Goal: Task Accomplishment & Management: Complete application form

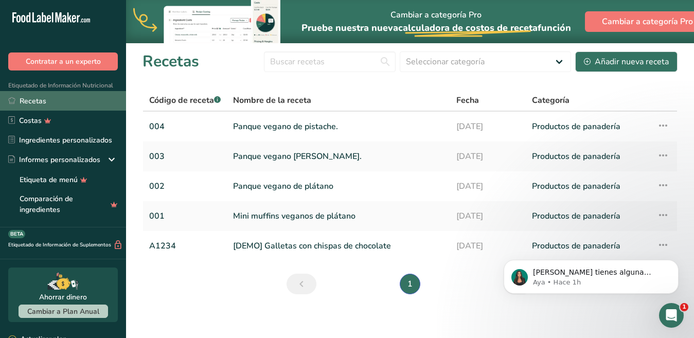
click at [67, 104] on link "Recetas" at bounding box center [63, 101] width 126 height 20
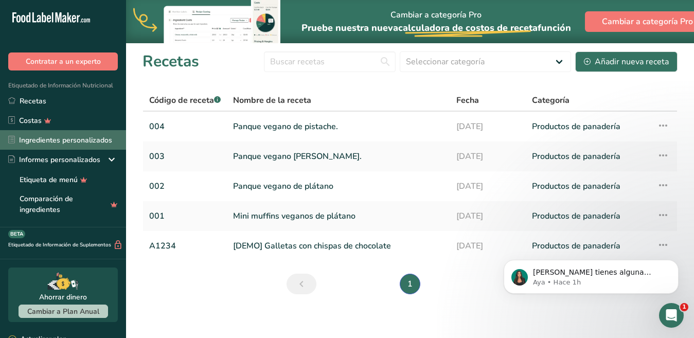
click at [41, 138] on font "Ingredientes personalizados" at bounding box center [65, 140] width 93 height 10
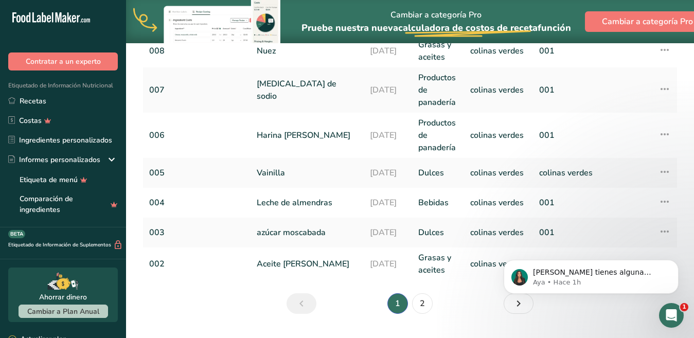
scroll to position [445, 0]
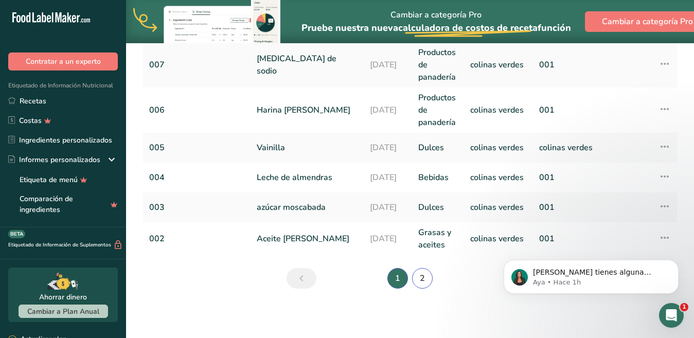
click at [420, 276] on font "2" at bounding box center [422, 278] width 5 height 11
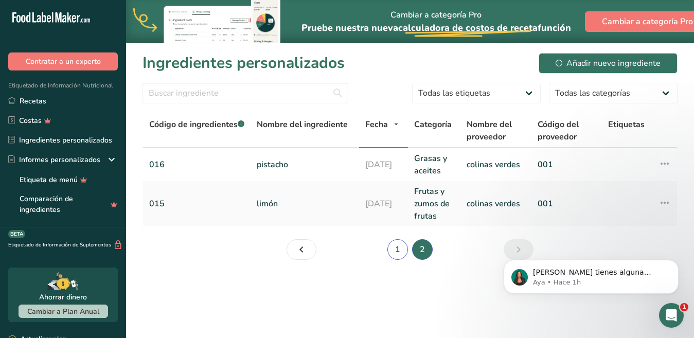
click at [395, 249] on font "1" at bounding box center [397, 249] width 5 height 11
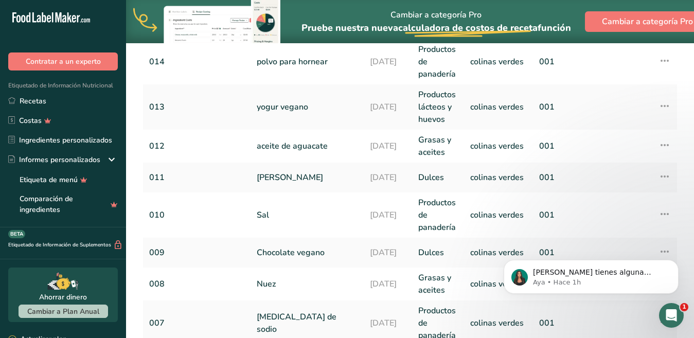
scroll to position [445, 0]
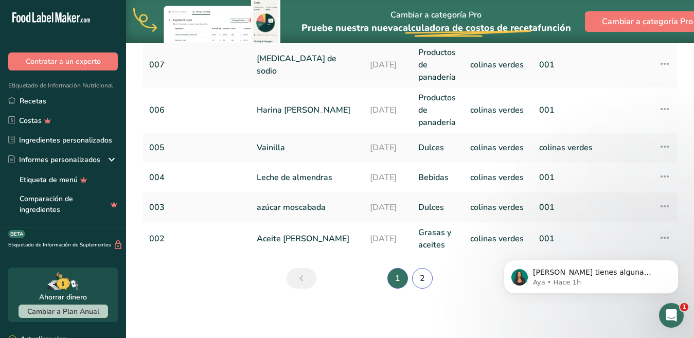
click at [427, 279] on link "2" at bounding box center [422, 278] width 21 height 21
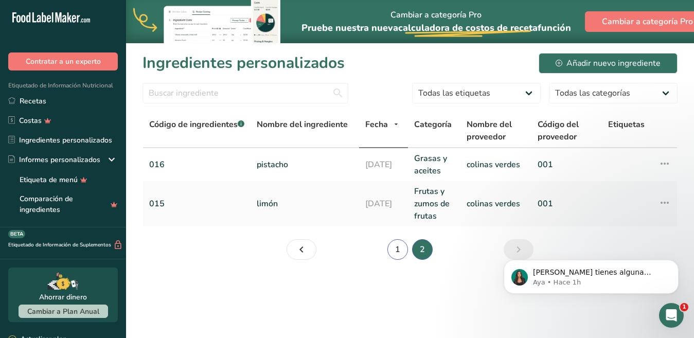
click at [395, 250] on link "1" at bounding box center [397, 249] width 21 height 21
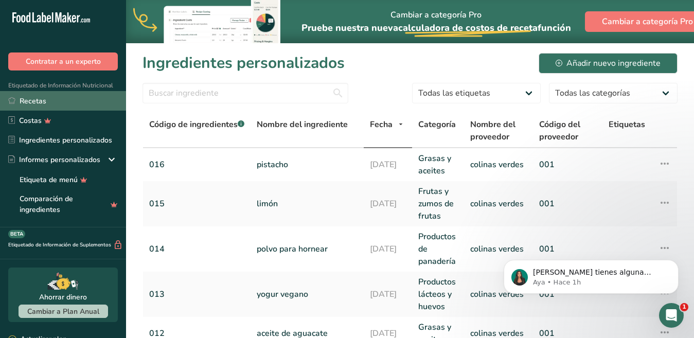
click at [47, 101] on link "Recetas" at bounding box center [63, 101] width 126 height 20
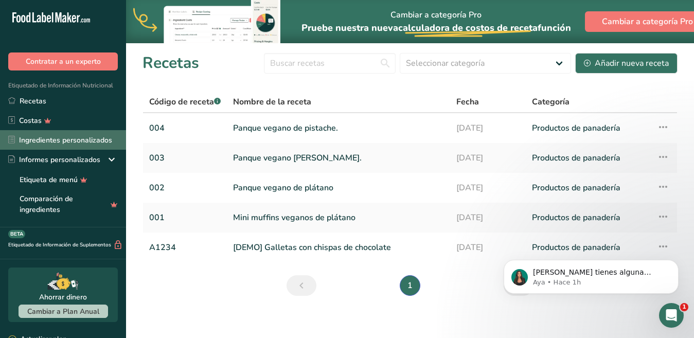
click at [91, 135] on font "Ingredientes personalizados" at bounding box center [65, 140] width 93 height 11
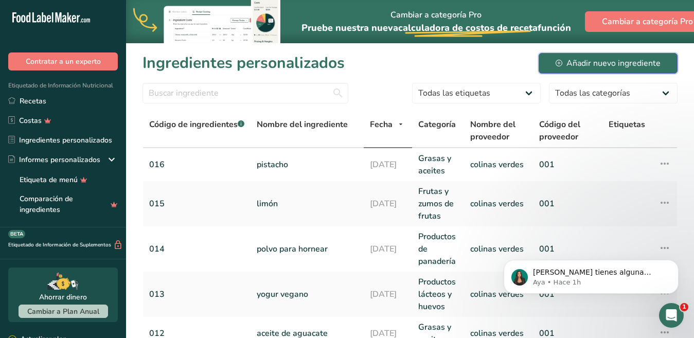
click at [636, 58] on font "Añadir nuevo ingrediente" at bounding box center [613, 63] width 94 height 11
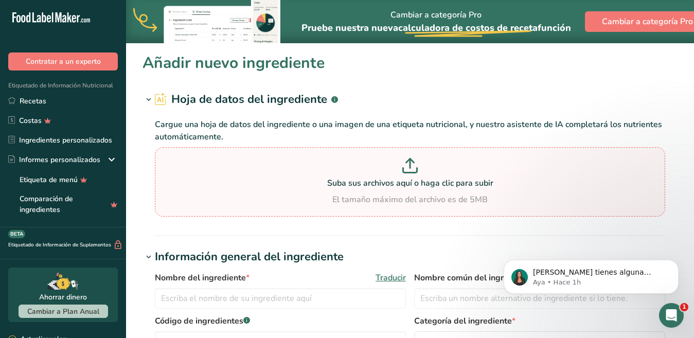
scroll to position [103, 0]
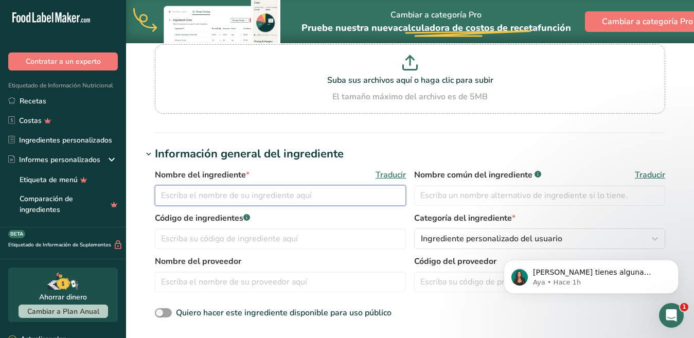
click at [242, 200] on input "text" at bounding box center [280, 195] width 251 height 21
type input "h"
type input "Huevo"
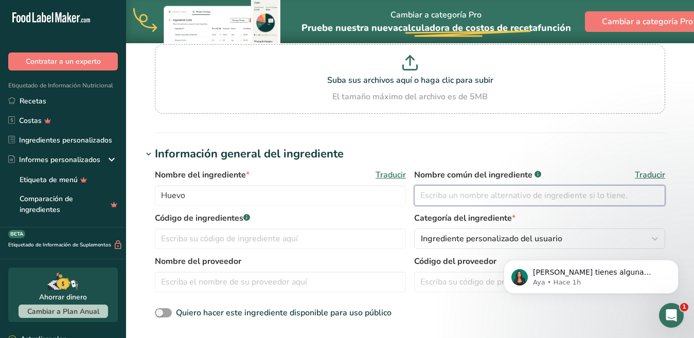
click at [459, 200] on input "text" at bounding box center [539, 195] width 251 height 21
type input "Huevo"
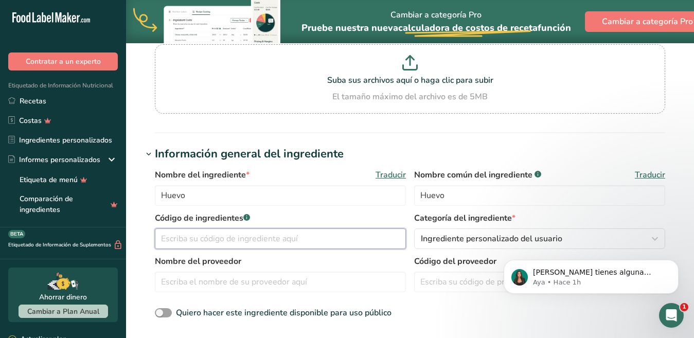
click at [280, 237] on input "text" at bounding box center [280, 238] width 251 height 21
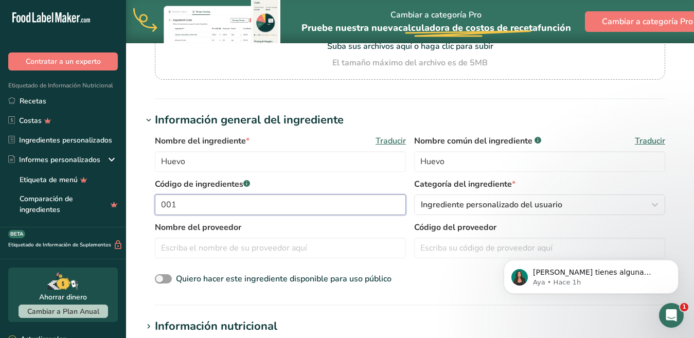
scroll to position [206, 0]
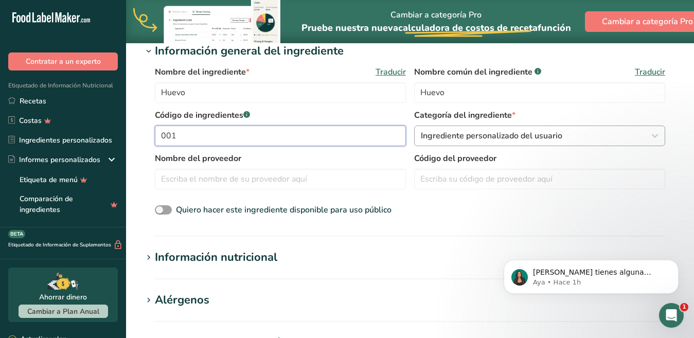
type input "001"
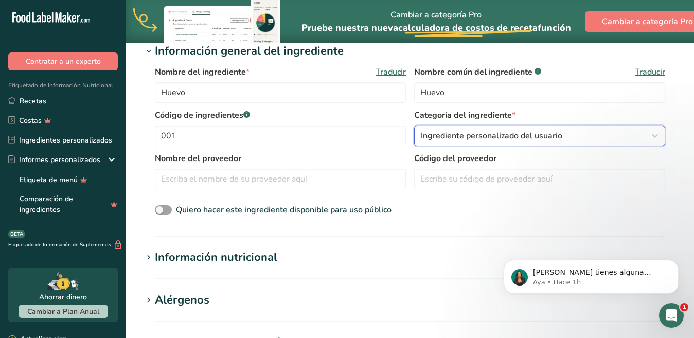
click at [651, 137] on icon "button" at bounding box center [655, 136] width 12 height 19
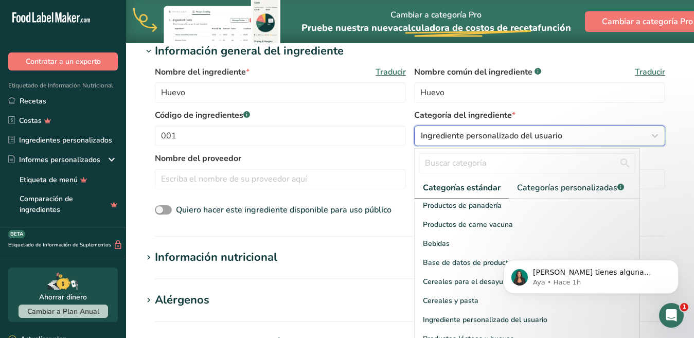
scroll to position [257, 0]
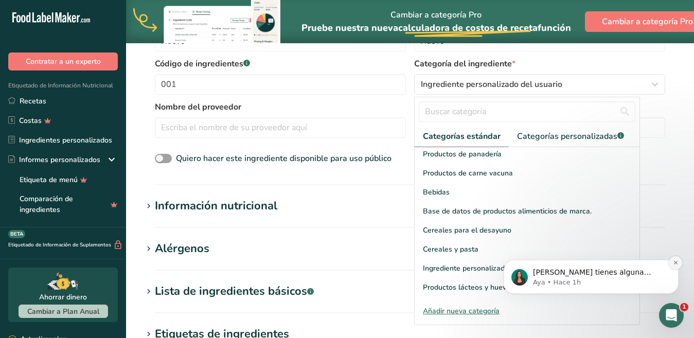
drag, startPoint x: 677, startPoint y: 234, endPoint x: 677, endPoint y: 262, distance: 28.8
click at [677, 262] on icon "Descartar notificación" at bounding box center [676, 263] width 6 height 6
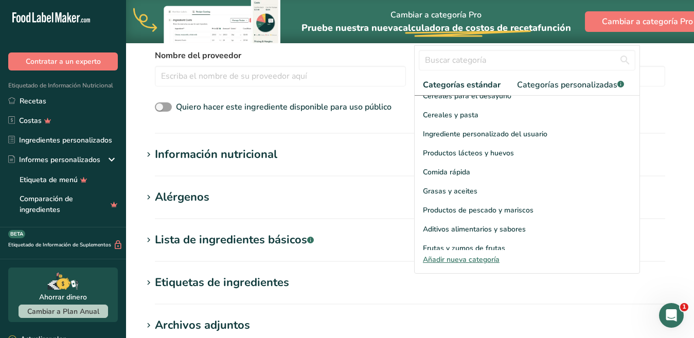
scroll to position [131, 0]
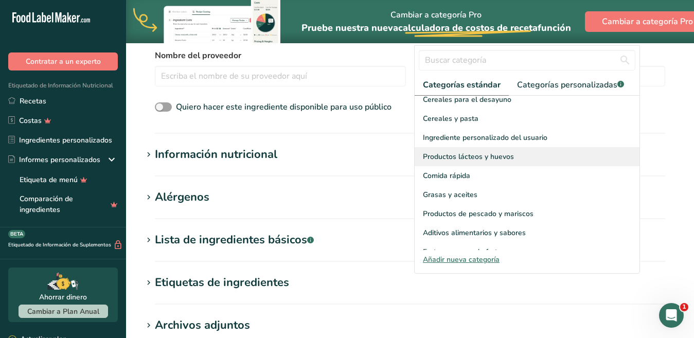
click at [497, 152] on font "Productos lácteos y huevos" at bounding box center [468, 157] width 91 height 10
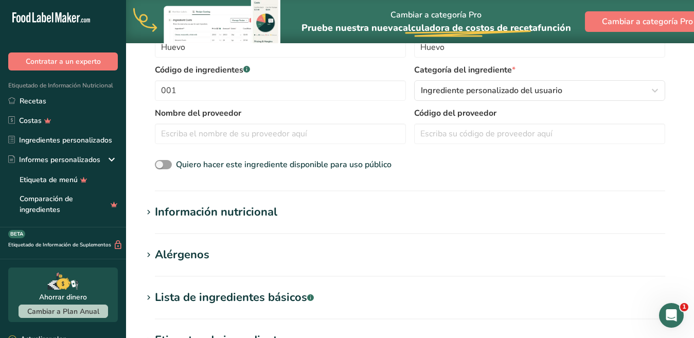
scroll to position [257, 0]
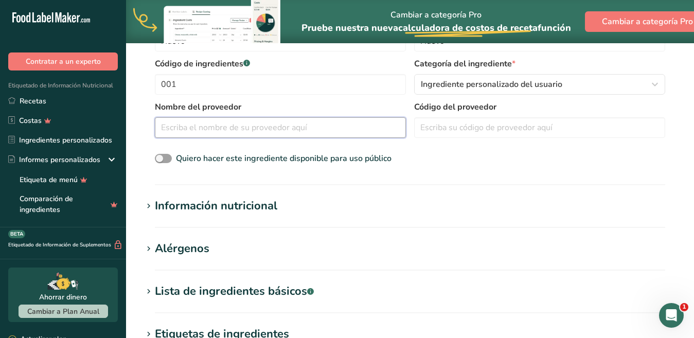
click at [212, 121] on input "text" at bounding box center [280, 127] width 251 height 21
type input "maar"
click at [484, 125] on input "text" at bounding box center [539, 127] width 251 height 21
type input "greenhills"
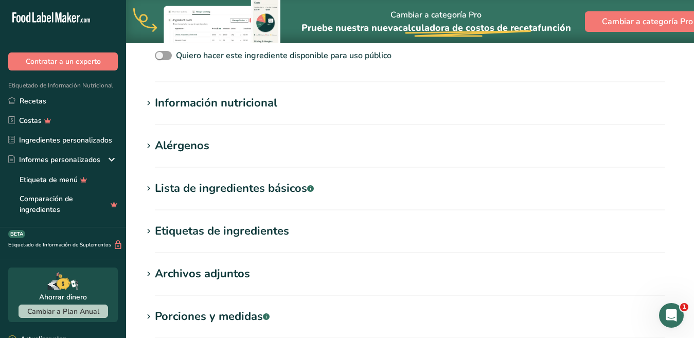
click at [148, 100] on icon at bounding box center [148, 103] width 9 height 14
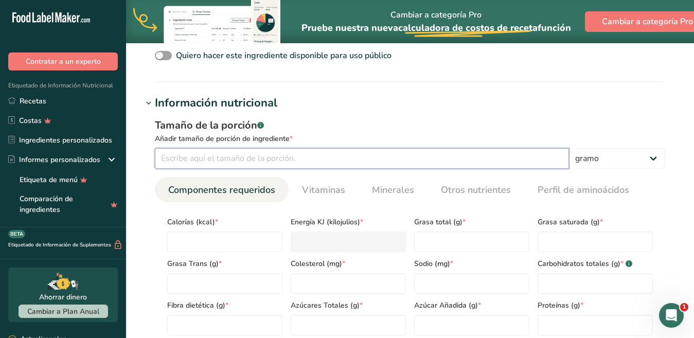
click at [210, 156] on input "number" at bounding box center [362, 158] width 414 height 21
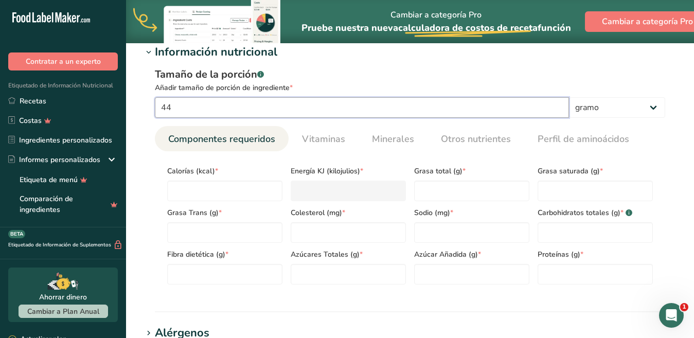
scroll to position [411, 0]
type input "44"
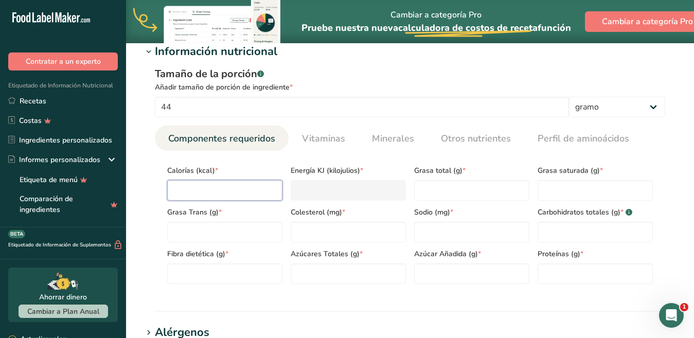
click at [200, 186] on input "number" at bounding box center [224, 190] width 115 height 21
type input "63"
type KJ "263.6"
type input "63"
click at [445, 189] on Fat "number" at bounding box center [471, 190] width 115 height 21
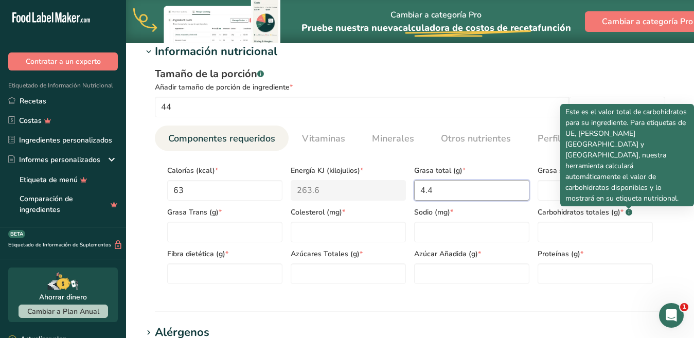
type Fat "4.4"
click at [602, 189] on p "Este es el valor total de carbohidratos para su ingrediente. Para etiquetas de …" at bounding box center [626, 154] width 123 height 97
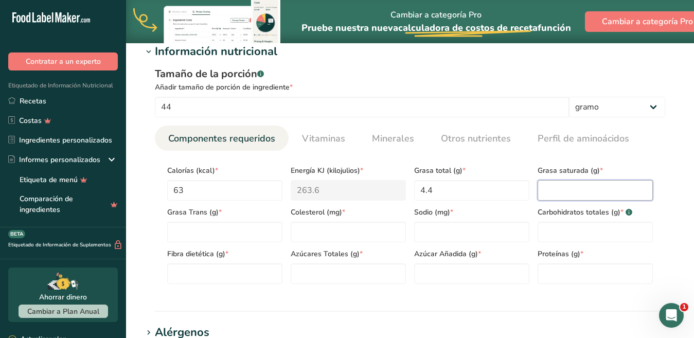
drag, startPoint x: 553, startPoint y: 187, endPoint x: 554, endPoint y: 192, distance: 5.2
click at [554, 192] on Fat "number" at bounding box center [594, 190] width 115 height 21
type Fat "0"
click at [182, 228] on Fat "number" at bounding box center [224, 232] width 115 height 21
type Fat "0"
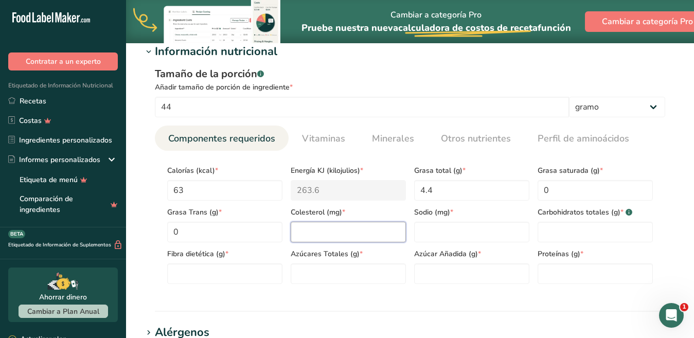
click at [347, 235] on input "number" at bounding box center [348, 232] width 115 height 21
type input "186.1"
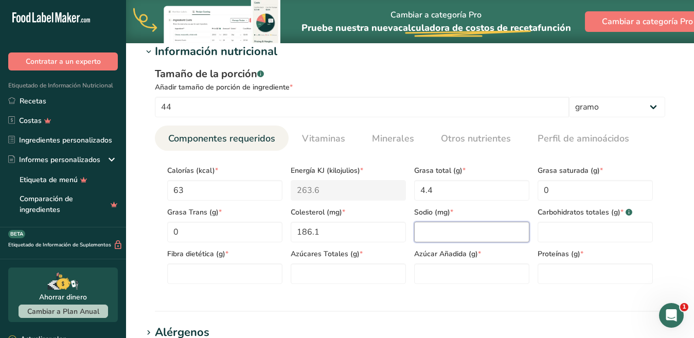
click at [425, 234] on input "number" at bounding box center [471, 232] width 115 height 21
type input "61.6"
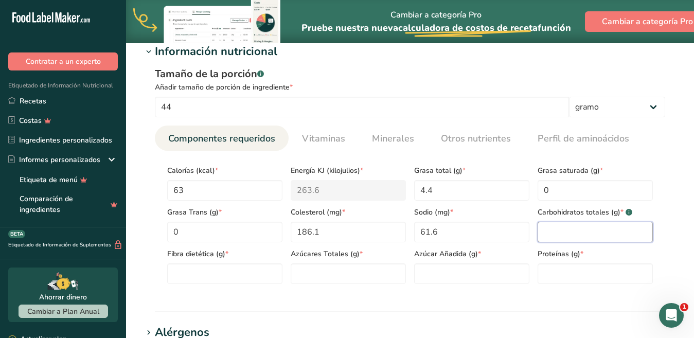
click at [582, 226] on Carbohydrates "number" at bounding box center [594, 232] width 115 height 21
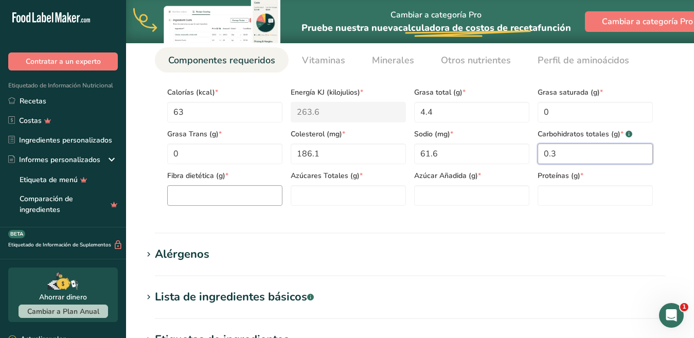
type Carbohydrates "0.3"
click at [235, 204] on Fiber "number" at bounding box center [224, 195] width 115 height 21
click at [235, 193] on Fiber "number" at bounding box center [224, 195] width 115 height 21
type Fiber "0"
click at [334, 198] on Sugars "number" at bounding box center [348, 195] width 115 height 21
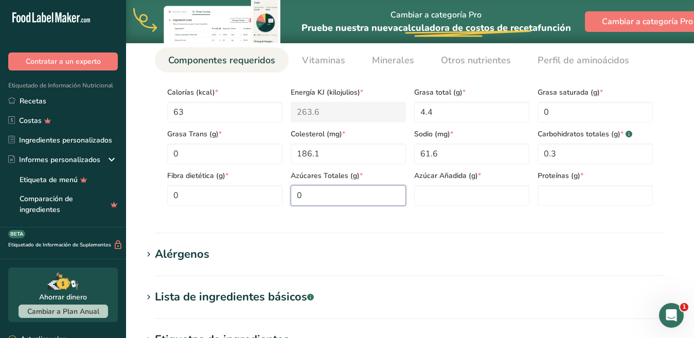
type Sugars "0"
click at [429, 208] on section "Calorías (kcal) * 63 Energía KJ (kilojulios) * 263.6 Grasa total (g) * 4.4 Gras…" at bounding box center [410, 143] width 510 height 141
click at [438, 201] on Sugars "number" at bounding box center [471, 195] width 115 height 21
drag, startPoint x: 522, startPoint y: 197, endPoint x: 530, endPoint y: 198, distance: 8.8
click at [522, 197] on Sugars "0" at bounding box center [471, 195] width 115 height 21
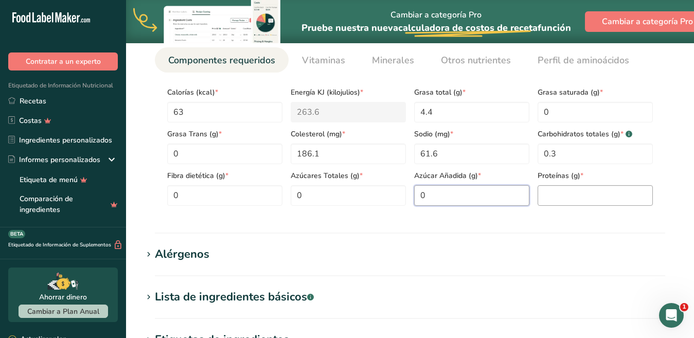
type Sugars "0"
click at [547, 198] on input "number" at bounding box center [594, 195] width 115 height 21
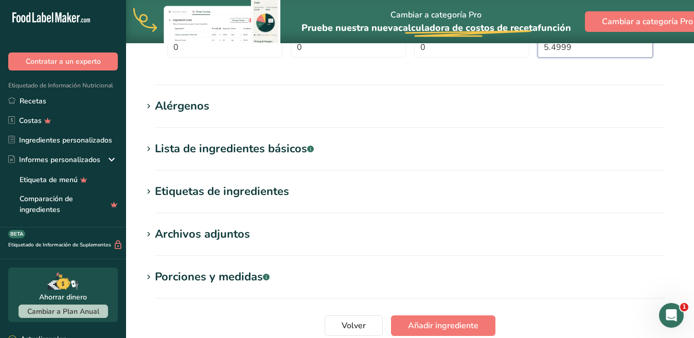
scroll to position [644, 0]
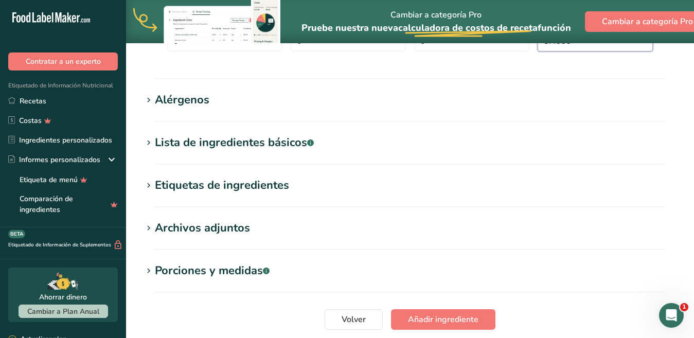
type input "5.4999"
click at [147, 182] on icon at bounding box center [148, 185] width 9 height 14
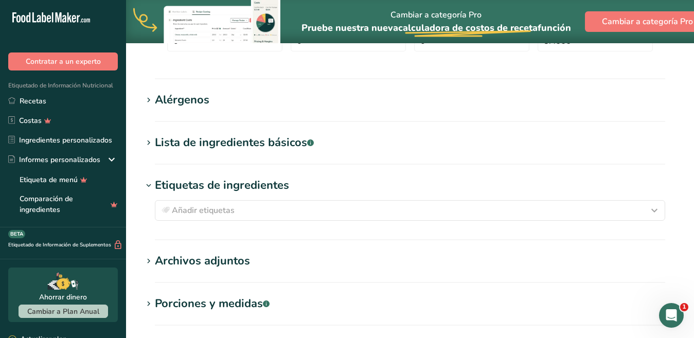
click at [147, 182] on icon at bounding box center [148, 185] width 9 height 14
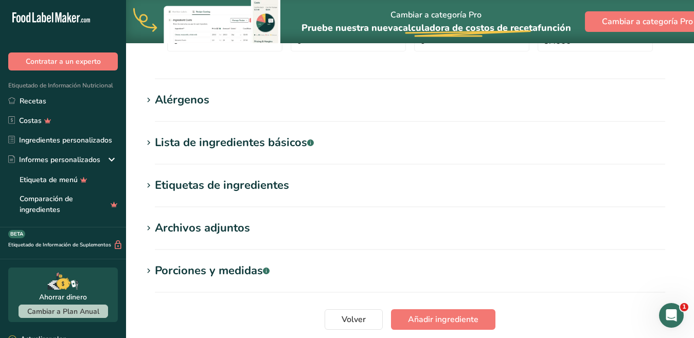
scroll to position [723, 0]
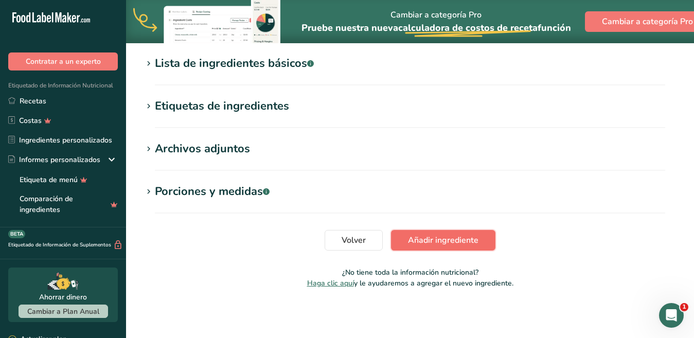
click at [455, 238] on font "Añadir ingrediente" at bounding box center [443, 240] width 70 height 11
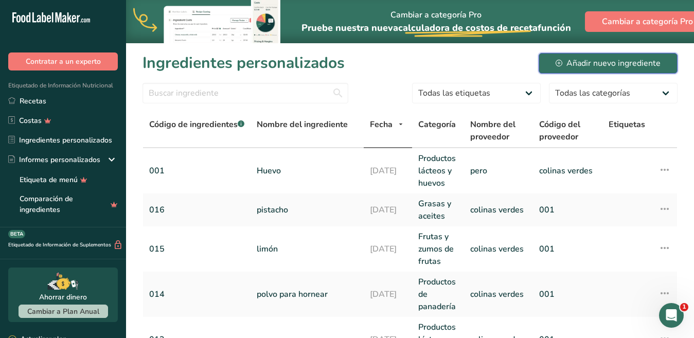
click at [554, 62] on button "Añadir nuevo ingrediente" at bounding box center [608, 63] width 139 height 21
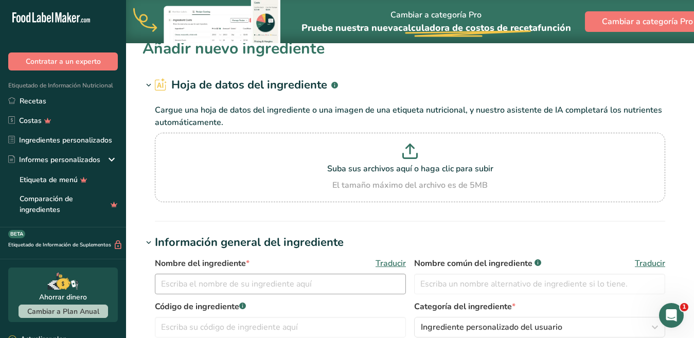
scroll to position [91, 0]
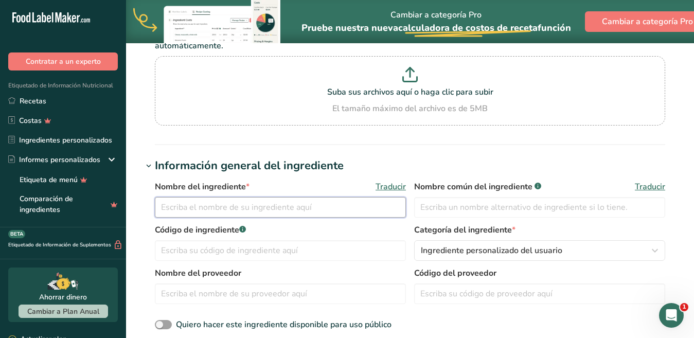
click at [289, 208] on input "text" at bounding box center [280, 207] width 251 height 21
drag, startPoint x: 256, startPoint y: 211, endPoint x: 159, endPoint y: 205, distance: 97.4
click at [159, 205] on input "mantequilla anchor" at bounding box center [280, 207] width 251 height 21
type input "mantequilla anchor"
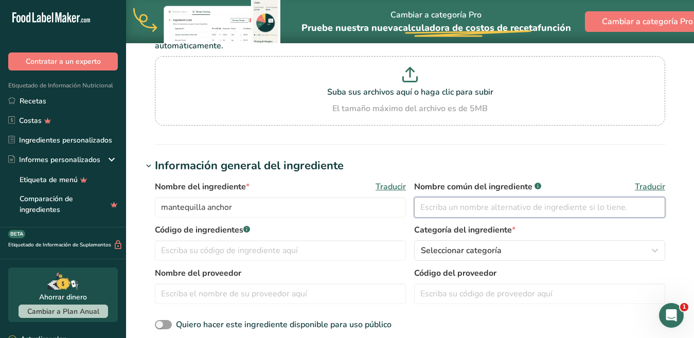
click at [446, 209] on input "text" at bounding box center [539, 207] width 251 height 21
paste input "mantequilla anchor"
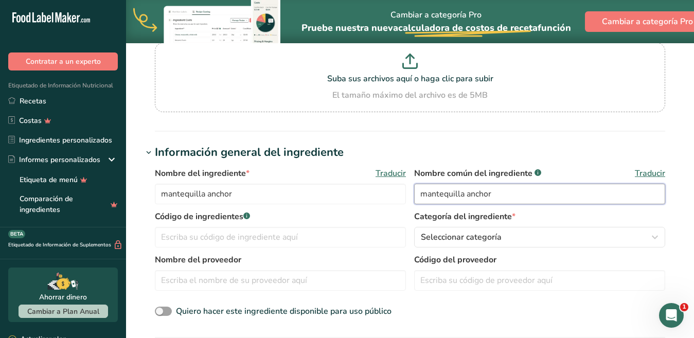
scroll to position [124, 0]
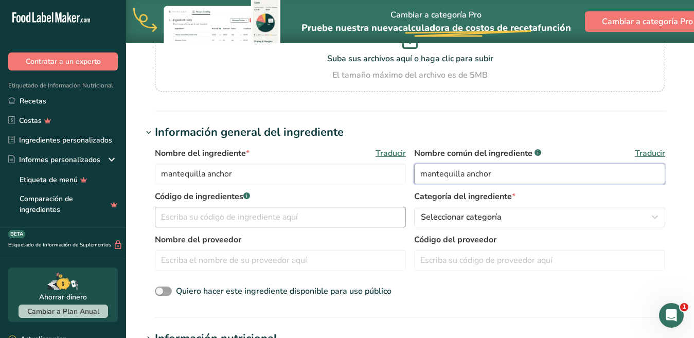
type input "mantequilla anchor"
click at [279, 216] on input "text" at bounding box center [280, 217] width 251 height 21
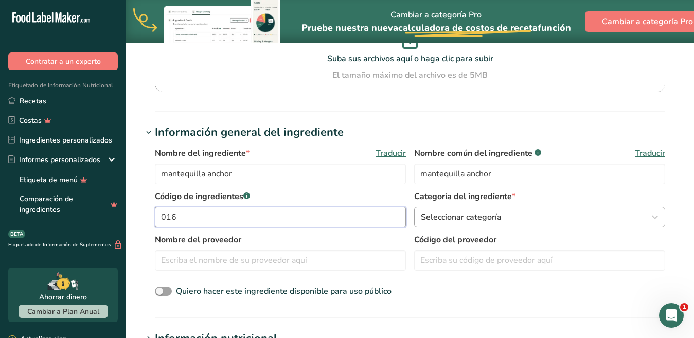
type input "016"
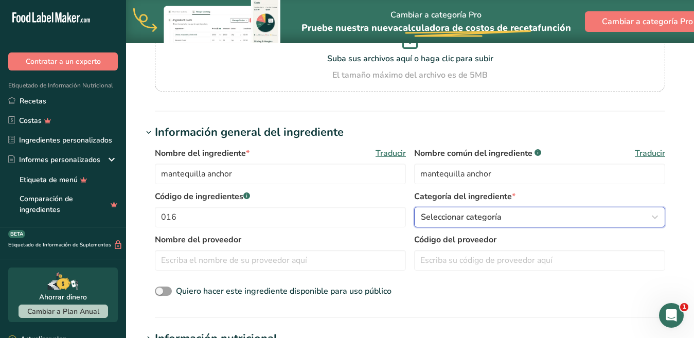
click at [537, 217] on div "Seleccionar categoría" at bounding box center [536, 217] width 231 height 12
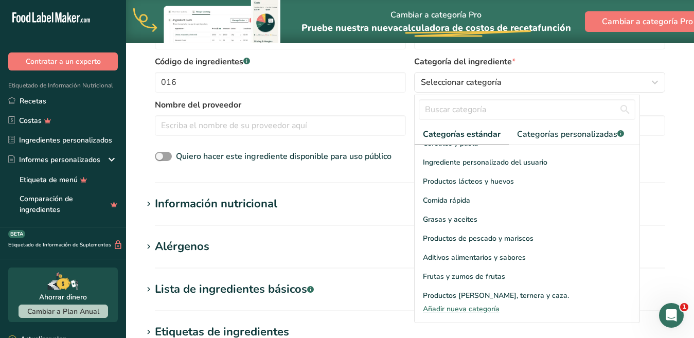
scroll to position [157, 0]
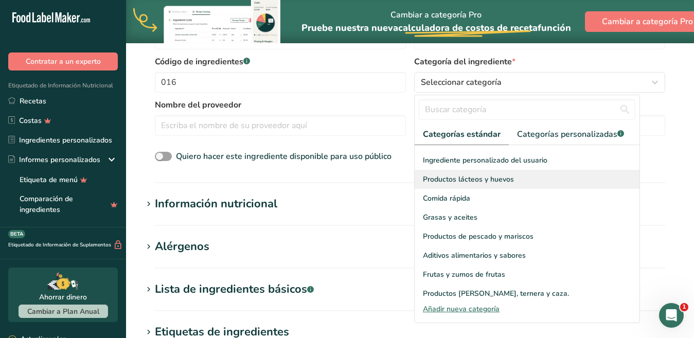
click at [496, 174] on font "Productos lácteos y huevos" at bounding box center [468, 179] width 91 height 10
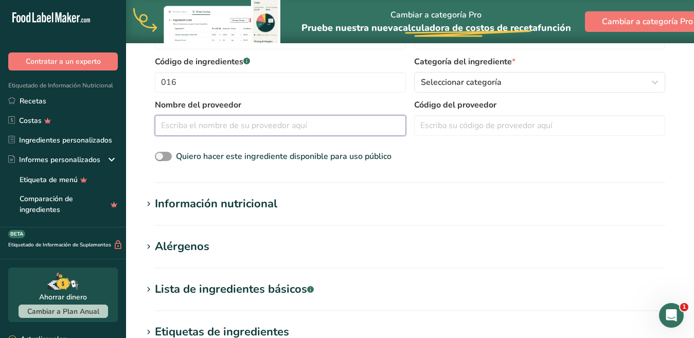
click at [199, 128] on input "text" at bounding box center [280, 125] width 251 height 21
type input "maar"
click at [428, 128] on input "text" at bounding box center [539, 125] width 251 height 21
type input "greenhills"
click at [257, 225] on hr at bounding box center [410, 225] width 510 height 1
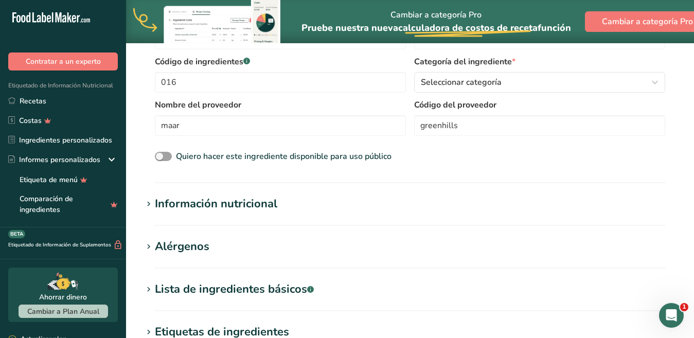
click at [143, 202] on span at bounding box center [148, 204] width 12 height 12
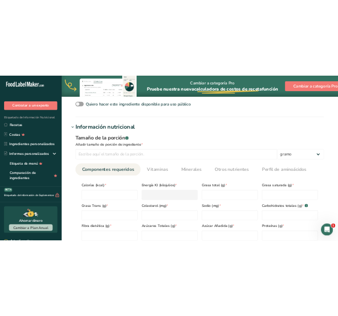
scroll to position [362, 0]
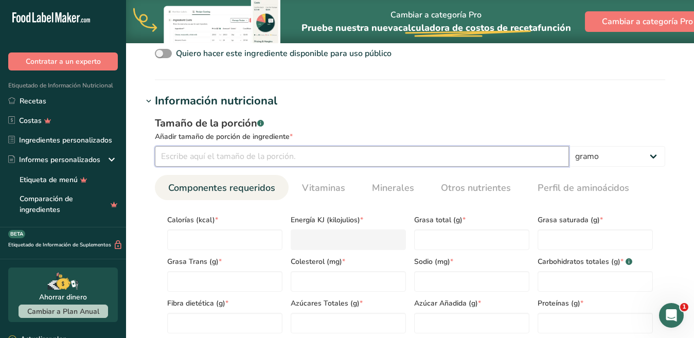
click at [211, 160] on input "number" at bounding box center [362, 156] width 414 height 21
type input "100"
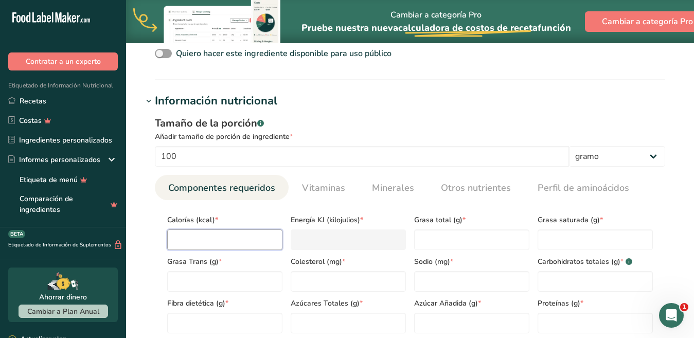
click at [195, 231] on input "number" at bounding box center [224, 239] width 115 height 21
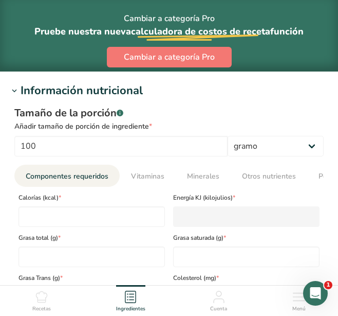
scroll to position [549, 0]
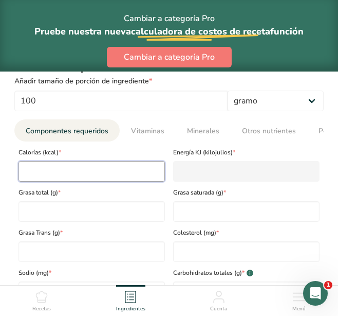
click at [57, 171] on input "number" at bounding box center [92, 171] width 147 height 21
type input "7"
type KJ "29.3"
type input "72"
type KJ "301.2"
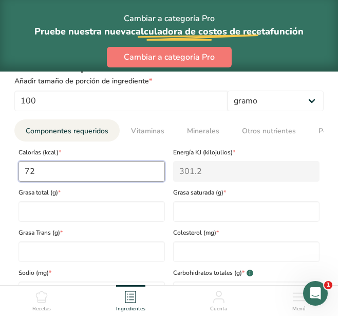
type input "725"
type KJ "3033.4"
type input "725"
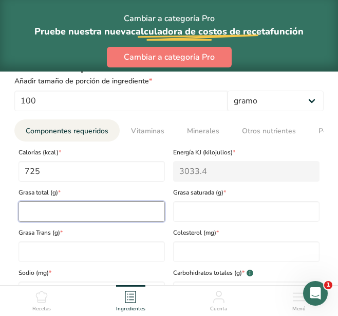
click at [114, 218] on Fat "number" at bounding box center [92, 211] width 147 height 21
type Fat "81.4"
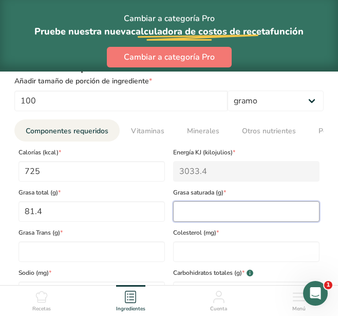
click at [242, 216] on Fat "number" at bounding box center [246, 211] width 147 height 21
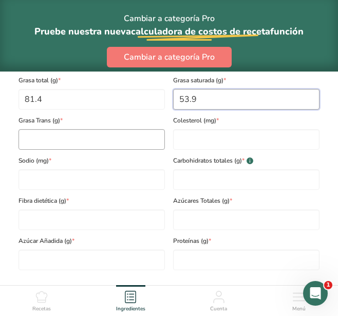
scroll to position [663, 0]
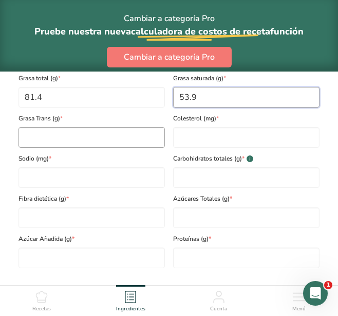
type Fat "53.9"
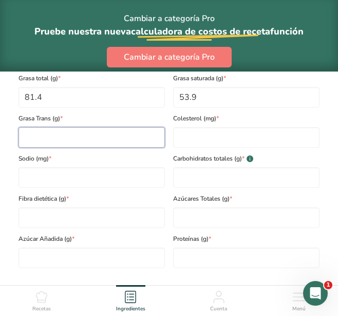
click at [47, 146] on Fat "number" at bounding box center [92, 137] width 147 height 21
type Fat "0"
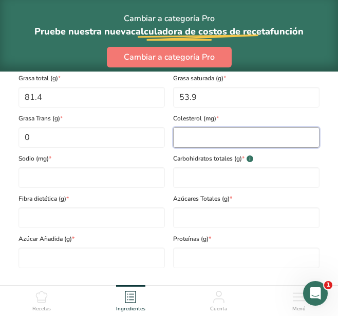
click at [182, 141] on input "number" at bounding box center [246, 137] width 147 height 21
type input "0"
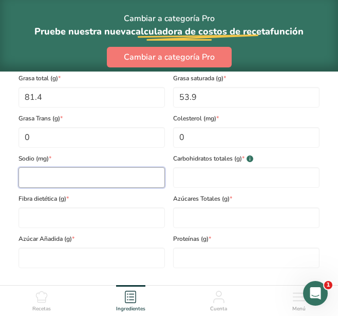
click at [58, 182] on input "number" at bounding box center [92, 177] width 147 height 21
type input "600"
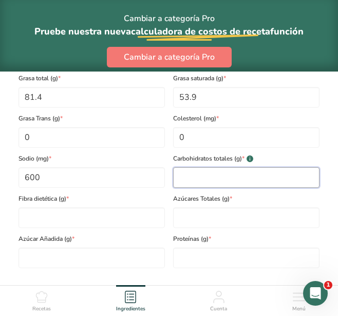
click at [182, 177] on Carbohydrates "number" at bounding box center [246, 177] width 147 height 21
type Carbohydrates "1.0"
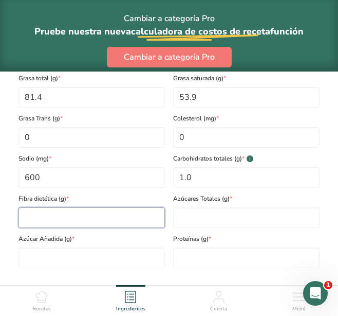
click at [74, 217] on Fiber "number" at bounding box center [92, 217] width 147 height 21
type Fiber "0"
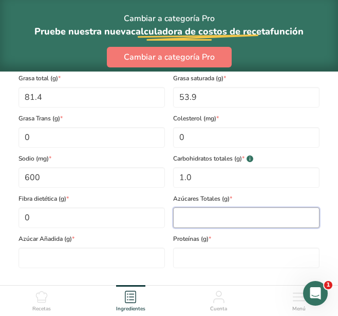
click at [192, 220] on Sugars "number" at bounding box center [246, 217] width 147 height 21
type Sugars "1.0"
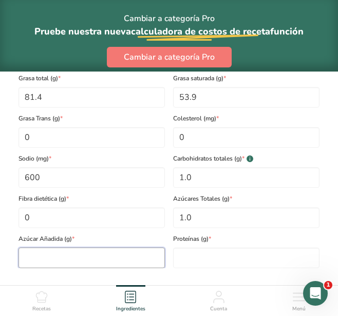
click at [119, 257] on Sugars "number" at bounding box center [92, 257] width 147 height 21
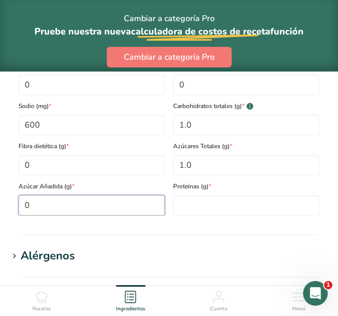
scroll to position [718, 0]
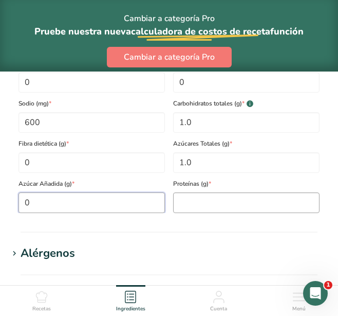
type Sugars "0"
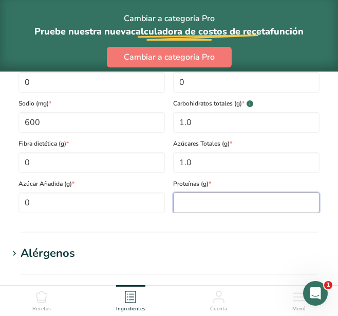
click at [209, 213] on input "number" at bounding box center [246, 202] width 147 height 21
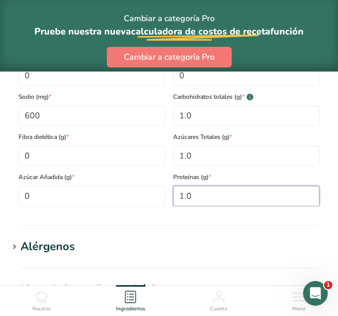
scroll to position [729, 0]
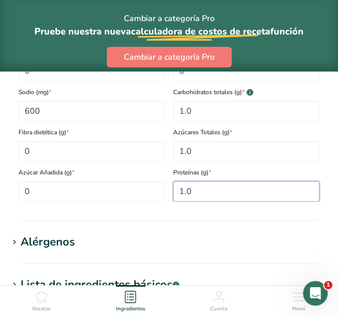
type input "1.0"
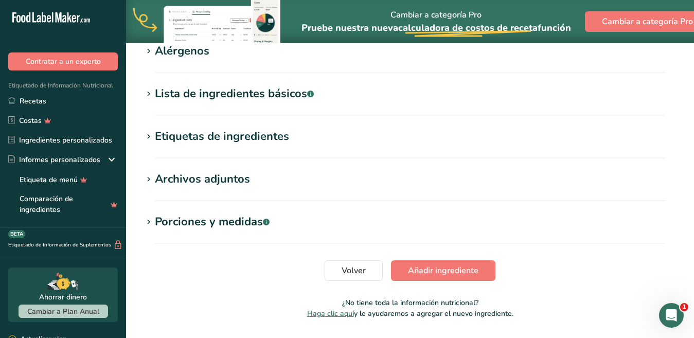
scroll to position [723, 0]
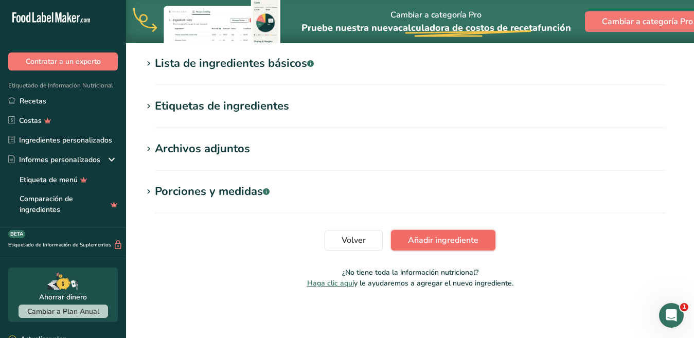
click at [463, 243] on font "Añadir ingrediente" at bounding box center [443, 240] width 70 height 11
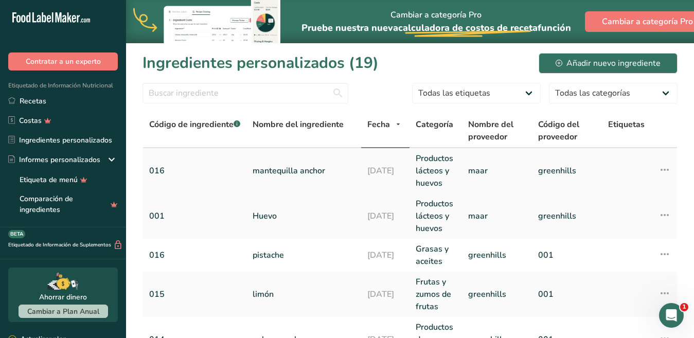
click at [162, 172] on link "016" at bounding box center [194, 171] width 91 height 12
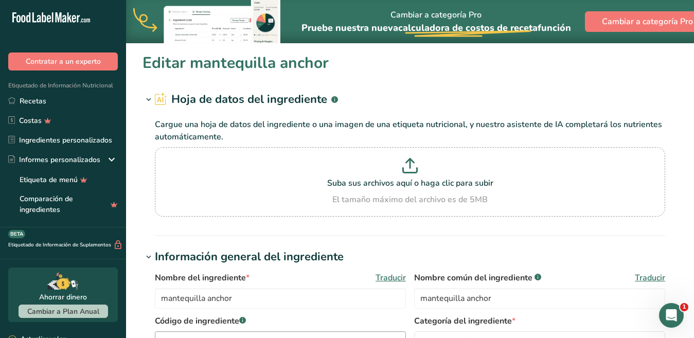
type input "mantequilla anchor"
type input "maar"
type input "greenhills"
click at [183, 331] on input "016" at bounding box center [280, 341] width 251 height 21
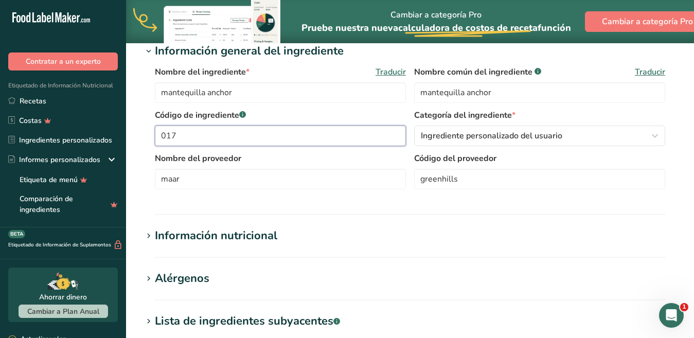
scroll to position [463, 0]
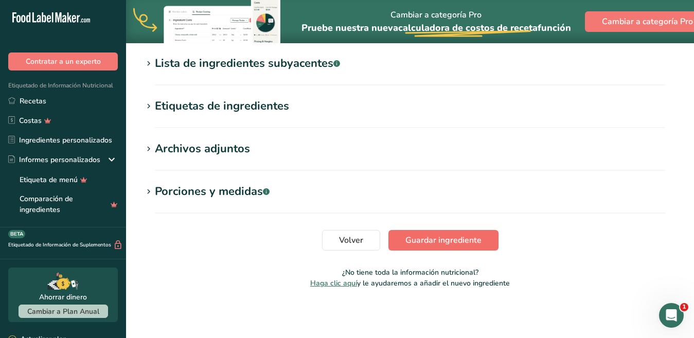
type input "017"
click at [453, 248] on button "Guardar ingrediente" at bounding box center [443, 240] width 110 height 21
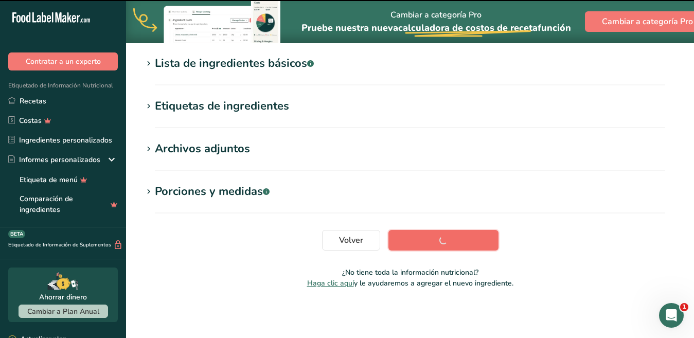
scroll to position [207, 0]
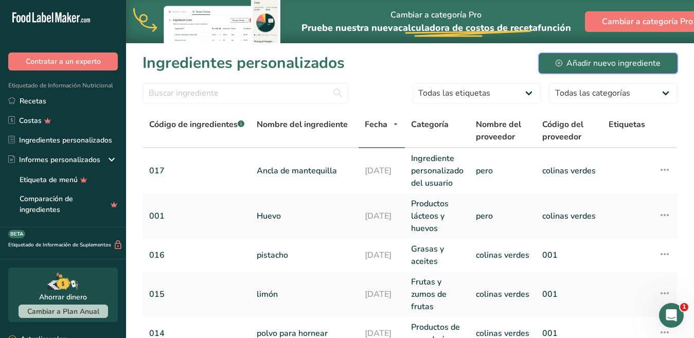
click at [627, 65] on font "Añadir nuevo ingrediente" at bounding box center [613, 63] width 94 height 11
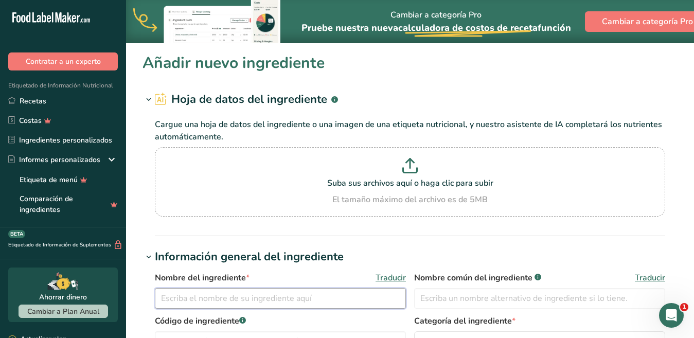
click at [263, 288] on input "text" at bounding box center [280, 298] width 251 height 21
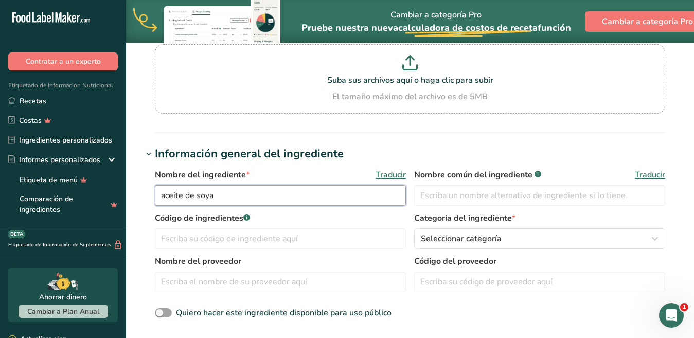
drag, startPoint x: 228, startPoint y: 200, endPoint x: 158, endPoint y: 199, distance: 70.0
click at [158, 199] on input "aceite de soya" at bounding box center [280, 195] width 251 height 21
type input "aceite de soya"
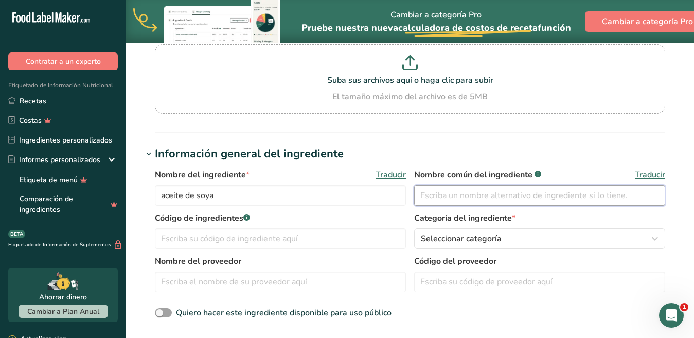
click at [447, 195] on input "text" at bounding box center [539, 195] width 251 height 21
paste input "aceite de soya"
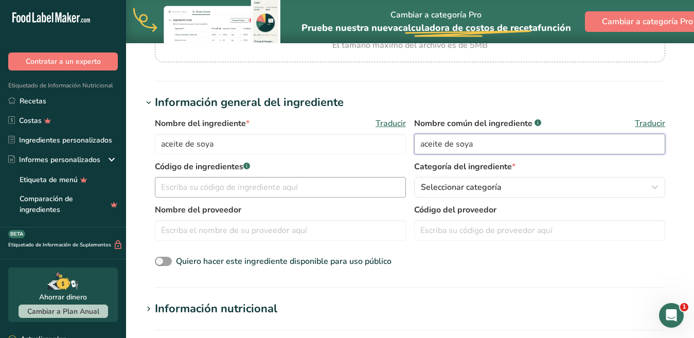
type input "aceite de soya"
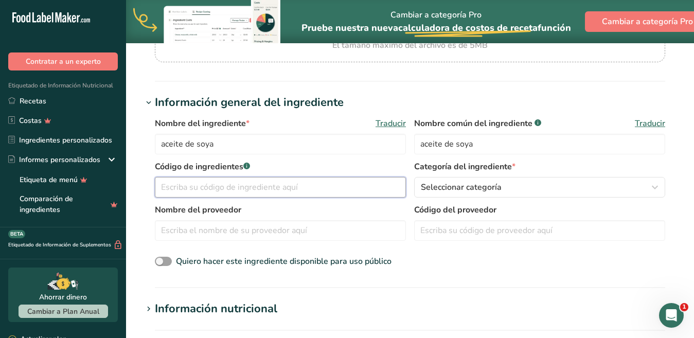
click at [227, 187] on input "text" at bounding box center [280, 187] width 251 height 21
type input "018"
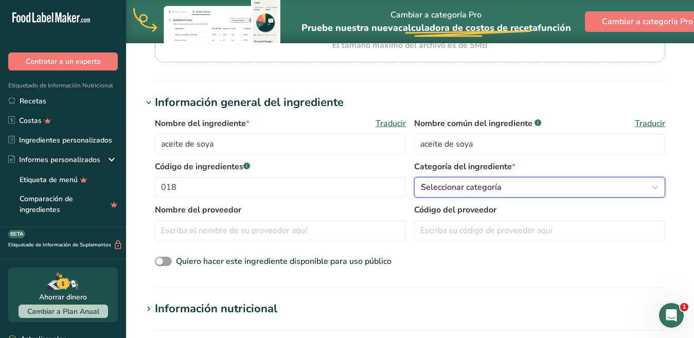
click at [431, 184] on font "Seleccionar categoría" at bounding box center [461, 187] width 81 height 11
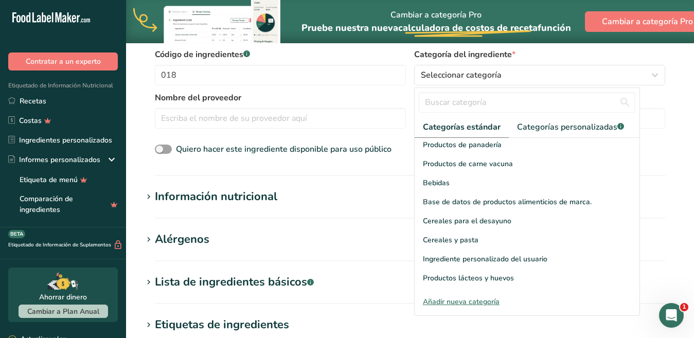
scroll to position [289, 0]
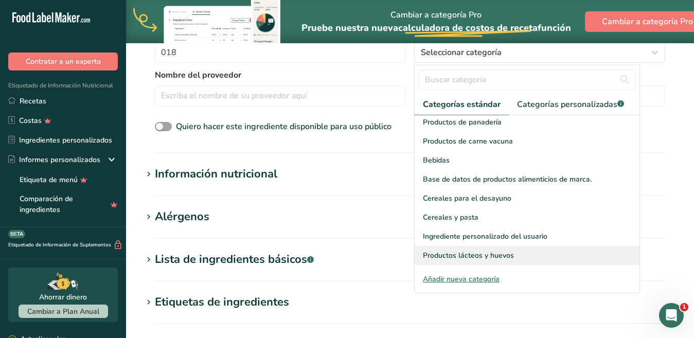
click at [501, 250] on font "Productos lácteos y huevos" at bounding box center [468, 255] width 91 height 10
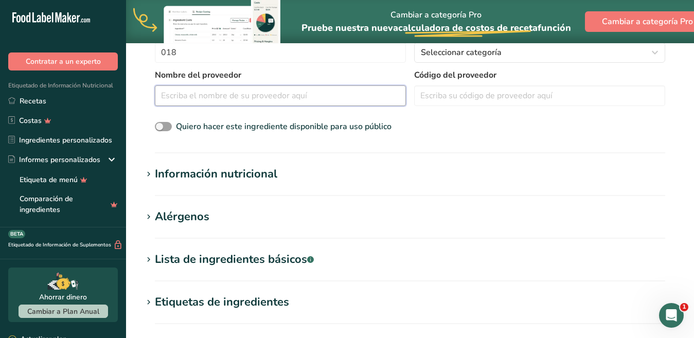
click at [203, 97] on input "text" at bounding box center [280, 95] width 251 height 21
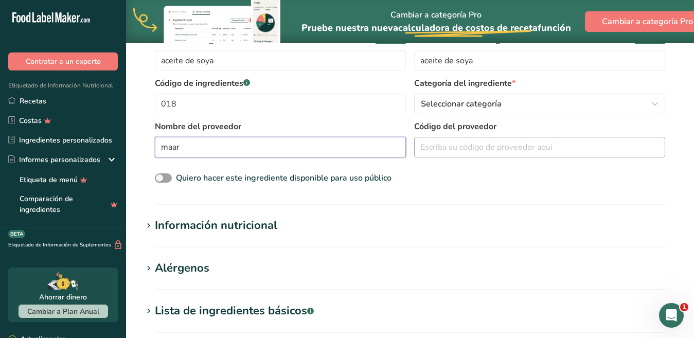
type input "maar"
click at [505, 142] on input "text" at bounding box center [539, 147] width 251 height 21
type input "greenhills"
click at [151, 230] on icon at bounding box center [148, 226] width 9 height 14
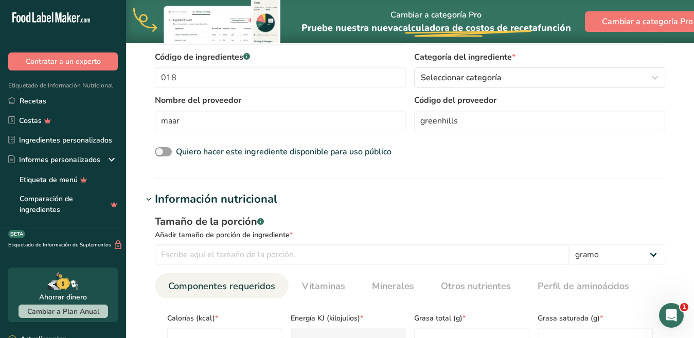
scroll to position [340, 0]
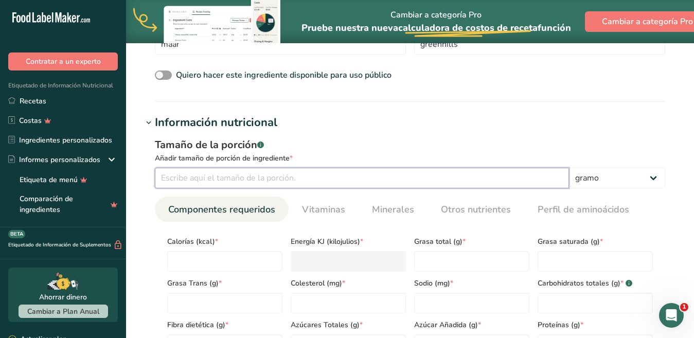
click at [228, 181] on input "number" at bounding box center [362, 178] width 414 height 21
click at [278, 177] on input "number" at bounding box center [362, 178] width 414 height 21
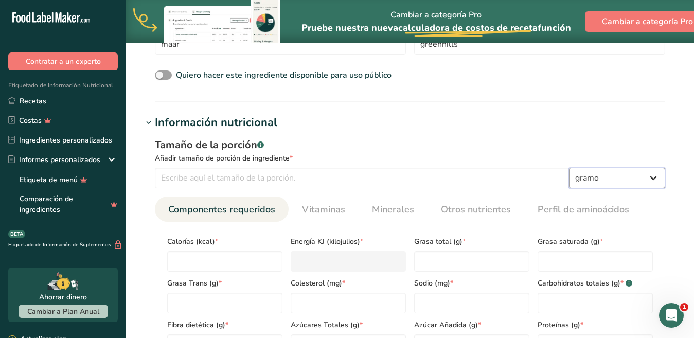
click at [653, 182] on select "gramo kilogramo mg mcg libras onza [GEOGRAPHIC_DATA] ml onza líquida [GEOGRAPHI…" at bounding box center [617, 178] width 96 height 21
select select "17"
click at [569, 168] on select "gramo kilogramo mg mcg libras onza [GEOGRAPHIC_DATA] ml onza líquida [GEOGRAPHI…" at bounding box center [617, 178] width 96 height 21
select select "22"
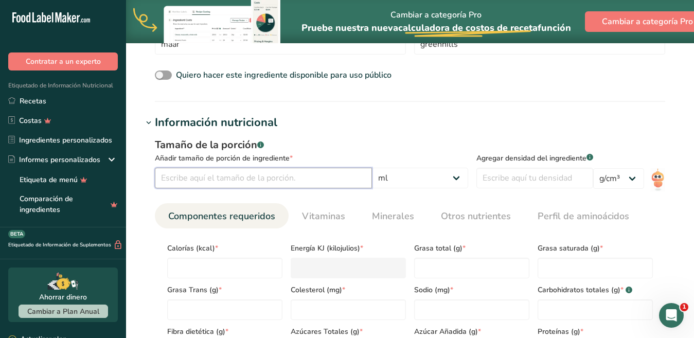
click at [288, 184] on input "number" at bounding box center [263, 178] width 217 height 21
type input "5"
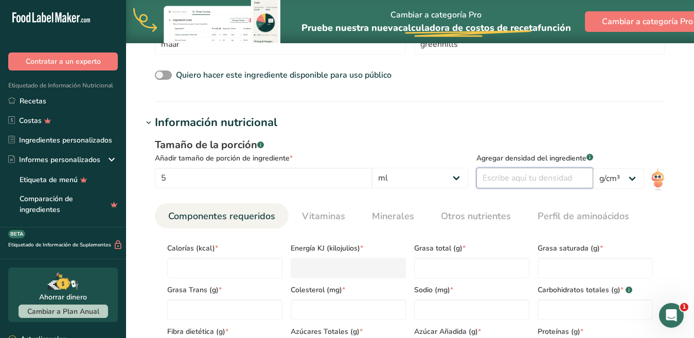
click at [510, 179] on input "number" at bounding box center [534, 178] width 117 height 21
click at [629, 177] on select "lb/pie³ g/cm³" at bounding box center [618, 178] width 51 height 21
click at [632, 93] on section "Información general del ingrediente Nombre del ingrediente * Traducir aceite de…" at bounding box center [409, 5] width 535 height 194
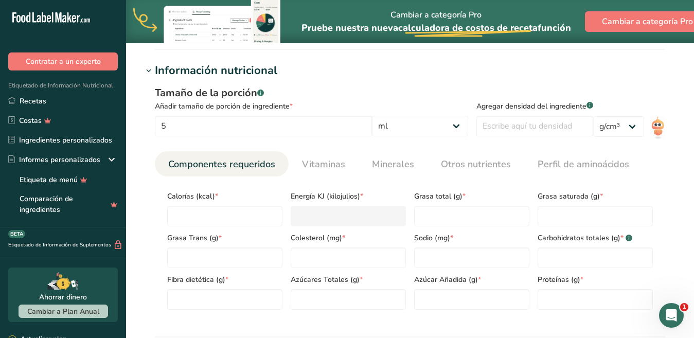
scroll to position [360, 0]
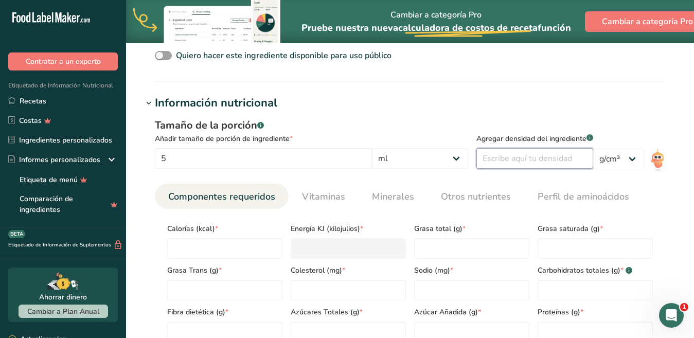
click at [525, 155] on input "number" at bounding box center [534, 158] width 117 height 21
type input "4.6"
click at [238, 241] on input "number" at bounding box center [224, 248] width 115 height 21
type input "44"
type KJ "184.1"
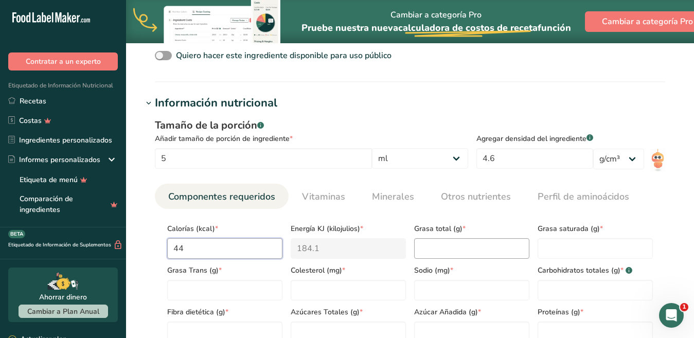
type input "44"
click at [418, 248] on Fat "number" at bounding box center [471, 248] width 115 height 21
type Fat "5"
click at [586, 239] on Fat "number" at bounding box center [594, 248] width 115 height 21
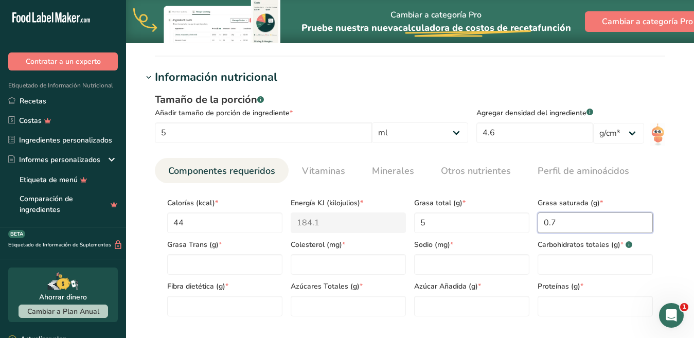
scroll to position [392, 0]
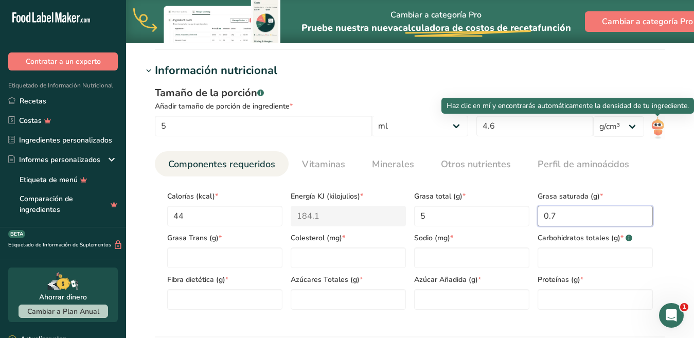
type Fat "0.7"
click at [661, 121] on img at bounding box center [657, 127] width 15 height 23
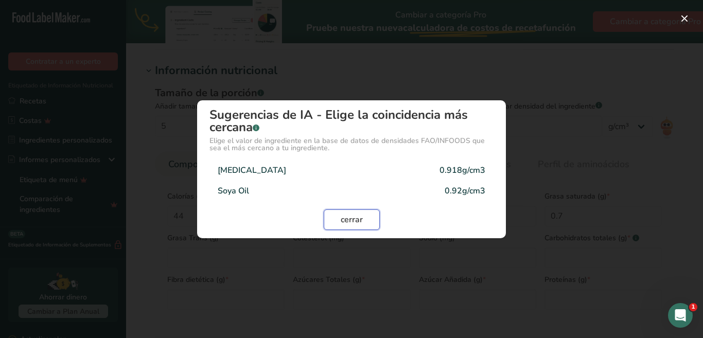
click at [356, 223] on font "cerrar" at bounding box center [351, 219] width 22 height 11
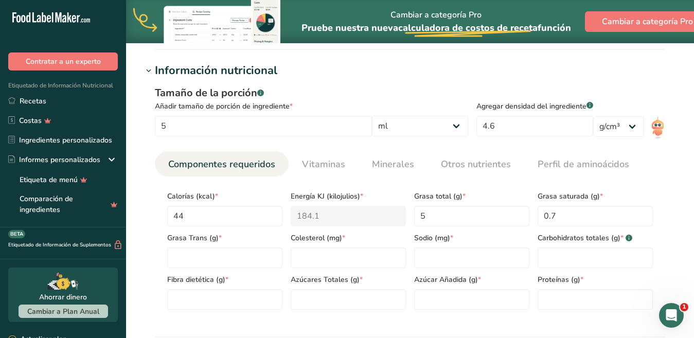
click at [174, 237] on font "Grasa Trans (g)" at bounding box center [192, 238] width 51 height 10
click at [192, 254] on Fat "number" at bounding box center [224, 257] width 115 height 21
type Fat "0"
click at [346, 255] on input "number" at bounding box center [348, 257] width 115 height 21
type input "0"
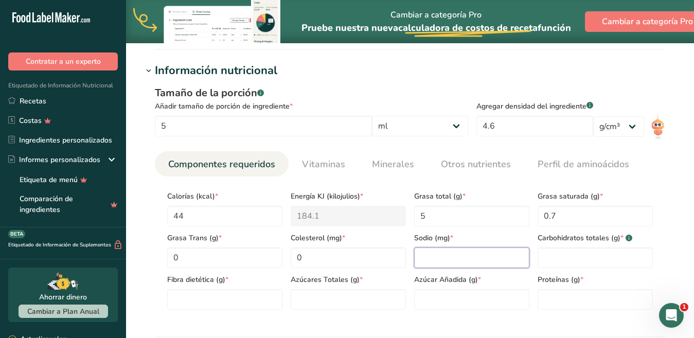
click at [436, 254] on input "number" at bounding box center [471, 257] width 115 height 21
type input "0"
click at [567, 262] on Carbohydrates "number" at bounding box center [594, 257] width 115 height 21
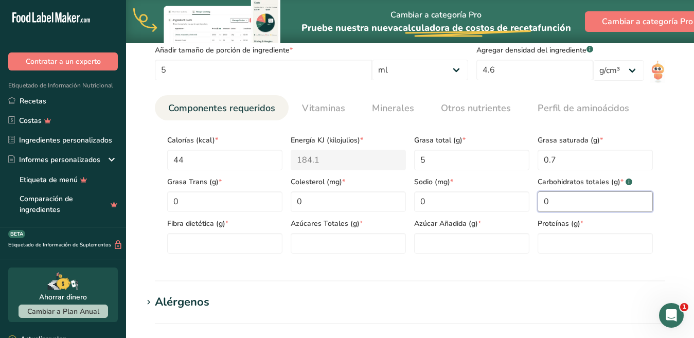
scroll to position [495, 0]
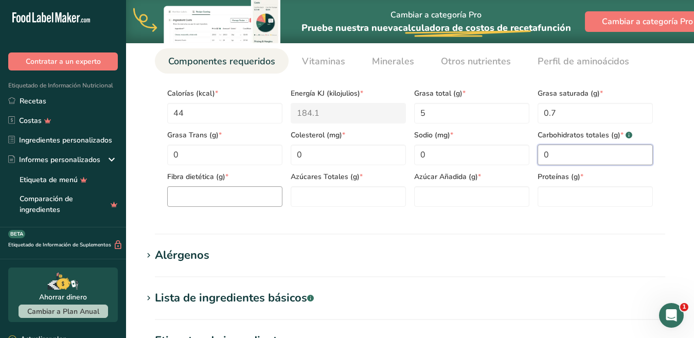
type Carbohydrates "0"
click at [187, 190] on Fiber "number" at bounding box center [224, 196] width 115 height 21
type Fiber "0"
click at [334, 199] on Sugars "number" at bounding box center [348, 196] width 115 height 21
type Sugars "0"
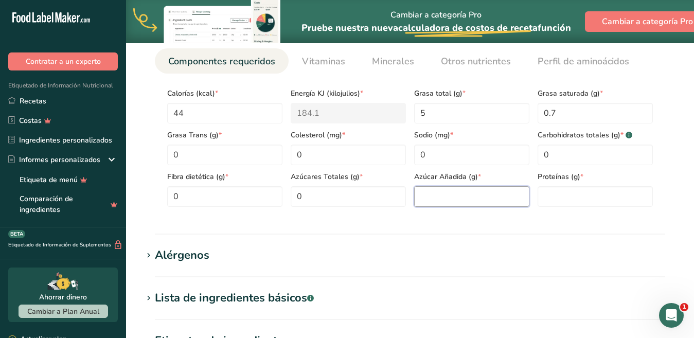
click at [485, 193] on Sugars "number" at bounding box center [471, 196] width 115 height 21
type Sugars "0"
click at [600, 196] on input "number" at bounding box center [594, 196] width 115 height 21
type input "0"
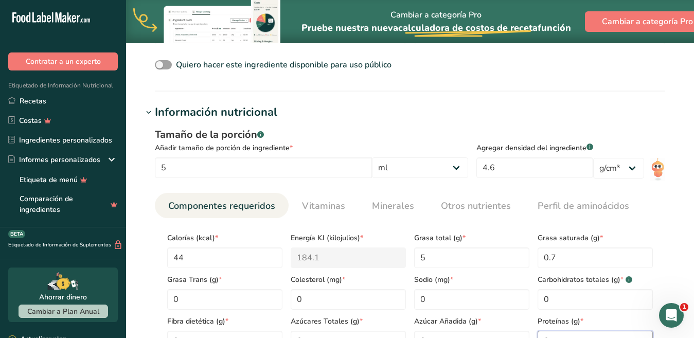
scroll to position [341, 0]
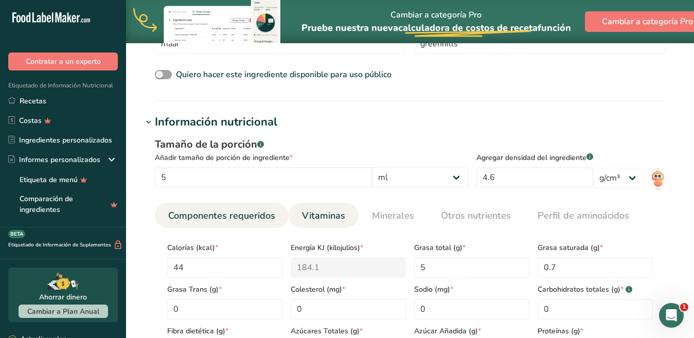
click at [332, 216] on font "Vitaminas" at bounding box center [323, 215] width 43 height 12
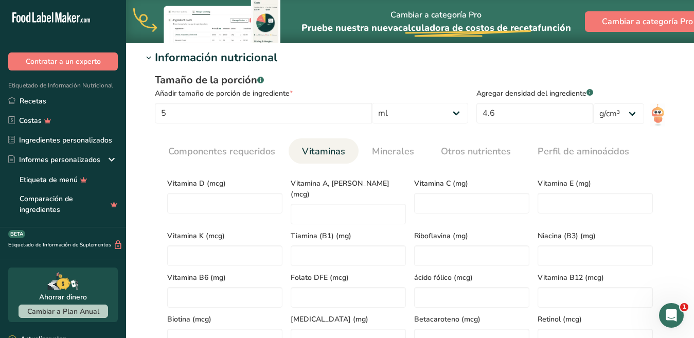
scroll to position [444, 0]
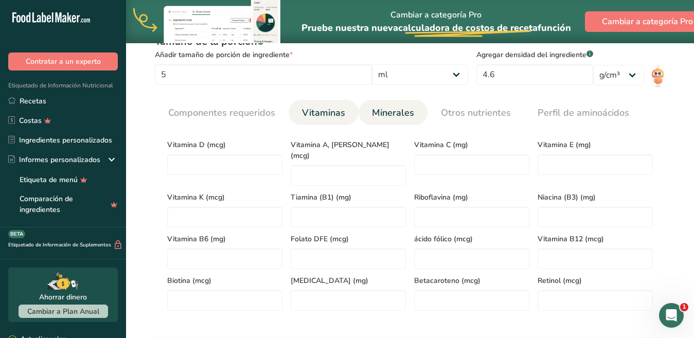
click at [403, 110] on font "Minerales" at bounding box center [393, 112] width 42 height 12
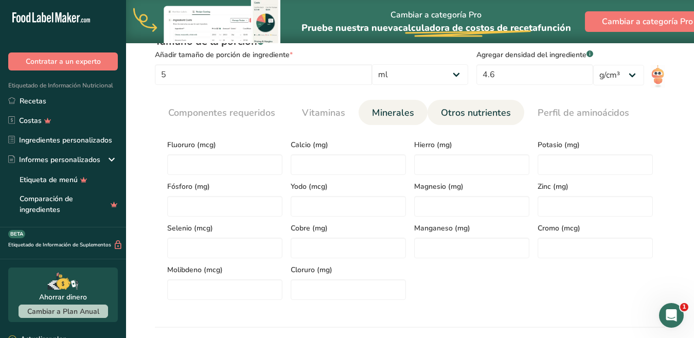
click at [456, 105] on link "Otros nutrientes" at bounding box center [476, 113] width 78 height 26
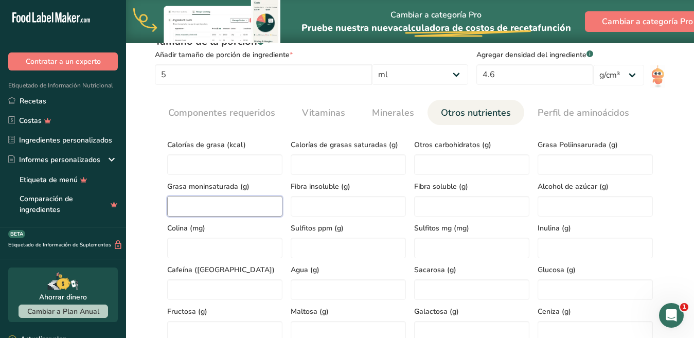
click at [252, 207] on Fat "number" at bounding box center [224, 206] width 115 height 21
type Fat "1.1"
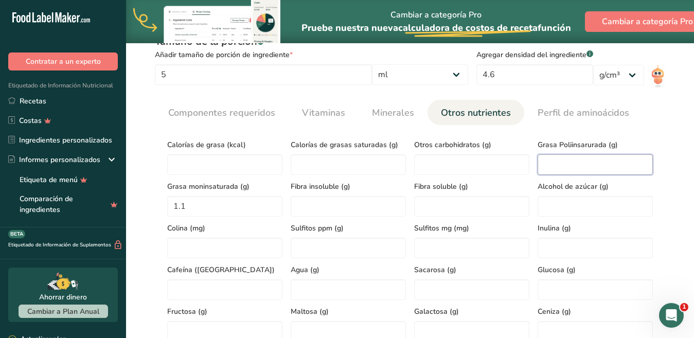
click at [558, 168] on Fat "number" at bounding box center [594, 164] width 115 height 21
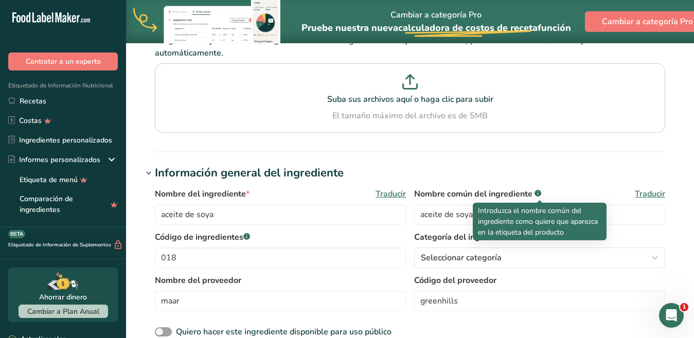
scroll to position [775, 0]
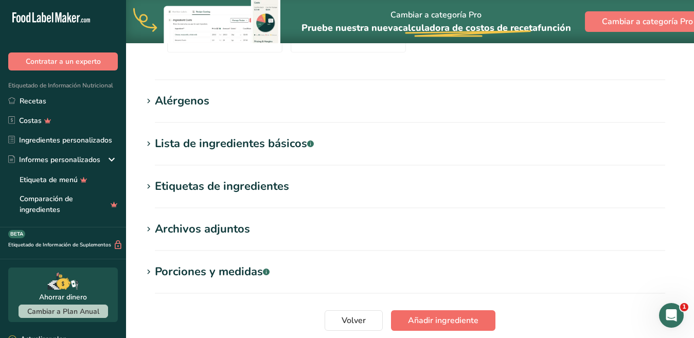
type Fat "2.6"
click at [449, 315] on font "Añadir ingrediente" at bounding box center [443, 320] width 70 height 11
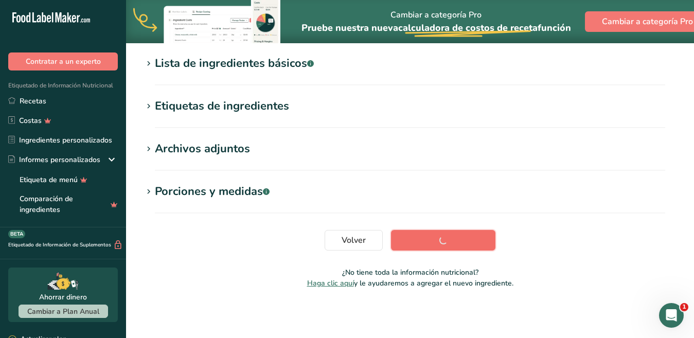
scroll to position [207, 0]
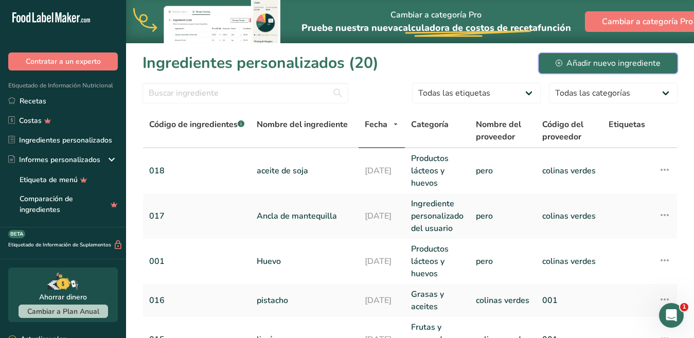
click at [624, 64] on font "Añadir nuevo ingrediente" at bounding box center [613, 63] width 94 height 11
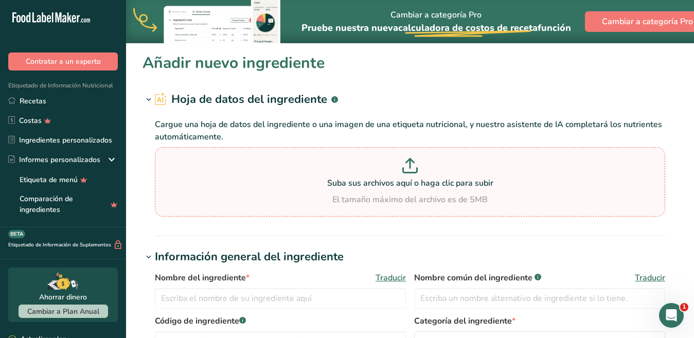
click at [219, 195] on div "El tamaño máximo del archivo es de 5MB" at bounding box center [409, 199] width 505 height 12
click at [219, 195] on input "Suba sus archivos aquí o haga clic para subir El tamaño máximo del archivo es d…" at bounding box center [410, 181] width 510 height 69
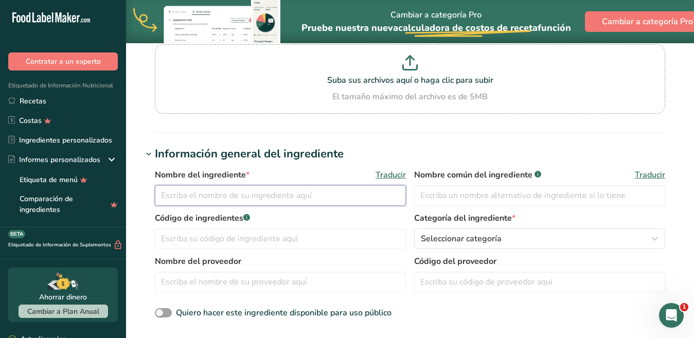
drag, startPoint x: 219, startPoint y: 195, endPoint x: 188, endPoint y: 197, distance: 30.9
click at [186, 197] on input "text" at bounding box center [280, 195] width 251 height 21
type input "Leche entera"
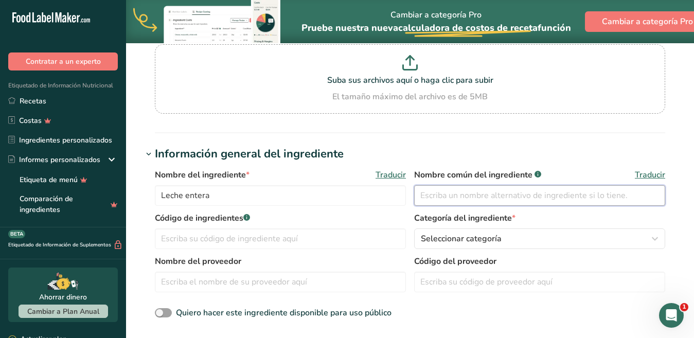
click at [448, 194] on input "text" at bounding box center [539, 195] width 251 height 21
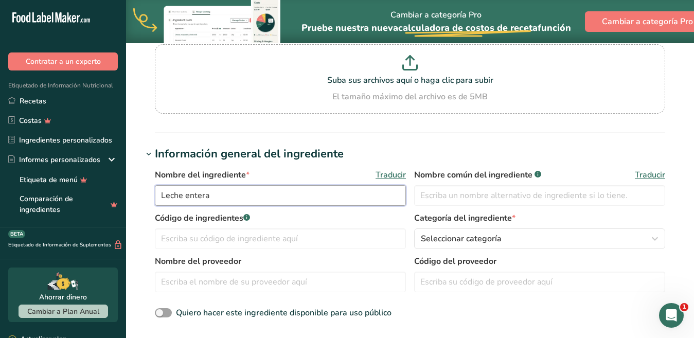
drag, startPoint x: 237, startPoint y: 200, endPoint x: 149, endPoint y: 198, distance: 88.0
click at [149, 198] on div "Nombre del ingrediente * Traducir Leche entera Nombre común del ingrediente .a-…" at bounding box center [409, 245] width 535 height 164
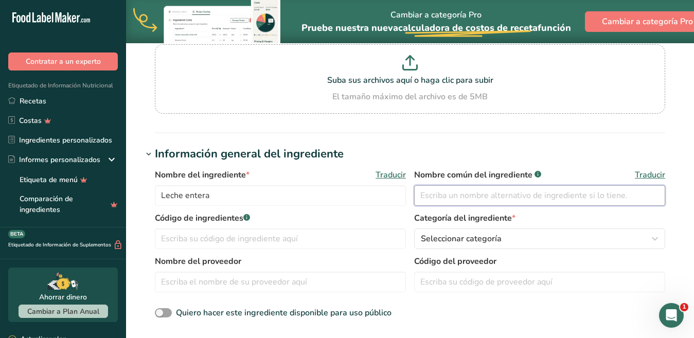
drag, startPoint x: 446, startPoint y: 190, endPoint x: 448, endPoint y: 198, distance: 7.9
click at [447, 195] on input "text" at bounding box center [539, 195] width 251 height 21
paste input "Leche entera"
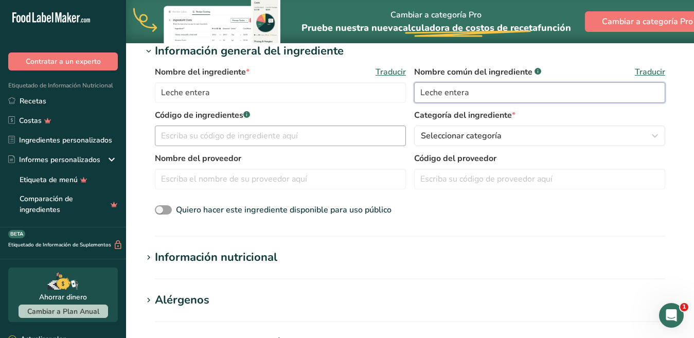
type input "Leche entera"
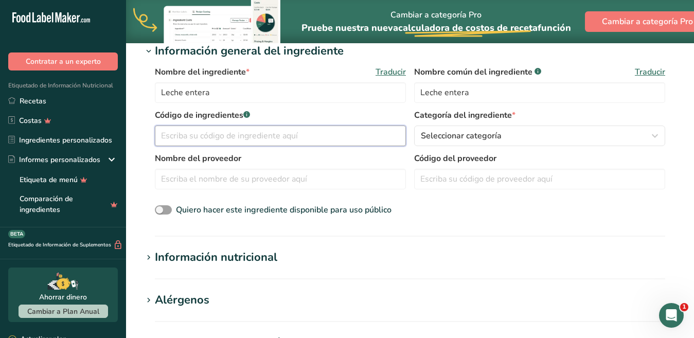
click at [210, 130] on input "text" at bounding box center [280, 135] width 251 height 21
type input "019"
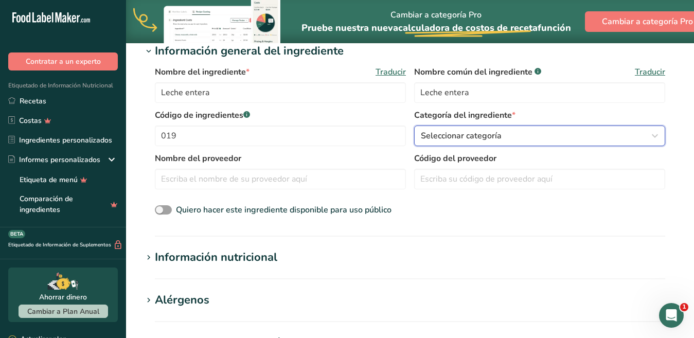
click at [482, 136] on font "Seleccionar categoría" at bounding box center [461, 135] width 81 height 11
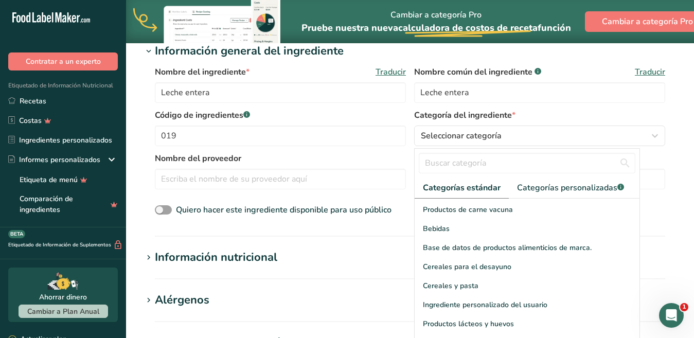
scroll to position [75, 0]
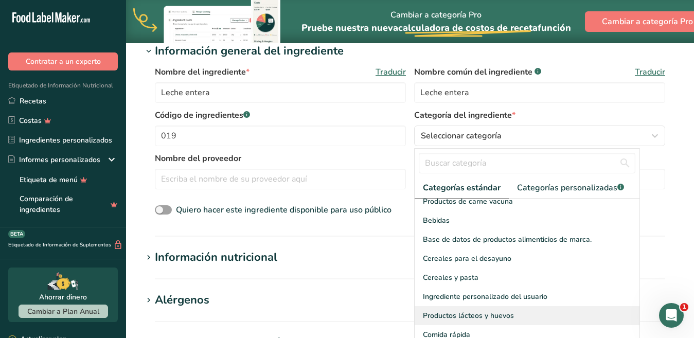
click at [488, 311] on font "Productos lácteos y huevos" at bounding box center [468, 316] width 91 height 10
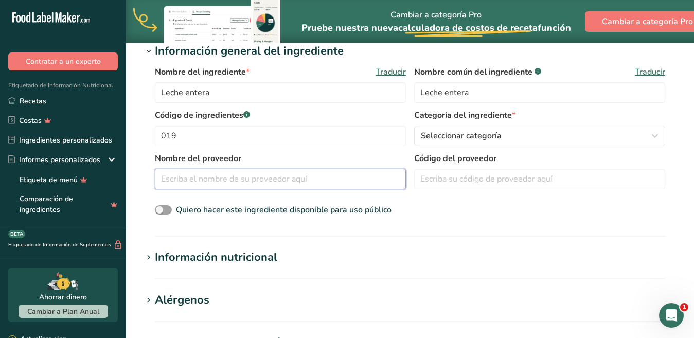
click at [238, 181] on input "text" at bounding box center [280, 179] width 251 height 21
type input "019"
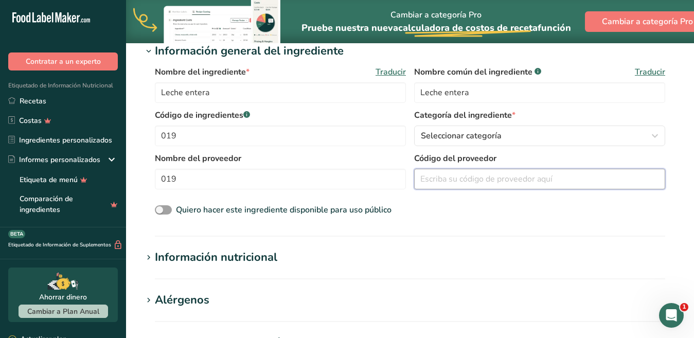
click at [518, 172] on input "text" at bounding box center [539, 179] width 251 height 21
type input "greenhills"
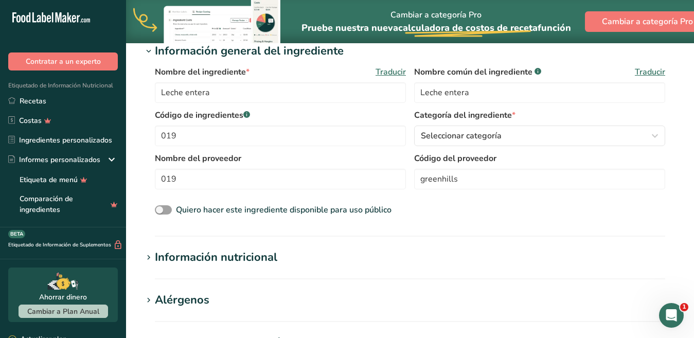
click at [282, 258] on h1 "Información nutricional" at bounding box center [409, 257] width 535 height 17
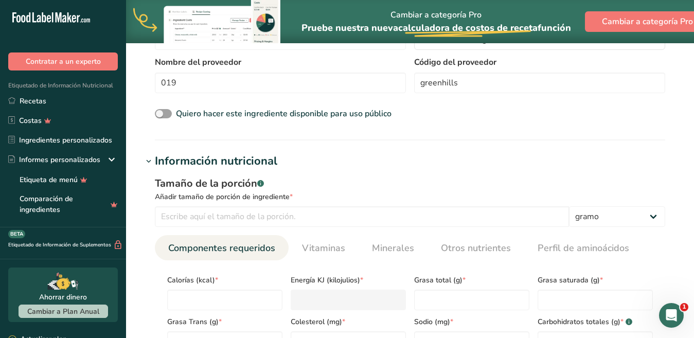
scroll to position [360, 0]
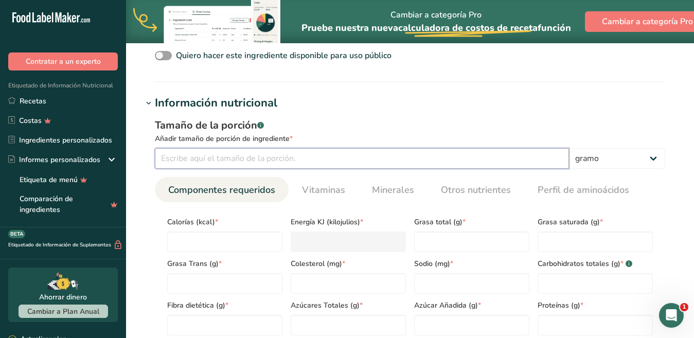
click at [173, 160] on input "number" at bounding box center [362, 158] width 414 height 21
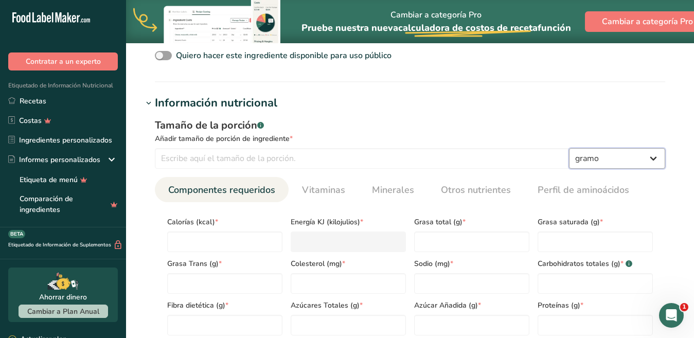
click at [658, 160] on select "gramo kilogramo mg mcg libras onza [GEOGRAPHIC_DATA] ml onza líquida [GEOGRAPHI…" at bounding box center [617, 158] width 96 height 21
select select "17"
click at [569, 148] on select "gramo kilogramo mg mcg libras onza [GEOGRAPHIC_DATA] ml onza líquida [GEOGRAPHI…" at bounding box center [617, 158] width 96 height 21
select select "22"
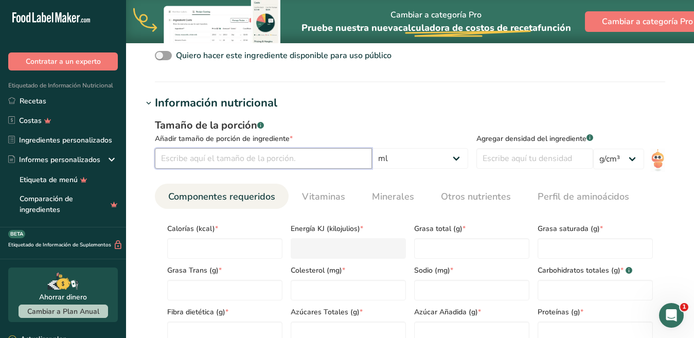
click at [254, 162] on input "number" at bounding box center [263, 158] width 217 height 21
type input "240"
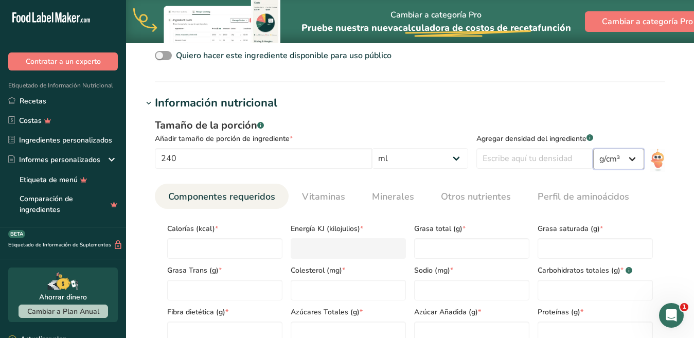
click at [609, 163] on select "lb/pie³ g/cm³" at bounding box center [618, 159] width 51 height 21
click at [658, 157] on img at bounding box center [657, 160] width 15 height 23
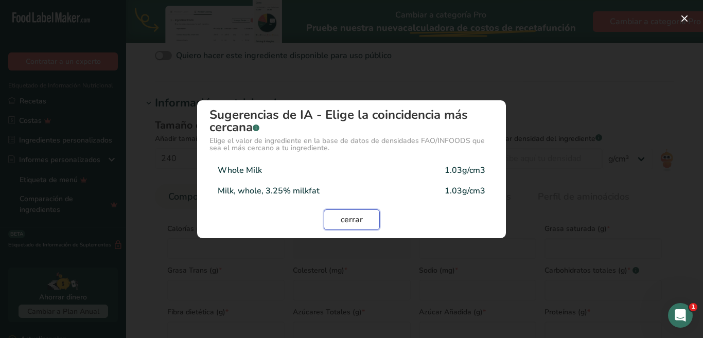
click at [340, 218] on font "cerrar" at bounding box center [351, 219] width 22 height 11
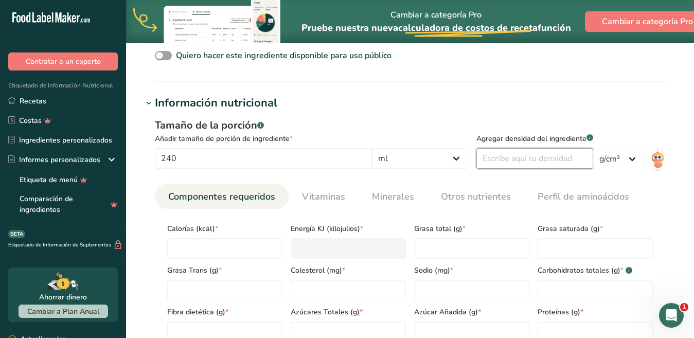
click at [505, 165] on input "number" at bounding box center [534, 158] width 117 height 21
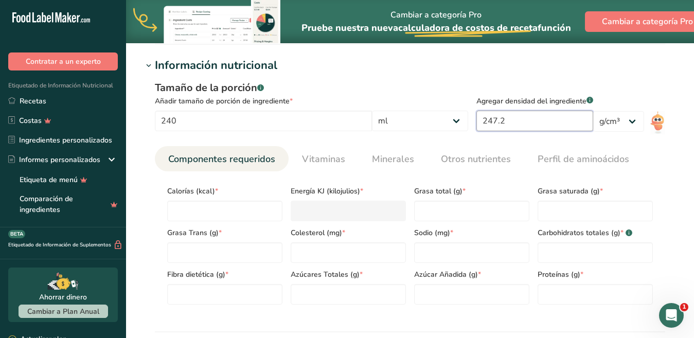
scroll to position [403, 0]
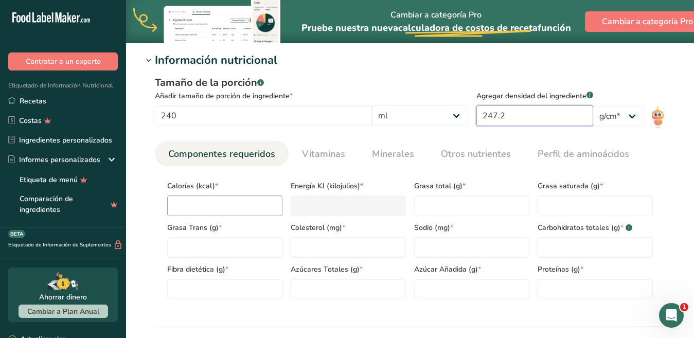
type input "247.2"
click at [215, 199] on input "number" at bounding box center [224, 205] width 115 height 21
type input "14"
type KJ "58.6"
type input "148"
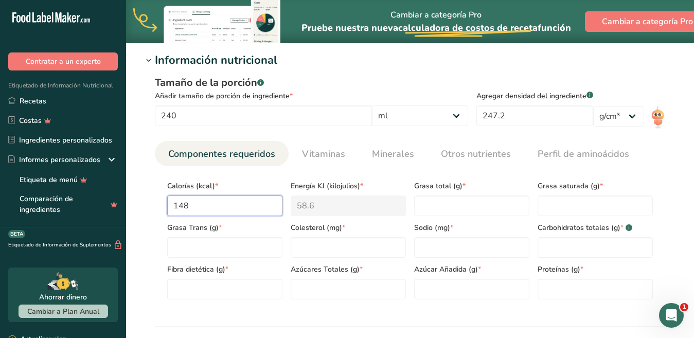
type KJ "619.2"
type input "148"
click at [427, 201] on Fat "number" at bounding box center [471, 205] width 115 height 21
type Fat "8"
drag, startPoint x: 558, startPoint y: 199, endPoint x: 561, endPoint y: 210, distance: 11.4
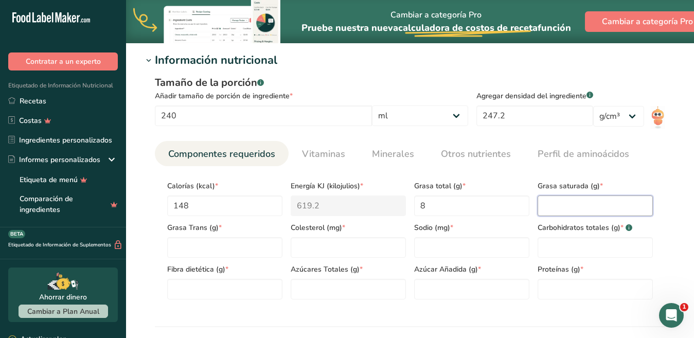
click at [560, 203] on Fat "number" at bounding box center [594, 205] width 115 height 21
type Fat "0"
click at [194, 247] on Fat "number" at bounding box center [224, 247] width 115 height 21
type Fat "0"
click at [306, 244] on input "number" at bounding box center [348, 247] width 115 height 21
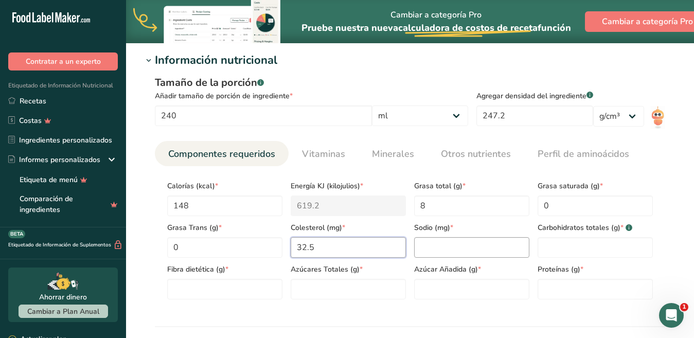
type input "32.5"
drag, startPoint x: 440, startPoint y: 238, endPoint x: 440, endPoint y: 244, distance: 5.7
click at [440, 242] on input "number" at bounding box center [471, 247] width 115 height 21
type input "118"
click at [598, 250] on Carbohydrates "number" at bounding box center [594, 247] width 115 height 21
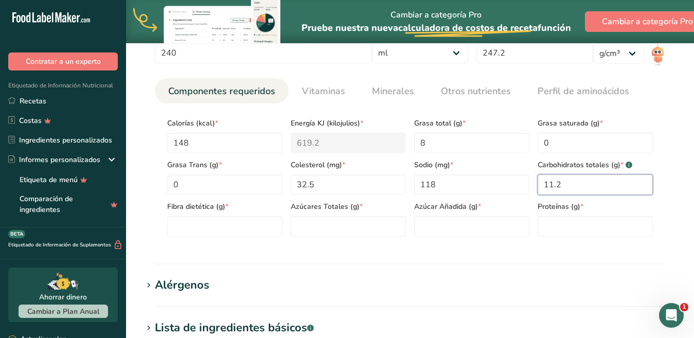
scroll to position [506, 0]
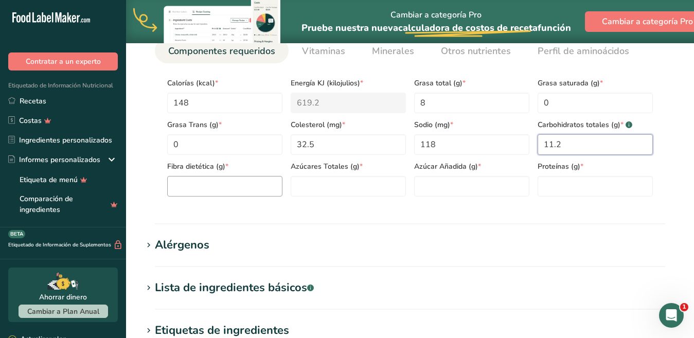
type Carbohydrates "11.2"
click at [231, 186] on Fiber "number" at bounding box center [224, 186] width 115 height 21
type Fiber "0"
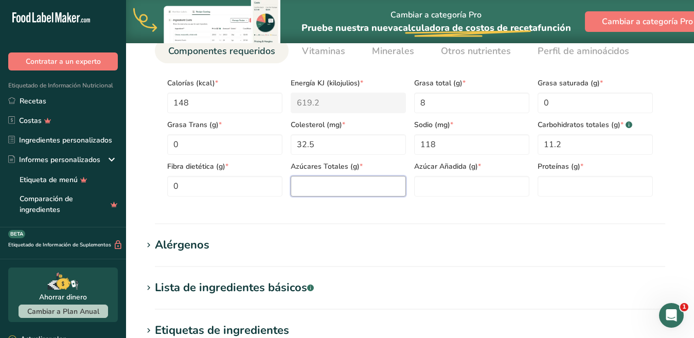
click at [354, 188] on Sugars "number" at bounding box center [348, 186] width 115 height 21
type Sugars "0"
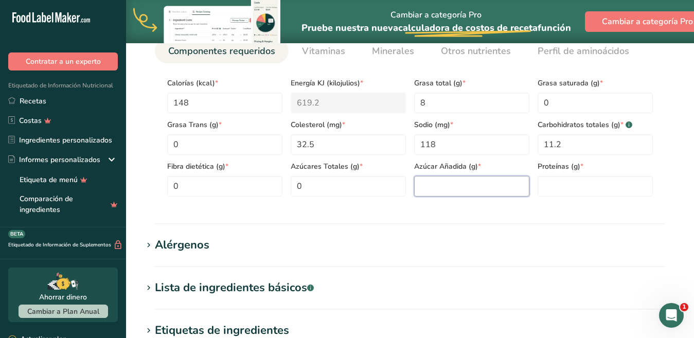
click at [435, 182] on Sugars "number" at bounding box center [471, 186] width 115 height 21
type Sugars "0"
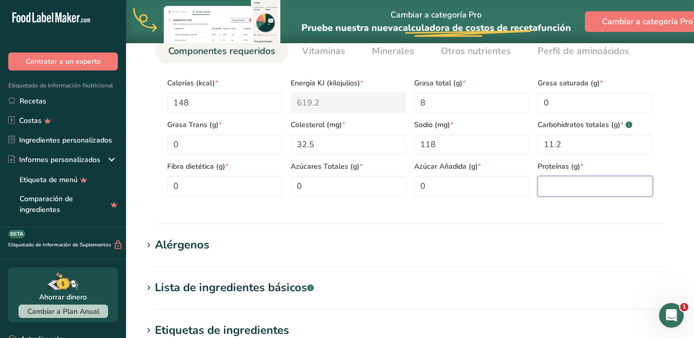
click at [597, 184] on input "number" at bounding box center [594, 186] width 115 height 21
type input "7.9"
click at [334, 55] on font "Vitaminas" at bounding box center [323, 51] width 43 height 12
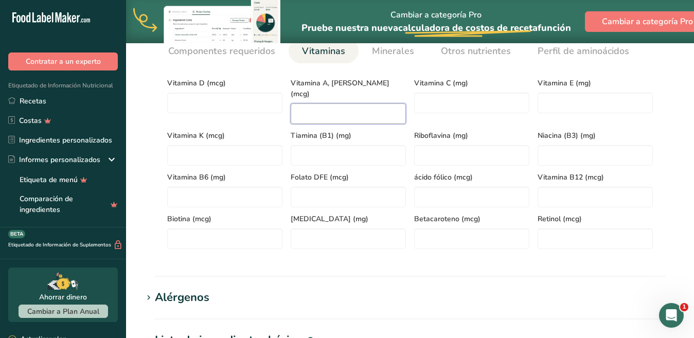
click at [338, 103] on RAE "number" at bounding box center [348, 113] width 115 height 21
type RAE "74.8"
click at [454, 106] on C "number" at bounding box center [471, 103] width 115 height 21
click at [387, 47] on font "Minerales" at bounding box center [393, 51] width 42 height 12
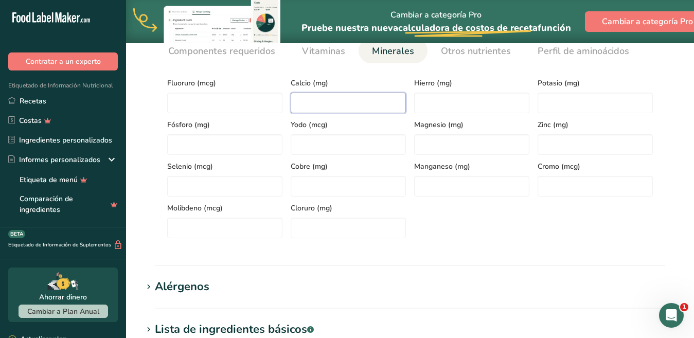
click at [352, 95] on input "number" at bounding box center [348, 103] width 115 height 21
type input "286.2"
click at [327, 52] on font "Vitaminas" at bounding box center [323, 51] width 43 height 12
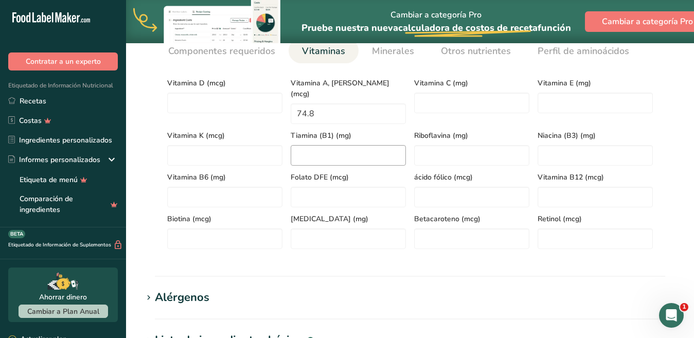
scroll to position [454, 0]
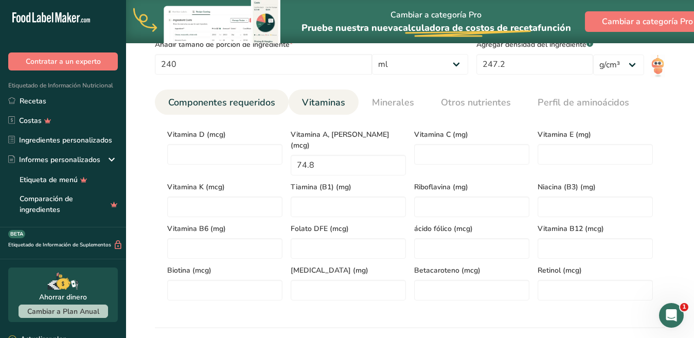
click at [261, 101] on font "Componentes requeridos" at bounding box center [221, 102] width 107 height 12
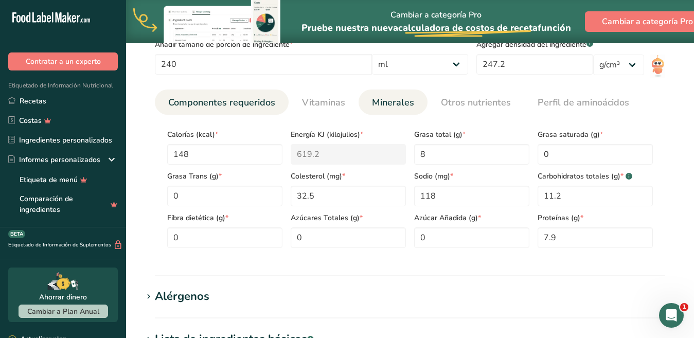
click at [396, 110] on span "Minerales" at bounding box center [393, 103] width 42 height 14
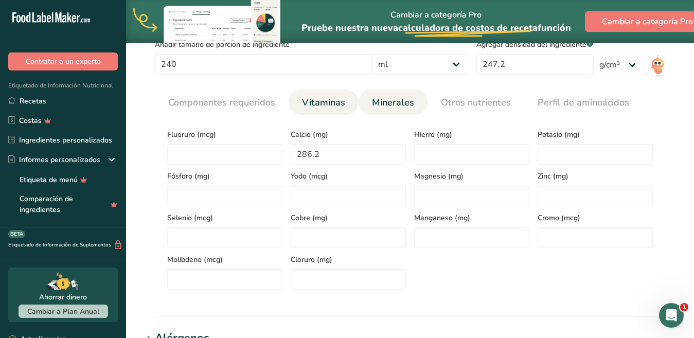
click at [316, 99] on font "Vitaminas" at bounding box center [323, 102] width 43 height 12
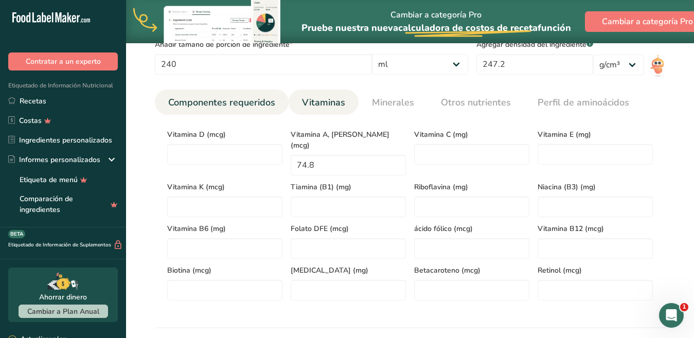
click at [246, 104] on font "Componentes requeridos" at bounding box center [221, 102] width 107 height 12
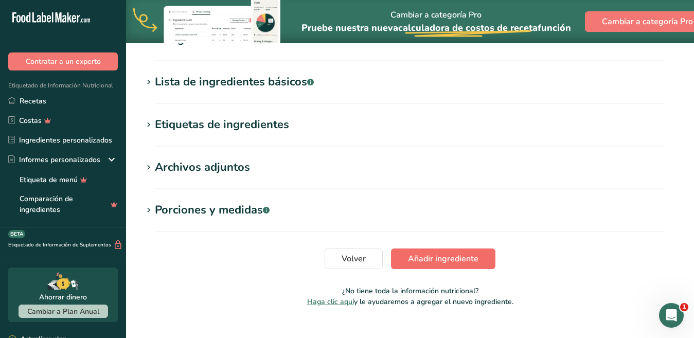
scroll to position [730, 0]
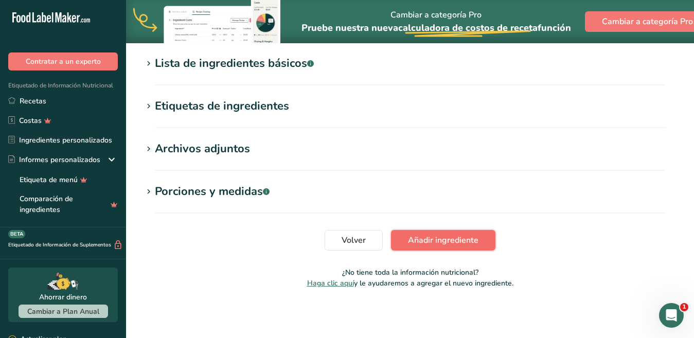
click at [434, 238] on font "Añadir ingrediente" at bounding box center [443, 240] width 70 height 11
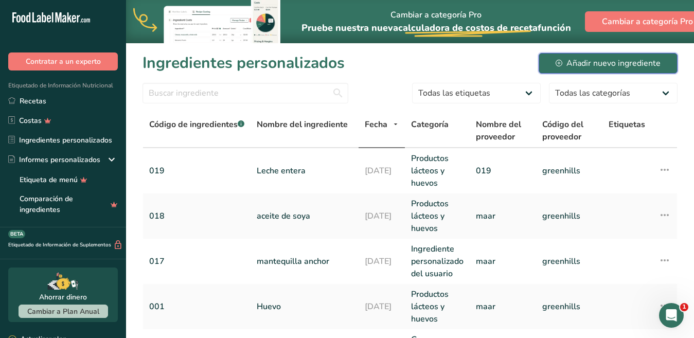
click at [592, 65] on font "Añadir nuevo ingrediente" at bounding box center [613, 63] width 94 height 11
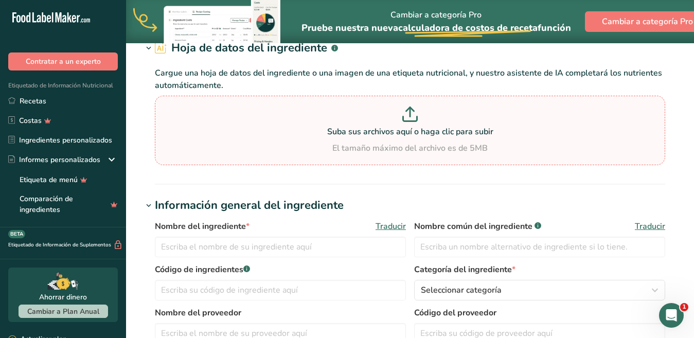
scroll to position [103, 0]
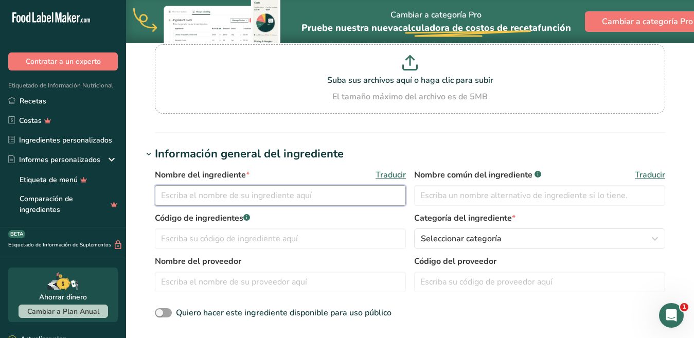
click at [269, 192] on input "text" at bounding box center [280, 195] width 251 height 21
drag, startPoint x: 269, startPoint y: 193, endPoint x: 157, endPoint y: 203, distance: 112.6
click at [157, 203] on input "chocolate semi amargo" at bounding box center [280, 195] width 251 height 21
type input "chocolate semi amargo"
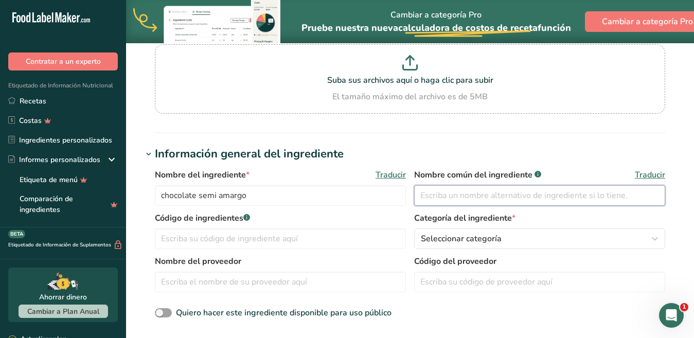
click at [447, 200] on input "text" at bounding box center [539, 195] width 251 height 21
paste input "chocolate semi amargo"
type input "chocolate semi amargo"
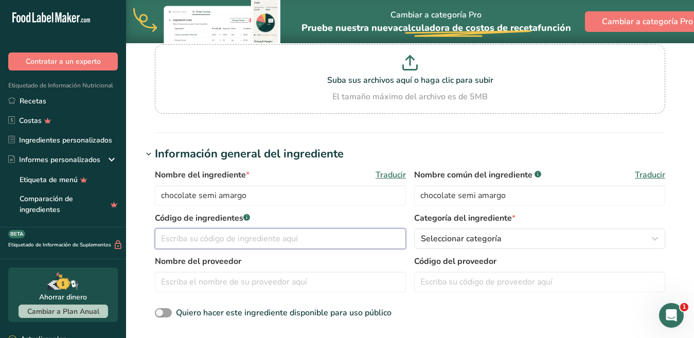
click at [210, 239] on input "text" at bounding box center [280, 238] width 251 height 21
type input "020"
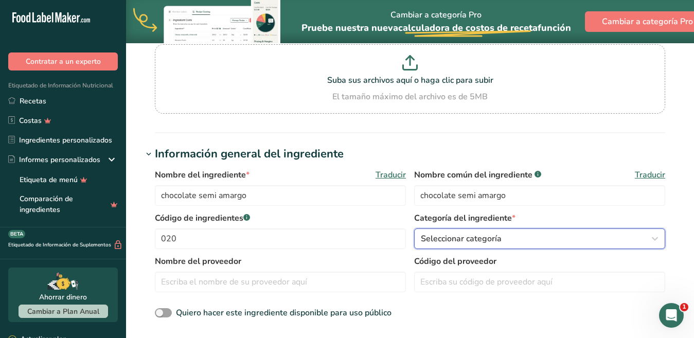
click at [513, 232] on div "Seleccionar categoría" at bounding box center [536, 238] width 231 height 12
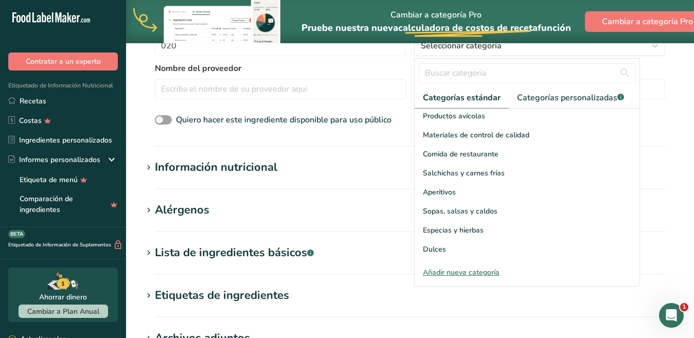
scroll to position [398, 0]
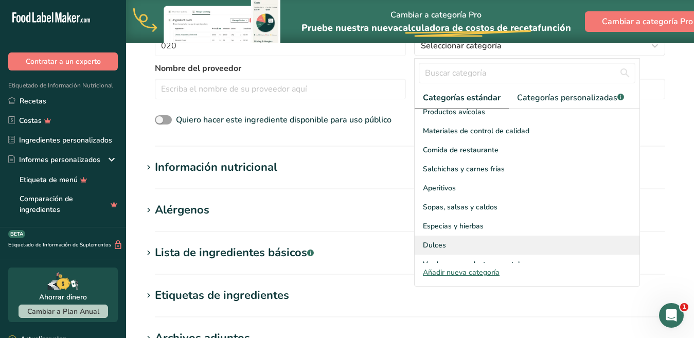
click at [432, 240] on font "Dulces" at bounding box center [434, 245] width 23 height 10
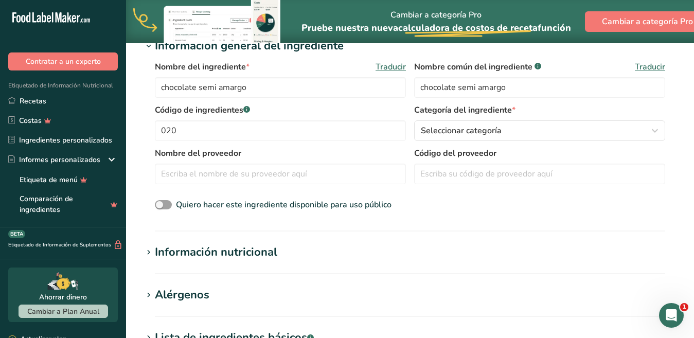
scroll to position [193, 0]
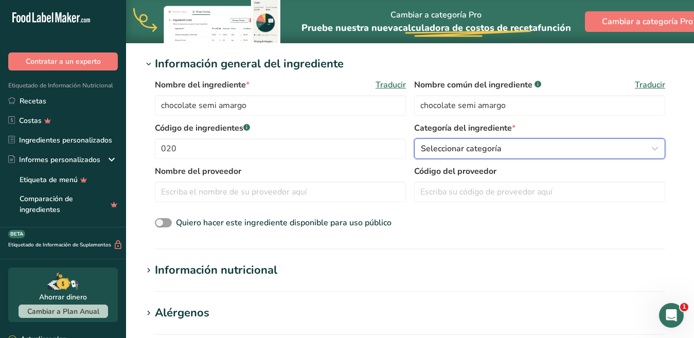
click at [487, 151] on font "Seleccionar categoría" at bounding box center [461, 148] width 81 height 11
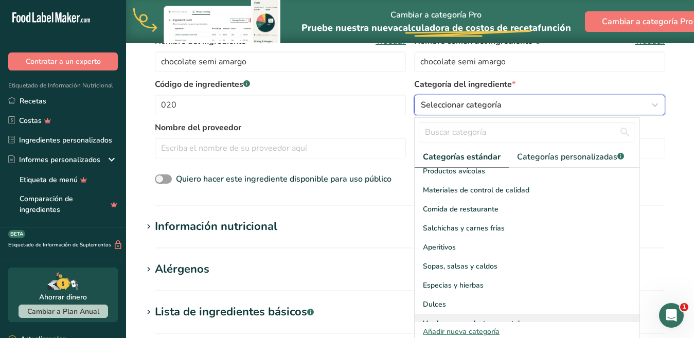
scroll to position [243, 0]
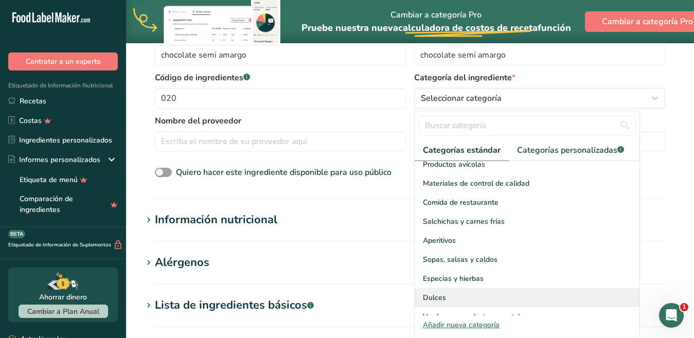
click at [438, 293] on font "Dulces" at bounding box center [434, 298] width 23 height 10
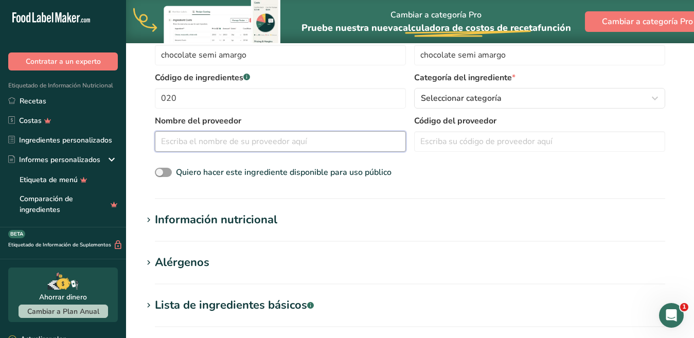
click at [212, 135] on input "text" at bounding box center [280, 141] width 251 height 21
type input "maar"
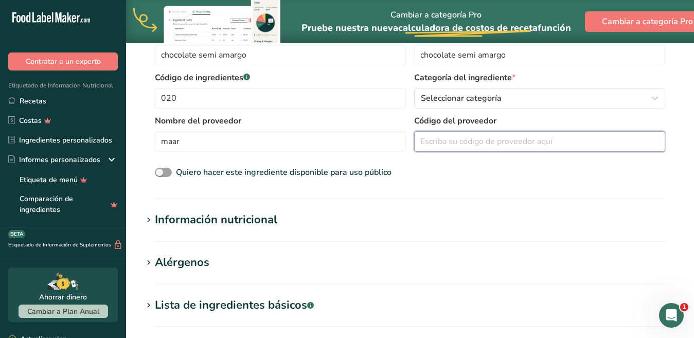
click at [483, 135] on input "text" at bounding box center [539, 141] width 251 height 21
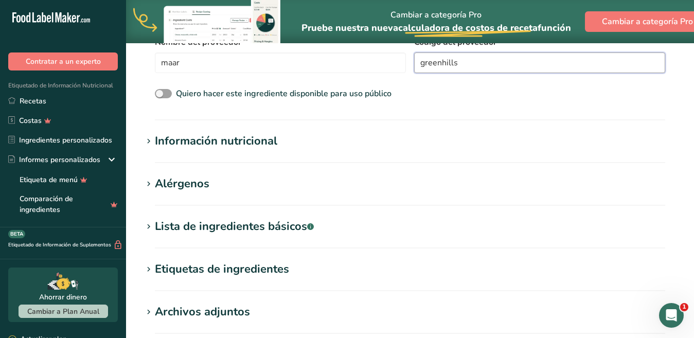
scroll to position [346, 0]
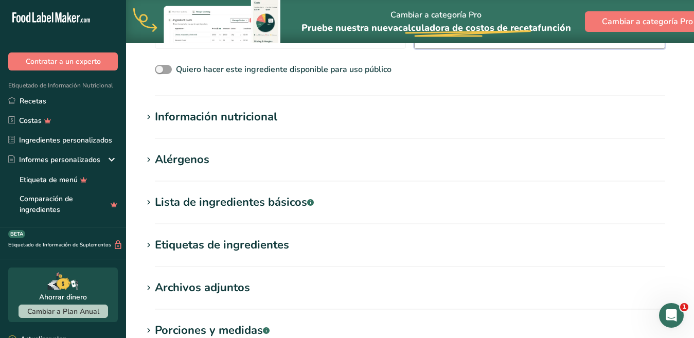
type input "greenhills"
click at [146, 116] on icon at bounding box center [148, 117] width 9 height 14
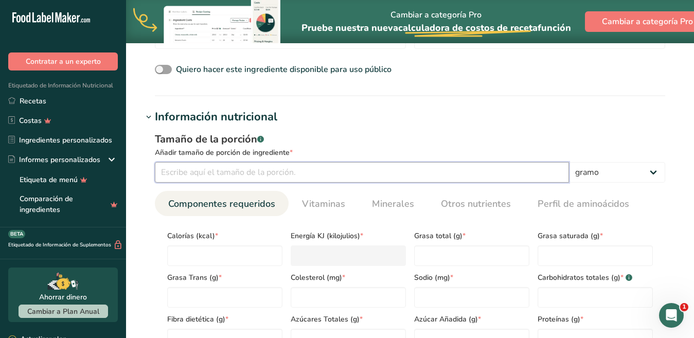
click at [186, 180] on input "number" at bounding box center [362, 172] width 414 height 21
type input "17"
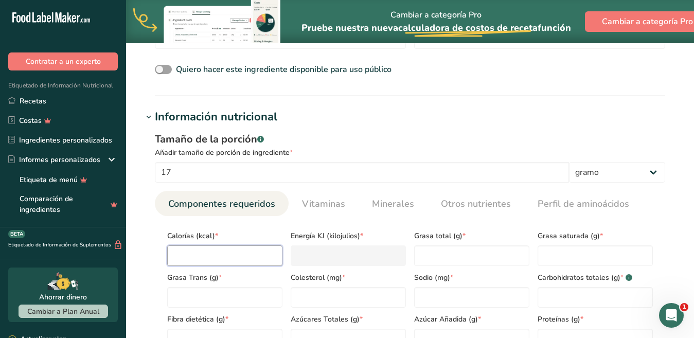
click at [184, 253] on input "number" at bounding box center [224, 255] width 115 height 21
type input "8"
type KJ "33.5"
type input "81"
type KJ "338.9"
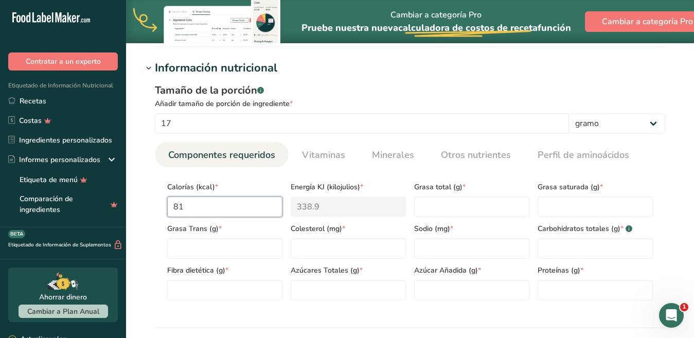
scroll to position [398, 0]
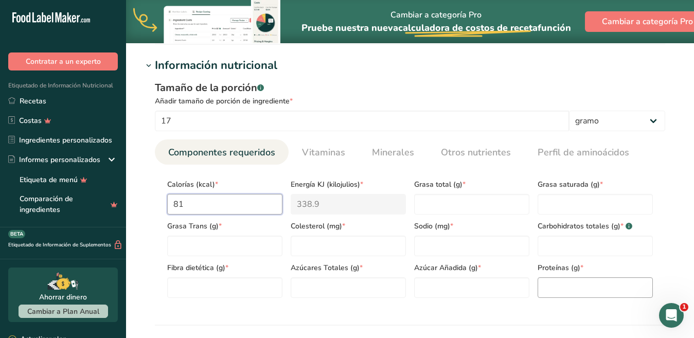
type input "81"
click at [544, 279] on input "number" at bounding box center [594, 287] width 115 height 21
type input "0.7"
click at [479, 205] on Fat "number" at bounding box center [471, 204] width 115 height 21
type Fat "5.1"
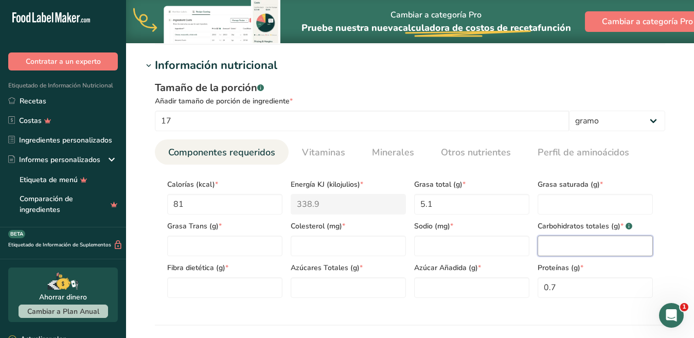
click at [575, 238] on Carbohydrates "number" at bounding box center [594, 246] width 115 height 21
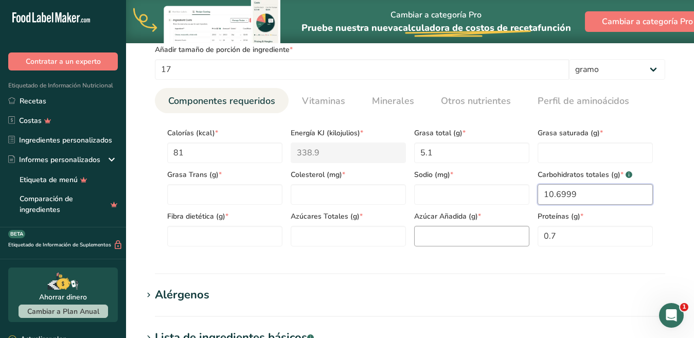
type Carbohydrates "10.6999"
click at [464, 236] on Sugars "number" at bounding box center [471, 236] width 115 height 21
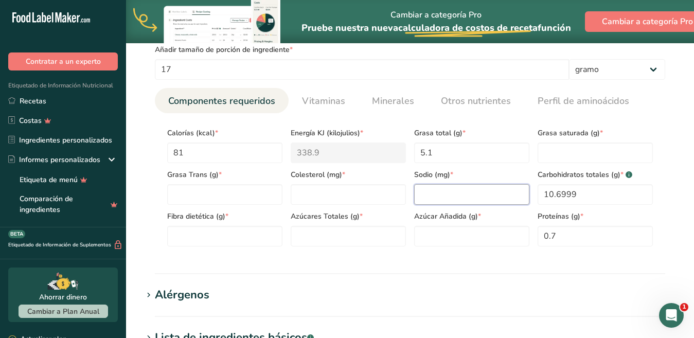
click at [415, 186] on input "number" at bounding box center [471, 194] width 115 height 21
type input "1.9"
click at [328, 233] on Sugars "number" at bounding box center [348, 236] width 115 height 21
type Sugars "9.3"
click at [446, 240] on Sugars "number" at bounding box center [471, 236] width 115 height 21
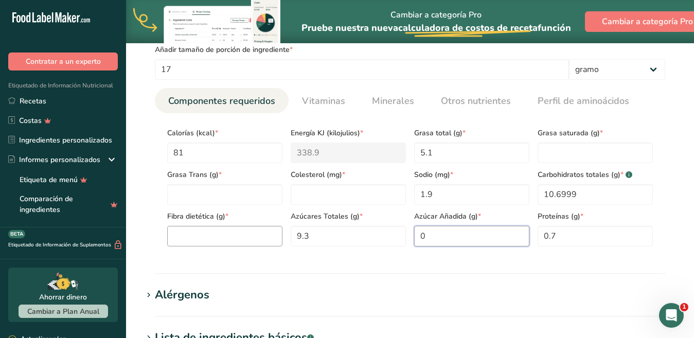
type Sugars "0"
click at [219, 238] on Fiber "number" at bounding box center [224, 236] width 115 height 21
type Fiber "0"
click at [221, 196] on Fat "number" at bounding box center [224, 194] width 115 height 21
type Fat "0"
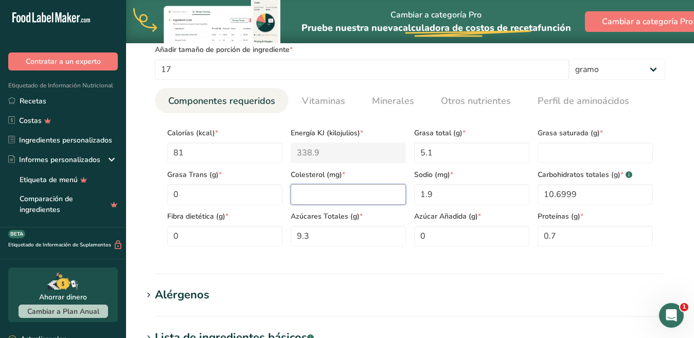
click at [384, 198] on input "number" at bounding box center [348, 194] width 115 height 21
type input "0"
click at [565, 153] on Fat "number" at bounding box center [594, 152] width 115 height 21
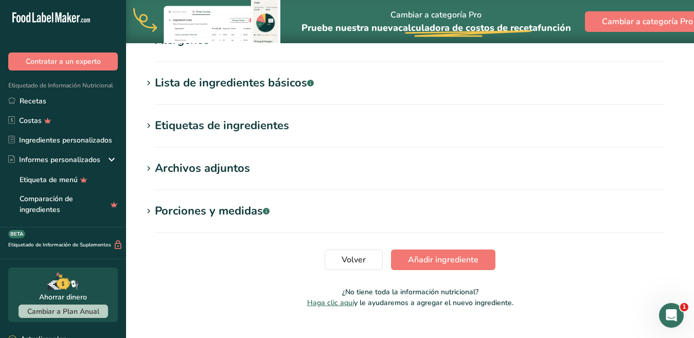
scroll to position [723, 0]
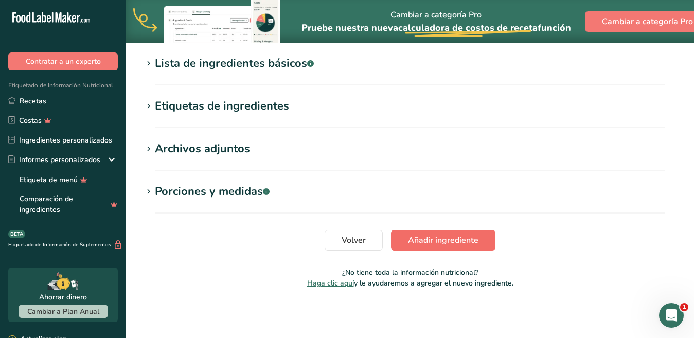
type Fat "0"
click at [452, 239] on font "Añadir ingrediente" at bounding box center [443, 240] width 70 height 11
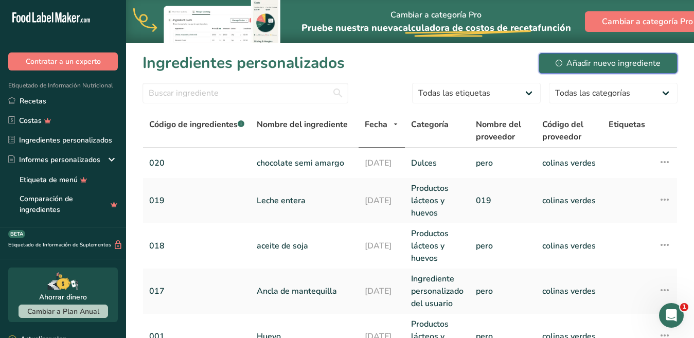
click at [571, 55] on button "Añadir nuevo ingrediente" at bounding box center [608, 63] width 139 height 21
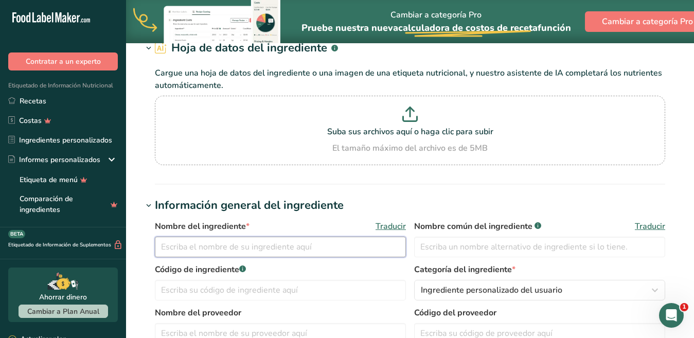
click at [203, 249] on input "text" at bounding box center [280, 247] width 251 height 21
drag, startPoint x: 182, startPoint y: 238, endPoint x: 148, endPoint y: 241, distance: 33.6
click at [148, 241] on div "Nombre del ingrediente * Traducir cocoa alcalina Nombre común del ingrediente .…" at bounding box center [409, 296] width 535 height 164
click at [211, 251] on input "cocoa alcalina" at bounding box center [280, 247] width 251 height 21
drag, startPoint x: 190, startPoint y: 246, endPoint x: 142, endPoint y: 246, distance: 47.8
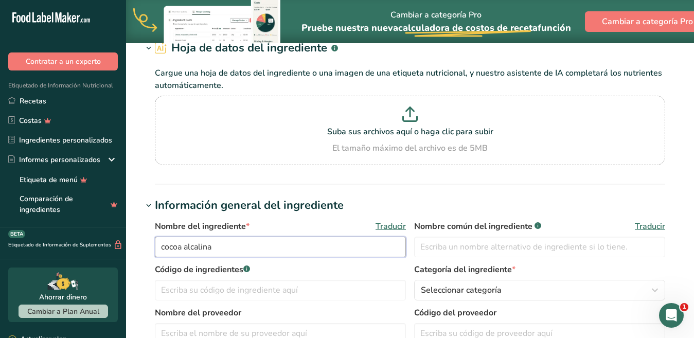
click at [142, 246] on div "Nombre del ingrediente * Traducir cocoa alcalina Nombre común del ingrediente .…" at bounding box center [409, 296] width 535 height 164
type input "cocoa alcalina"
click at [432, 246] on input "text" at bounding box center [539, 247] width 251 height 21
paste input "cocoa alcalina"
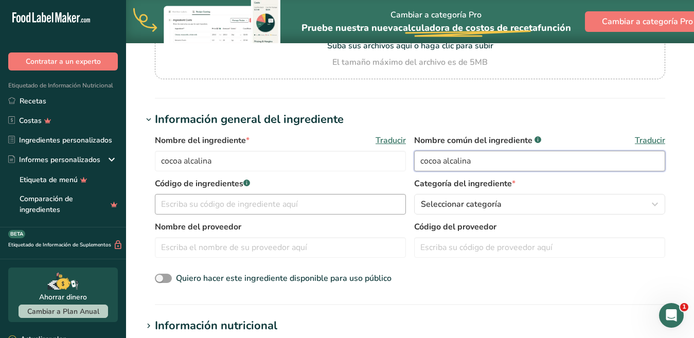
scroll to position [147, 0]
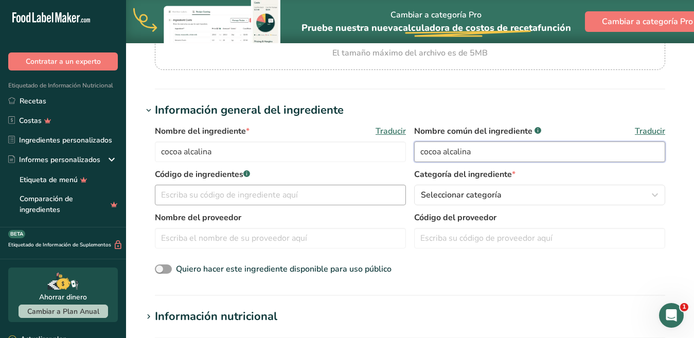
type input "cocoa alcalina"
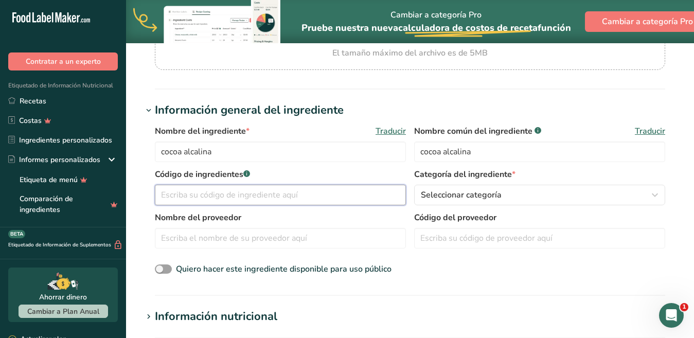
click at [264, 194] on input "text" at bounding box center [280, 195] width 251 height 21
type input "021"
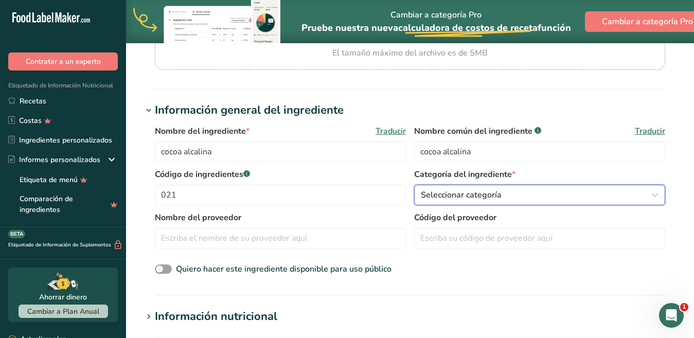
click at [455, 199] on font "Seleccionar categoría" at bounding box center [461, 194] width 81 height 11
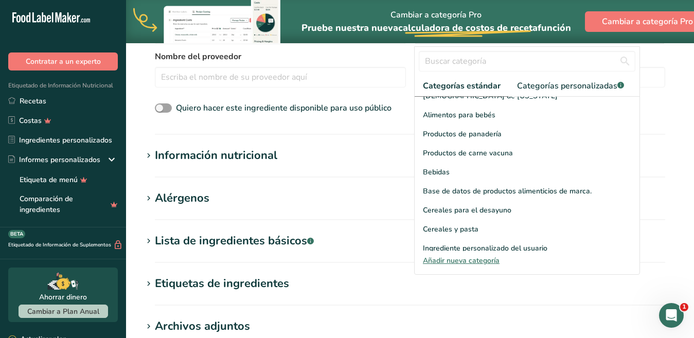
scroll to position [19, 0]
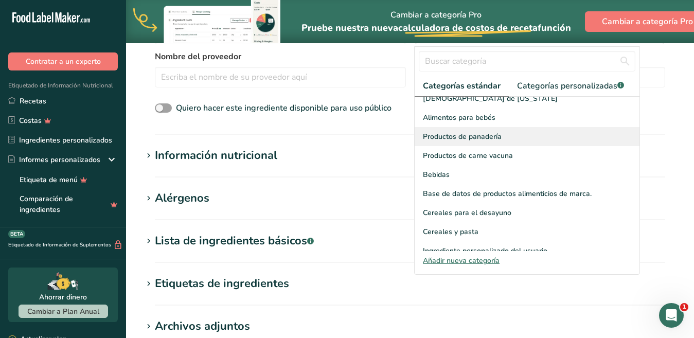
click at [490, 132] on font "Productos de panadería" at bounding box center [462, 137] width 79 height 10
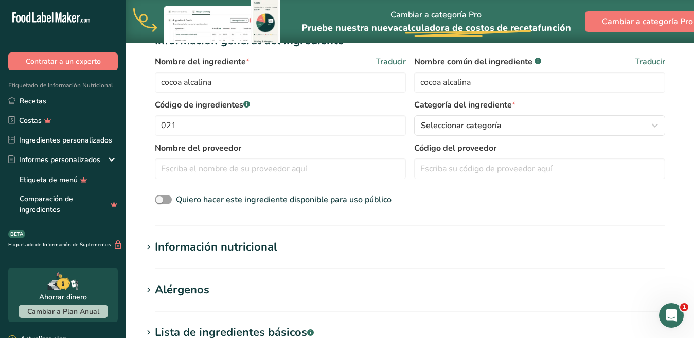
scroll to position [205, 0]
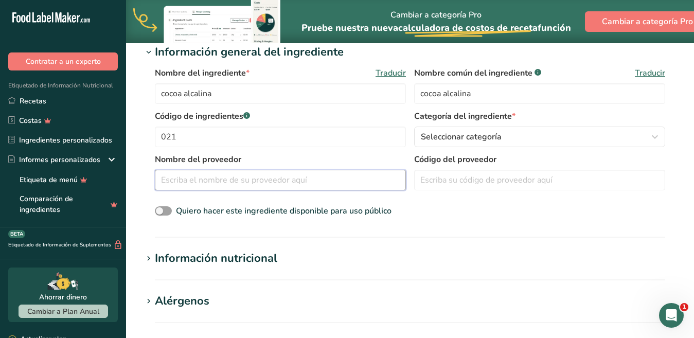
click at [228, 180] on input "text" at bounding box center [280, 180] width 251 height 21
type input "maar"
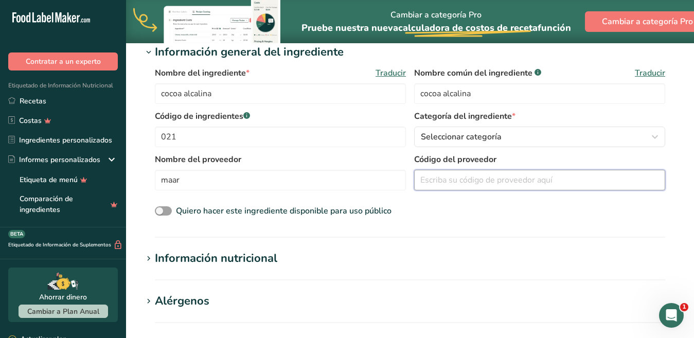
click at [501, 178] on input "text" at bounding box center [539, 180] width 251 height 21
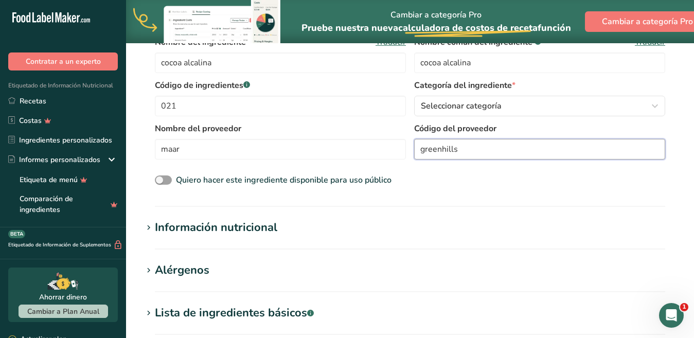
scroll to position [241, 0]
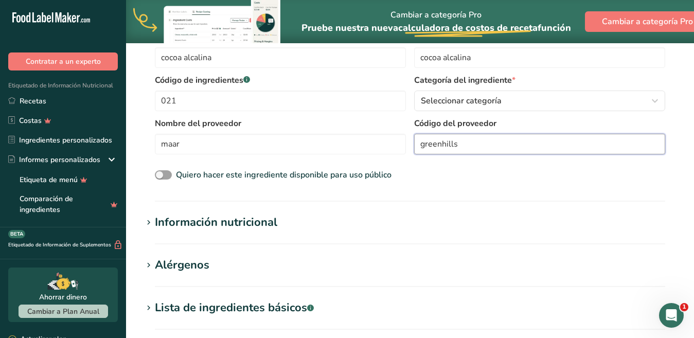
type input "greenhills"
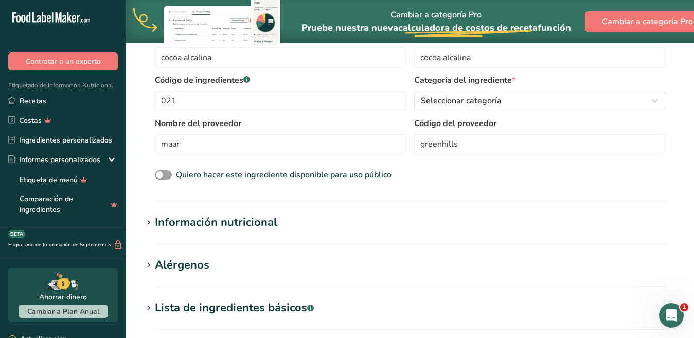
click at [153, 224] on span at bounding box center [148, 223] width 12 height 12
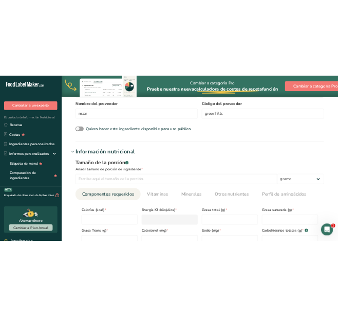
scroll to position [333, 0]
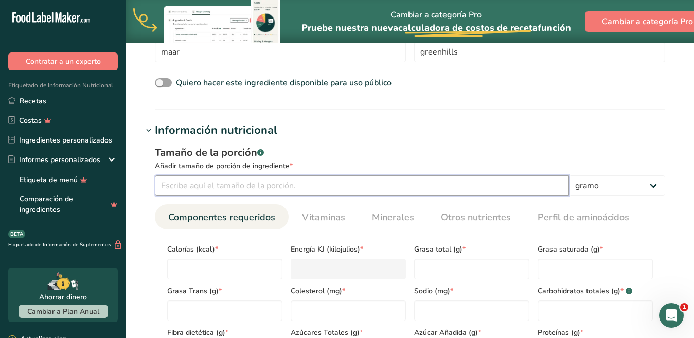
click at [288, 191] on input "number" at bounding box center [362, 185] width 414 height 21
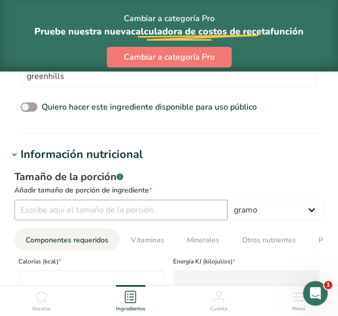
scroll to position [442, 0]
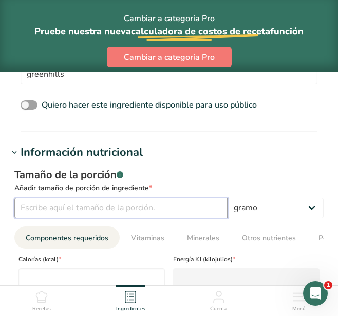
click at [89, 209] on input "number" at bounding box center [120, 208] width 213 height 21
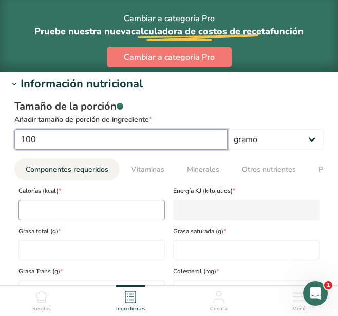
scroll to position [515, 0]
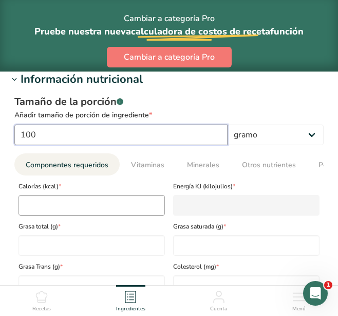
type input "100"
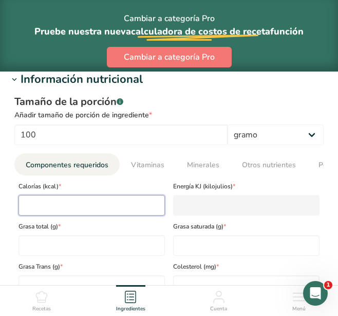
click at [83, 208] on input "number" at bounding box center [92, 205] width 147 height 21
type input "2"
type KJ "8.4"
type input "26"
type KJ "108.8"
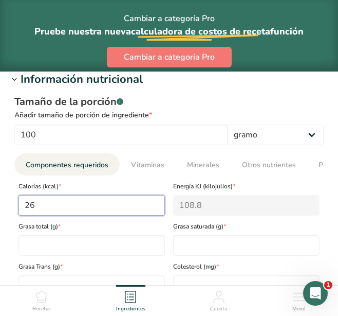
type input "261"
type KJ "1092"
type input "261.8"
type KJ "1095.4"
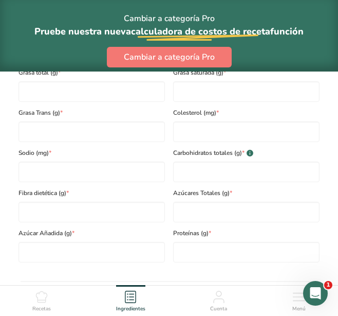
scroll to position [669, 0]
type input "261.8"
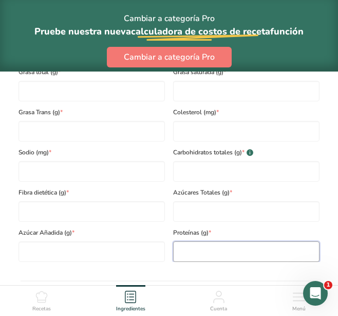
click at [214, 254] on input "number" at bounding box center [246, 251] width 147 height 21
type input "22"
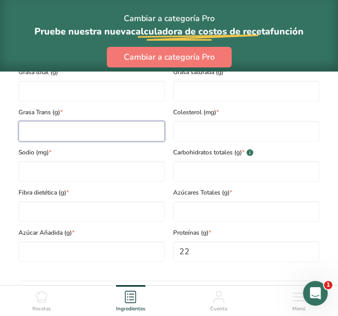
click at [70, 135] on Fat "number" at bounding box center [92, 131] width 147 height 21
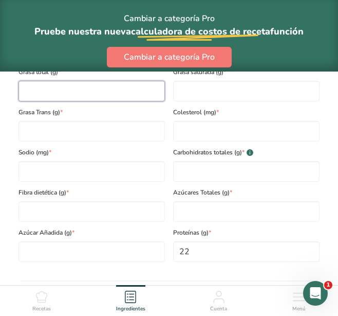
click at [64, 90] on Fat "number" at bounding box center [92, 91] width 147 height 21
type Fat "11"
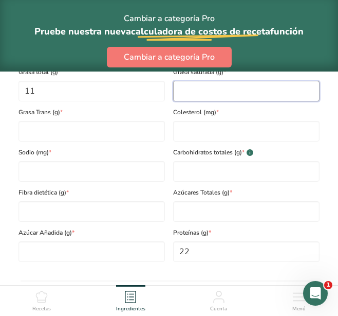
click at [196, 91] on Fat "number" at bounding box center [246, 91] width 147 height 21
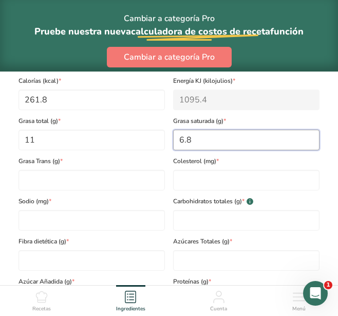
scroll to position [618, 0]
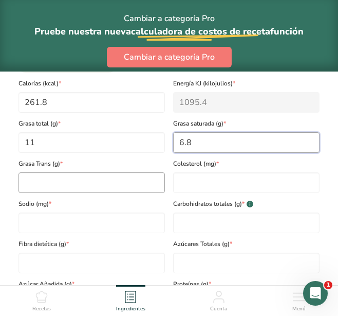
type Fat "6.8"
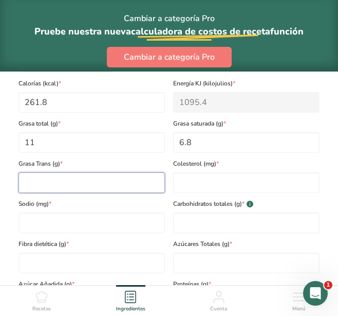
click at [84, 184] on Fat "number" at bounding box center [92, 182] width 147 height 21
type Fat "0"
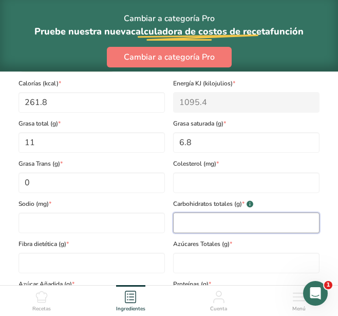
click at [189, 224] on Carbohydrates "number" at bounding box center [246, 222] width 147 height 21
type Carbohydrates "18.7"
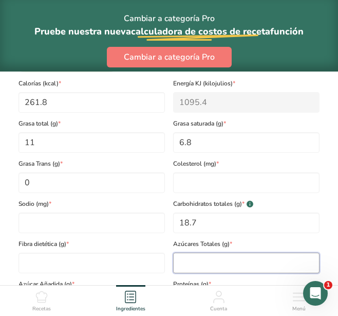
click at [197, 263] on Sugars "number" at bounding box center [246, 263] width 147 height 21
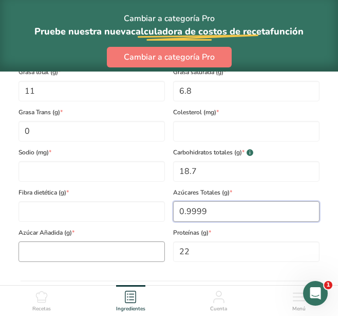
type Sugars "0.9999"
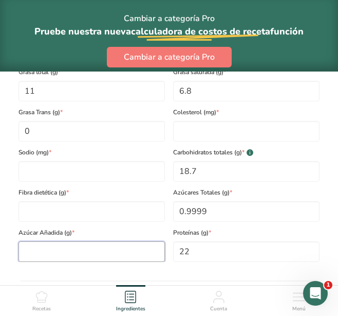
click at [63, 254] on Sugars "number" at bounding box center [92, 251] width 147 height 21
type Sugars "0"
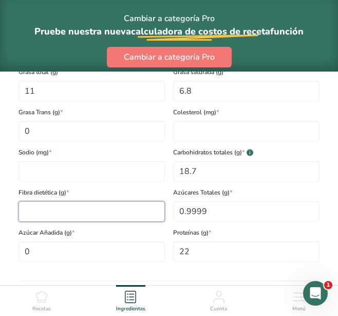
click at [52, 217] on Fiber "number" at bounding box center [92, 211] width 147 height 21
type Fiber "0"
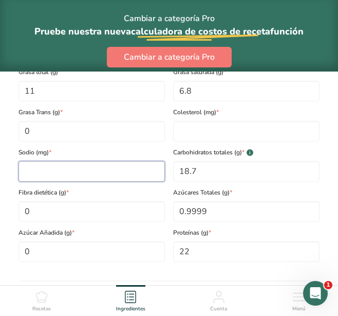
click at [39, 173] on input "number" at bounding box center [92, 171] width 147 height 21
type input "0"
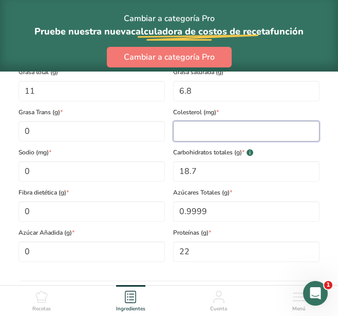
click at [186, 138] on input "number" at bounding box center [246, 131] width 147 height 21
type input "0"
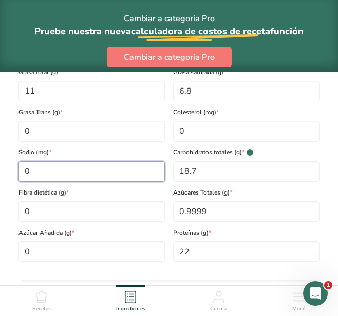
click at [56, 171] on input "0" at bounding box center [92, 171] width 147 height 21
type input "2500"
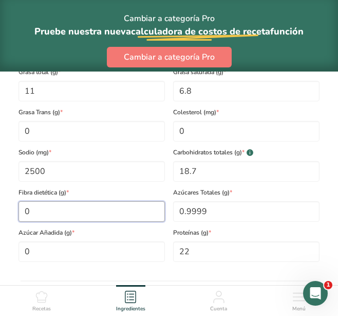
click at [68, 209] on Fiber "0" at bounding box center [92, 211] width 147 height 21
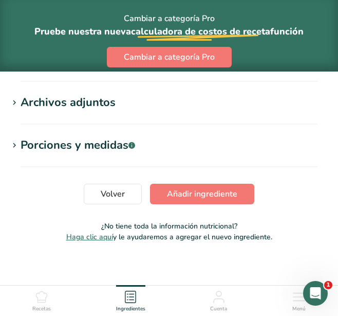
scroll to position [1006, 0]
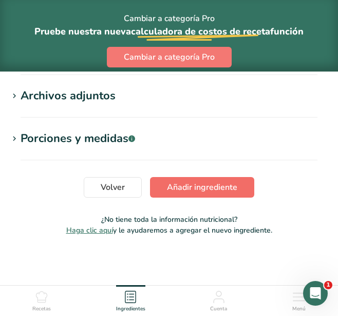
type Fiber "30.0001"
click at [233, 184] on font "Añadir ingrediente" at bounding box center [202, 187] width 70 height 11
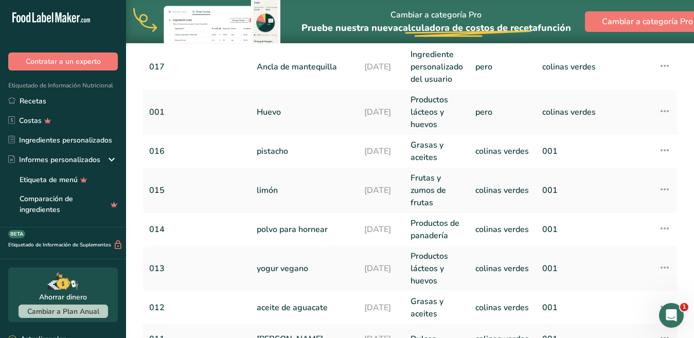
scroll to position [461, 0]
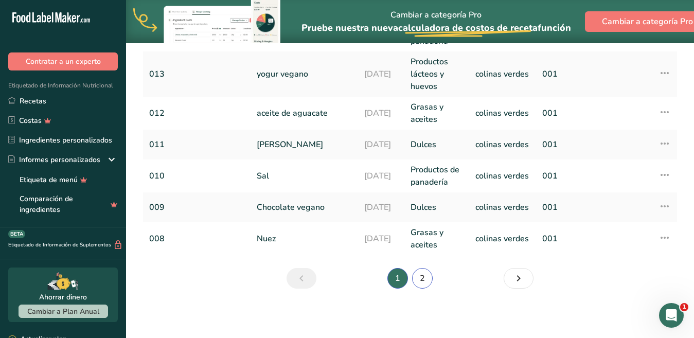
click at [422, 278] on font "2" at bounding box center [422, 278] width 5 height 11
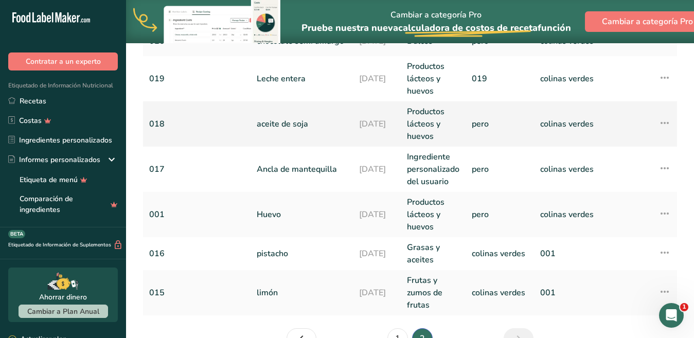
scroll to position [218, 0]
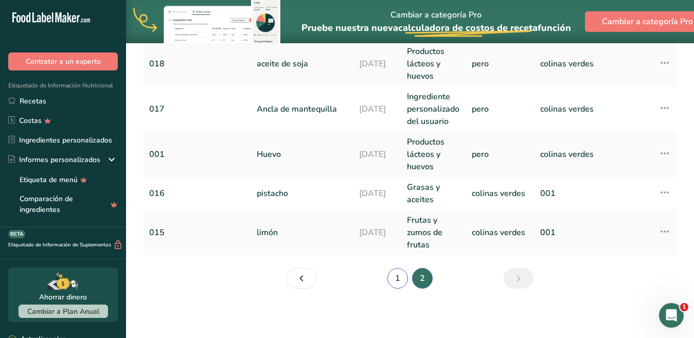
click at [400, 280] on link "1" at bounding box center [397, 278] width 21 height 21
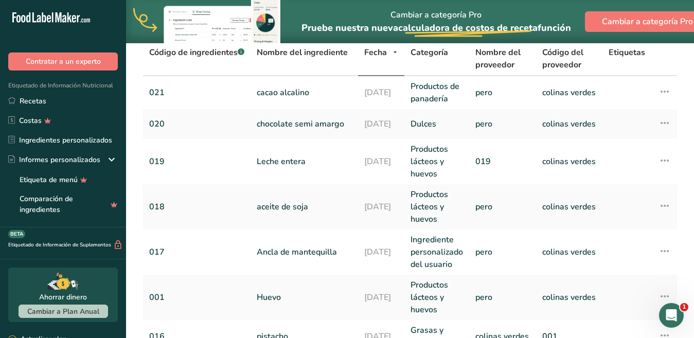
scroll to position [12, 0]
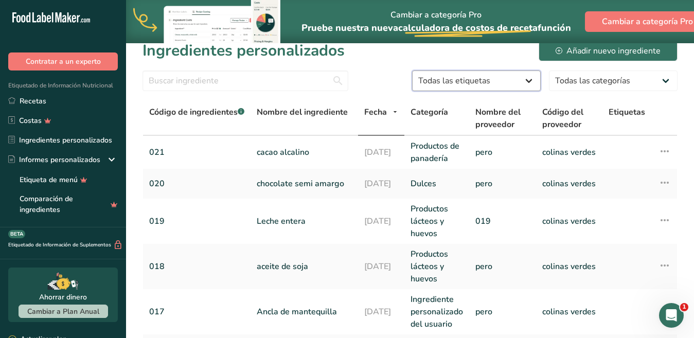
click at [527, 80] on select "Todas las etiquetas Fuente de antioxidantes Efecto prebiótico Fuente de omega 3…" at bounding box center [476, 80] width 129 height 21
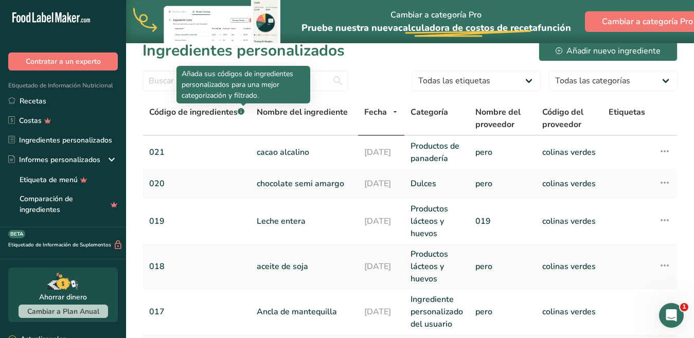
click at [228, 70] on p "Añada sus códigos de ingredientes personalizados para una mejor categorización …" at bounding box center [243, 84] width 123 height 32
click at [168, 77] on input "text" at bounding box center [245, 80] width 206 height 21
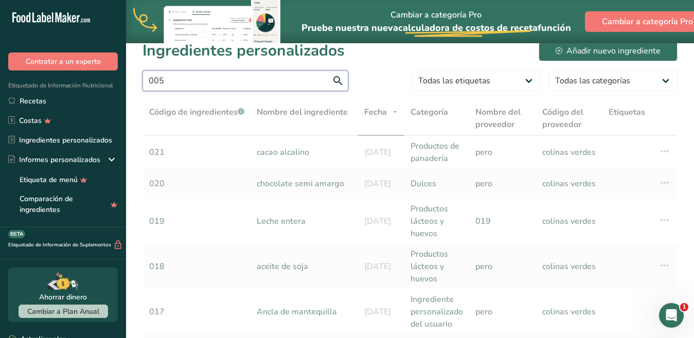
click at [335, 78] on input "005" at bounding box center [245, 80] width 206 height 21
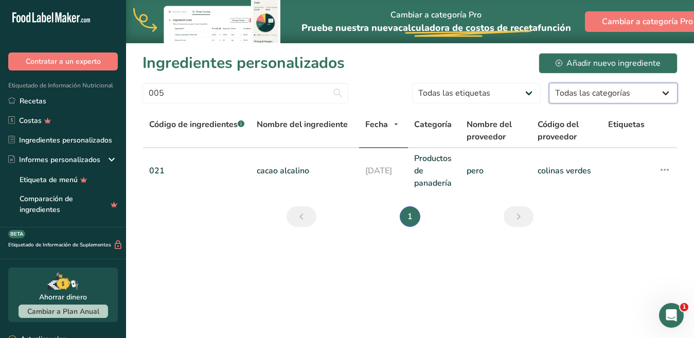
click at [664, 87] on select "Todas las categorías Alimentos de los [DEMOGRAPHIC_DATA] e [DEMOGRAPHIC_DATA] d…" at bounding box center [613, 93] width 129 height 21
click at [549, 83] on select "Todas las categorías Alimentos de los [DEMOGRAPHIC_DATA] e [DEMOGRAPHIC_DATA] d…" at bounding box center [613, 93] width 129 height 21
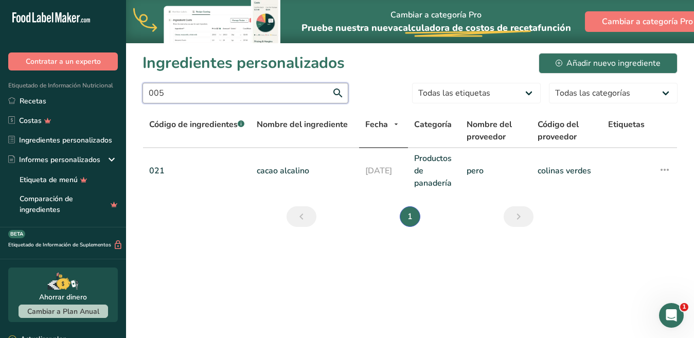
click at [202, 88] on input "005" at bounding box center [245, 93] width 206 height 21
type input "0"
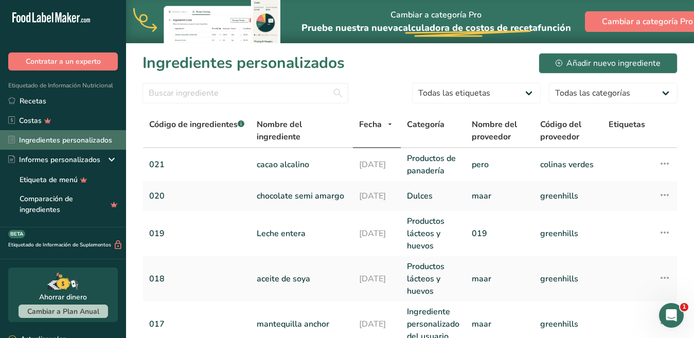
click at [56, 140] on font "Ingredientes personalizados" at bounding box center [65, 140] width 93 height 11
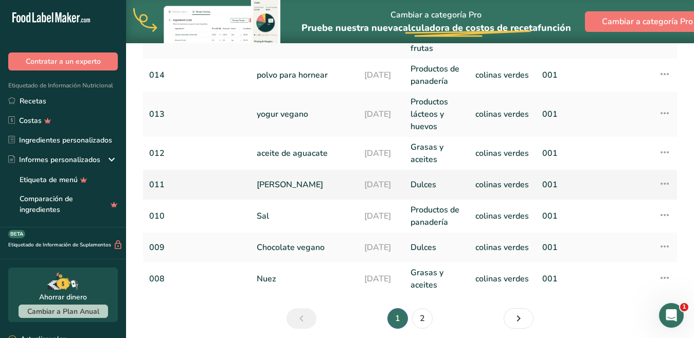
scroll to position [461, 0]
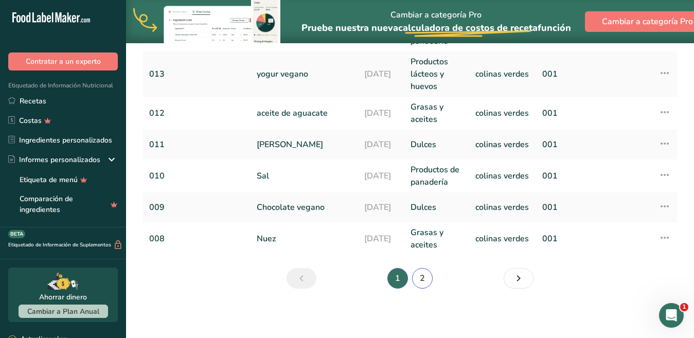
click at [422, 275] on font "2" at bounding box center [422, 278] width 5 height 11
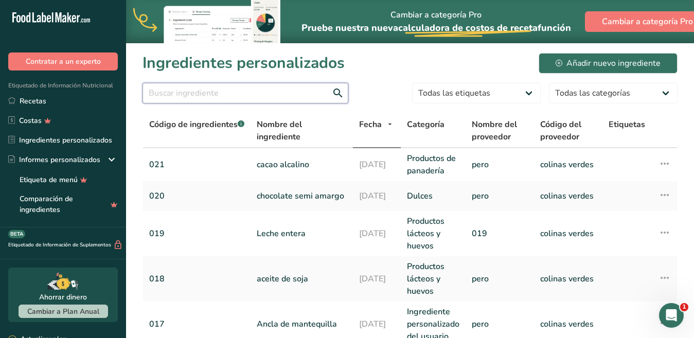
click at [228, 92] on input "text" at bounding box center [245, 93] width 206 height 21
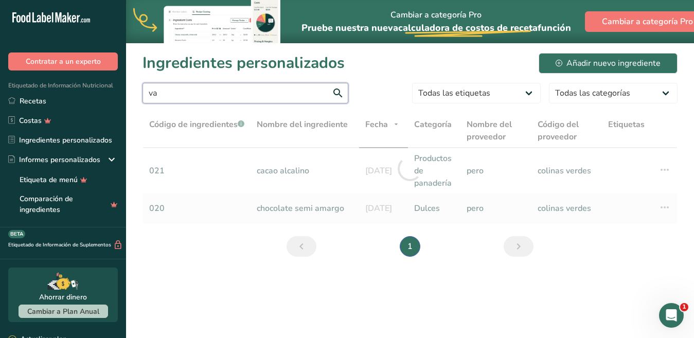
type input "v"
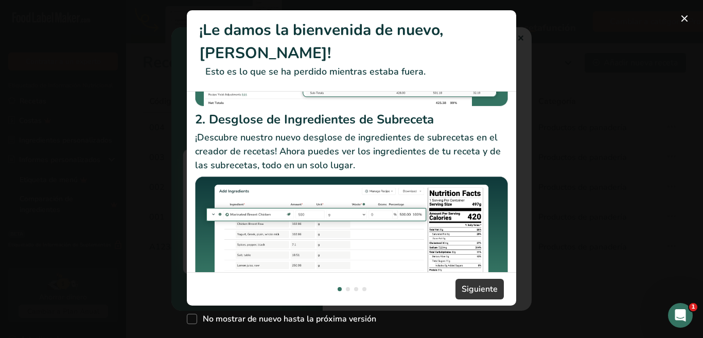
scroll to position [217, 0]
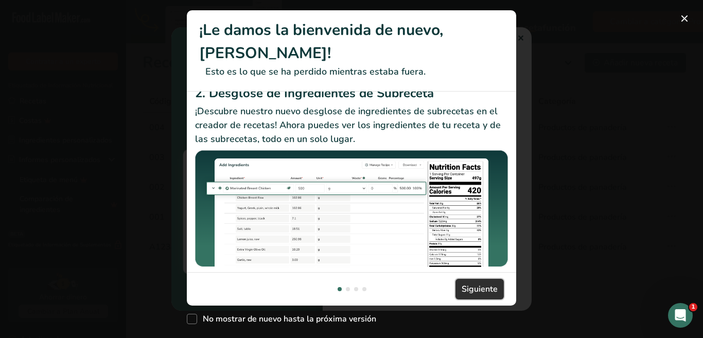
click at [482, 292] on font "Siguiente" at bounding box center [479, 288] width 36 height 11
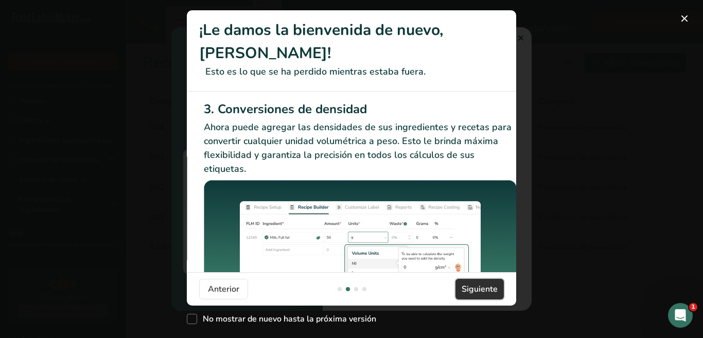
click at [486, 292] on font "Siguiente" at bounding box center [479, 288] width 36 height 11
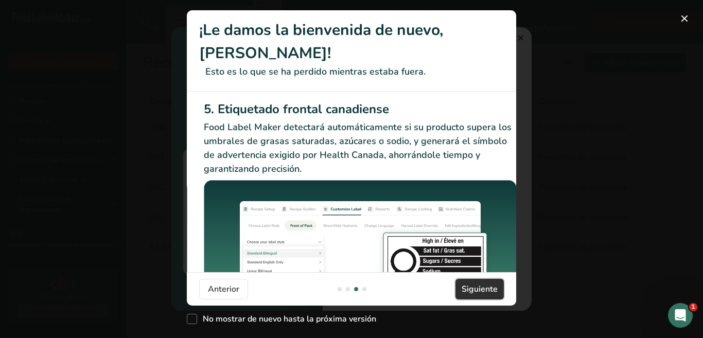
click at [483, 292] on font "Siguiente" at bounding box center [479, 288] width 36 height 11
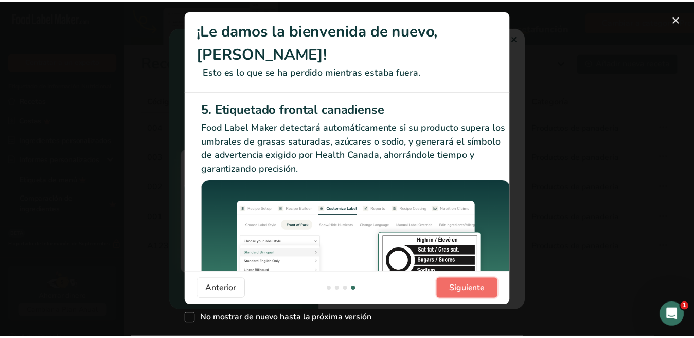
scroll to position [0, 979]
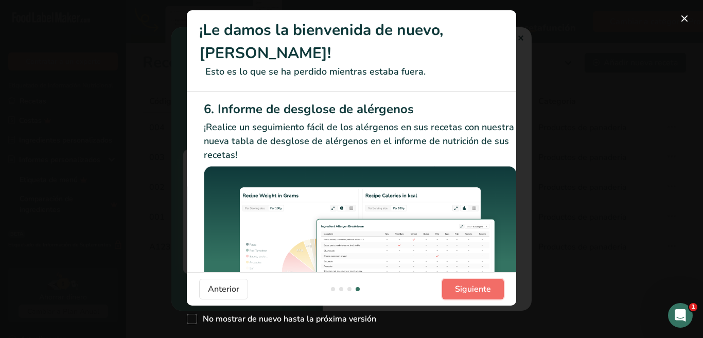
click at [476, 293] on font "Siguiente" at bounding box center [473, 288] width 36 height 11
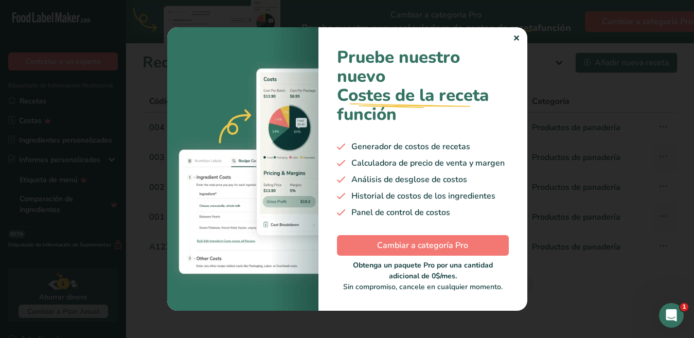
click at [517, 39] on font "✕" at bounding box center [516, 38] width 7 height 11
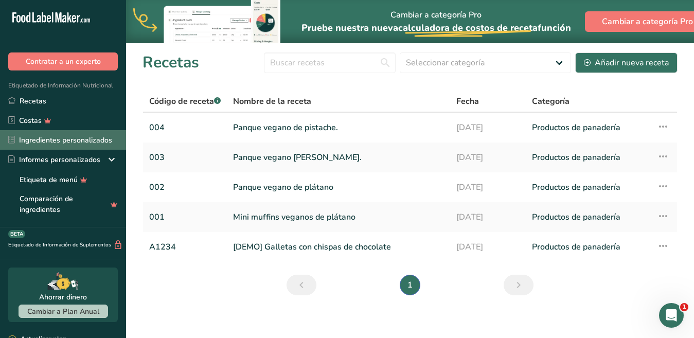
click at [58, 135] on font "Ingredientes personalizados" at bounding box center [65, 140] width 93 height 10
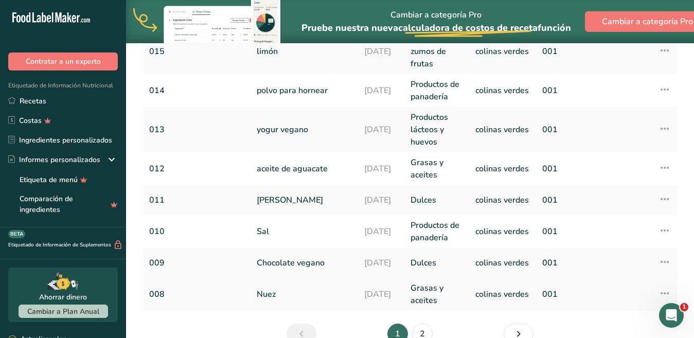
scroll to position [460, 0]
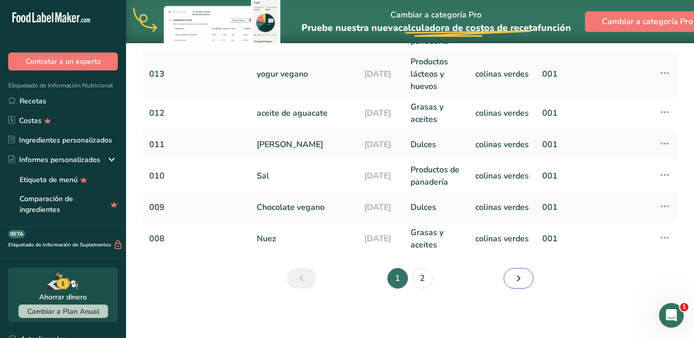
click at [521, 280] on icon "Siguiente" at bounding box center [518, 278] width 12 height 19
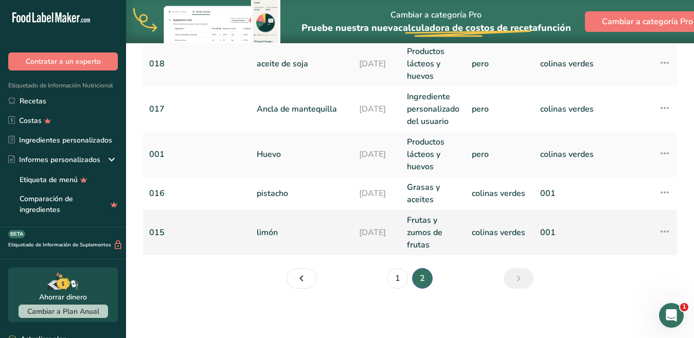
scroll to position [218, 0]
click at [395, 275] on font "1" at bounding box center [397, 278] width 5 height 11
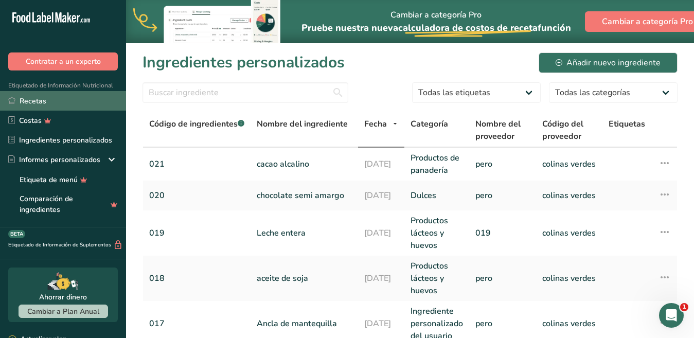
click at [27, 103] on font "Recetas" at bounding box center [33, 101] width 27 height 10
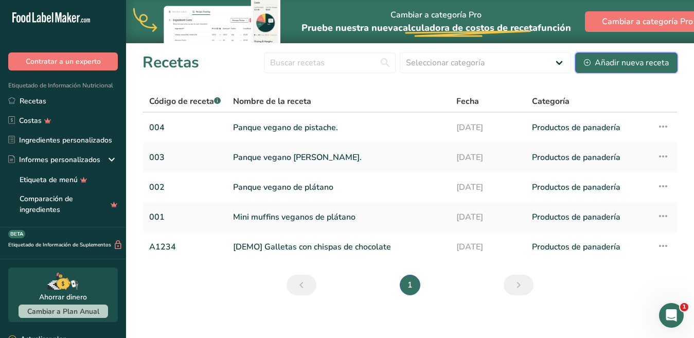
click at [615, 61] on font "Añadir nueva receta" at bounding box center [632, 62] width 74 height 11
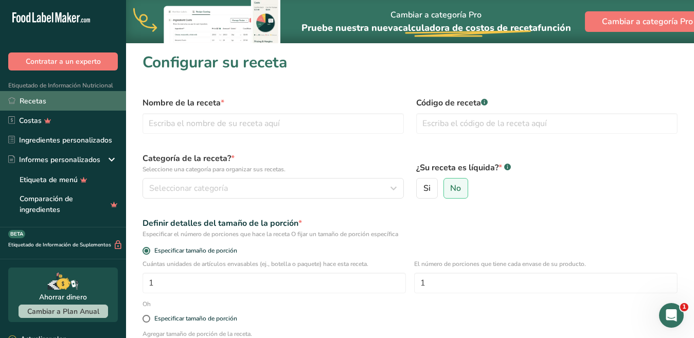
click at [48, 103] on link "Recetas" at bounding box center [63, 101] width 126 height 20
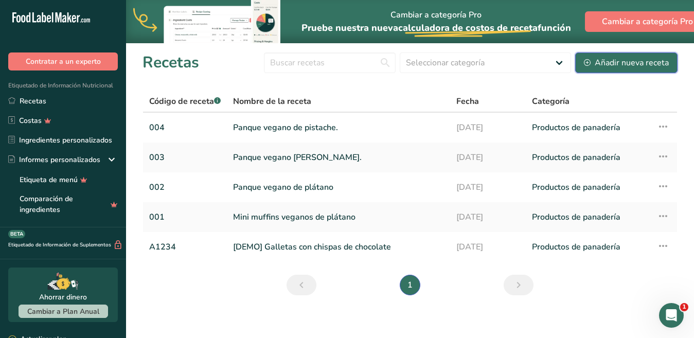
click at [635, 61] on font "Añadir nueva receta" at bounding box center [632, 62] width 74 height 11
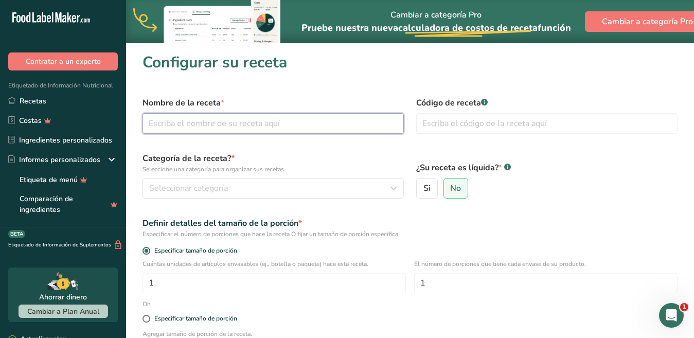
click at [257, 120] on input "text" at bounding box center [272, 123] width 261 height 21
type input "b"
type input "Brownie chocolate"
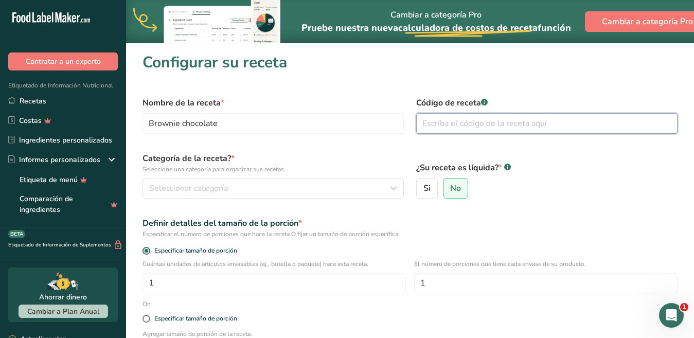
click at [473, 124] on input "text" at bounding box center [546, 123] width 261 height 21
type input "005"
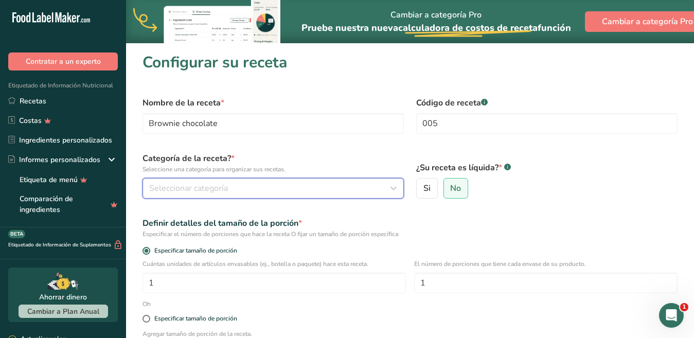
click at [226, 184] on font "Seleccionar categoría" at bounding box center [188, 188] width 79 height 11
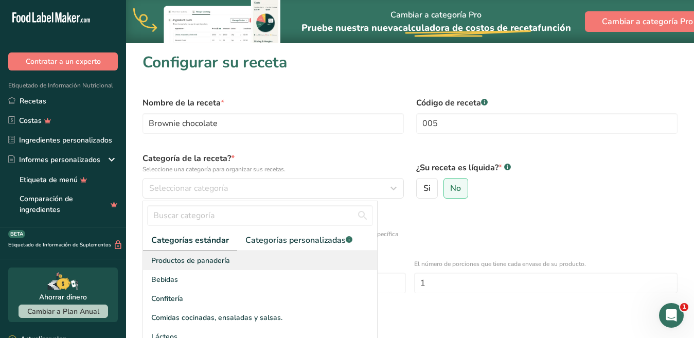
click at [223, 257] on font "Productos de panadería" at bounding box center [190, 261] width 79 height 10
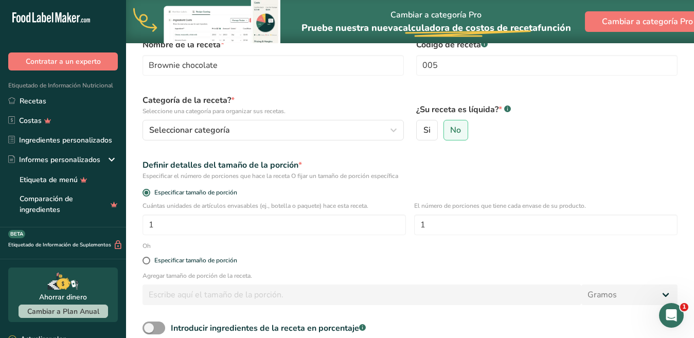
scroll to position [103, 0]
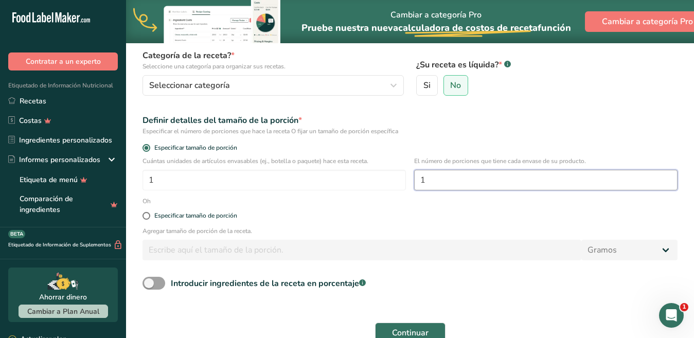
click at [472, 183] on input "1" at bounding box center [545, 180] width 263 height 21
type input "9"
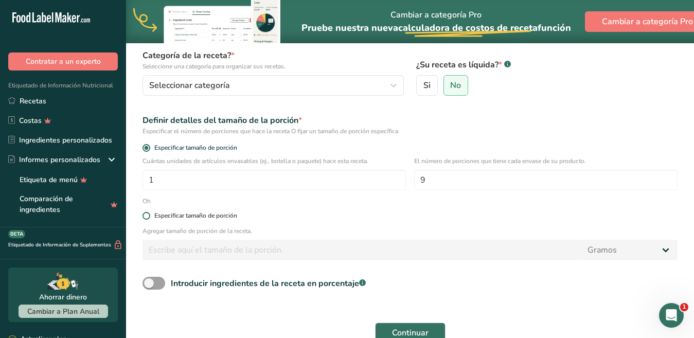
click at [147, 217] on span at bounding box center [146, 216] width 8 height 8
click at [147, 217] on input "Especificar tamaño de porción" at bounding box center [145, 215] width 7 height 7
radio input "true"
radio input "false"
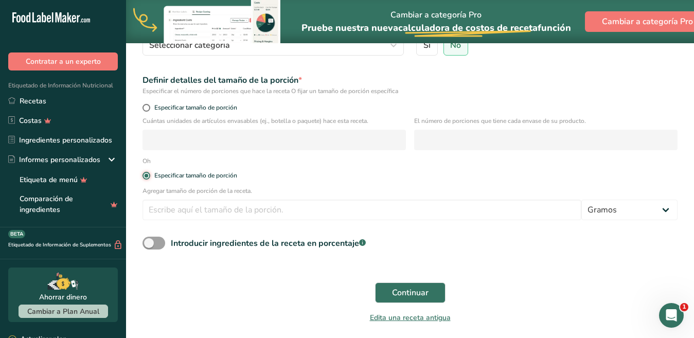
scroll to position [154, 0]
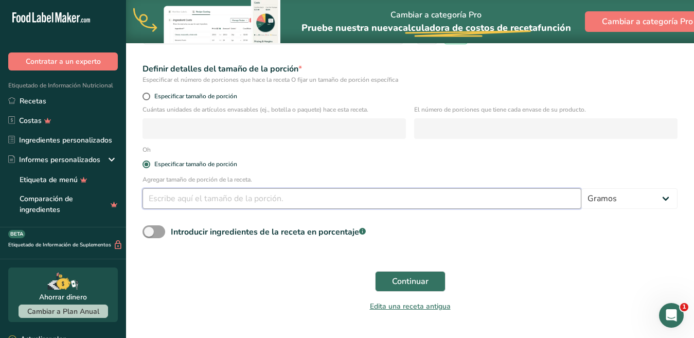
click at [273, 198] on input "number" at bounding box center [361, 198] width 439 height 21
click at [270, 130] on input "number" at bounding box center [273, 128] width 263 height 21
click at [146, 98] on span at bounding box center [146, 97] width 8 height 8
click at [146, 98] on input "Especificar tamaño de porción" at bounding box center [145, 96] width 7 height 7
radio input "true"
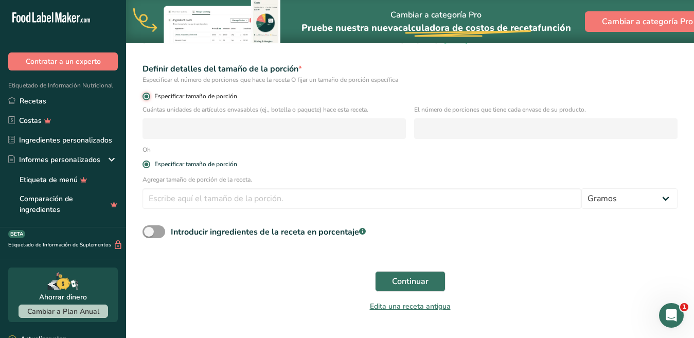
radio input "false"
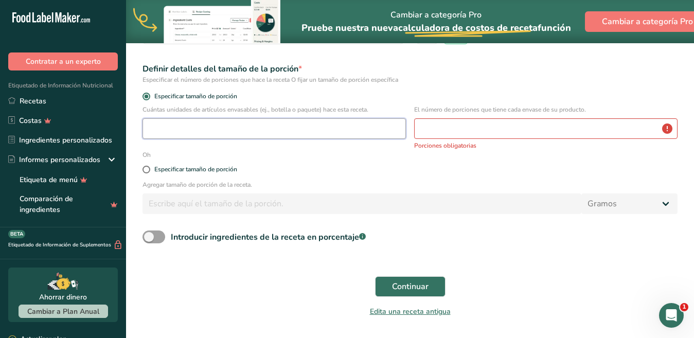
click at [191, 124] on input "number" at bounding box center [273, 128] width 263 height 21
type input "1"
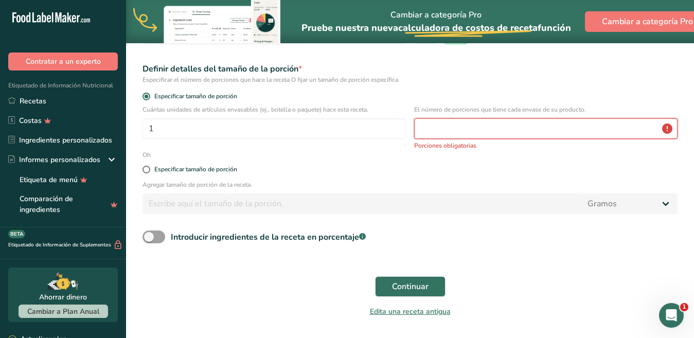
click at [450, 132] on input "number" at bounding box center [545, 128] width 263 height 21
click at [437, 129] on input "number" at bounding box center [545, 128] width 263 height 21
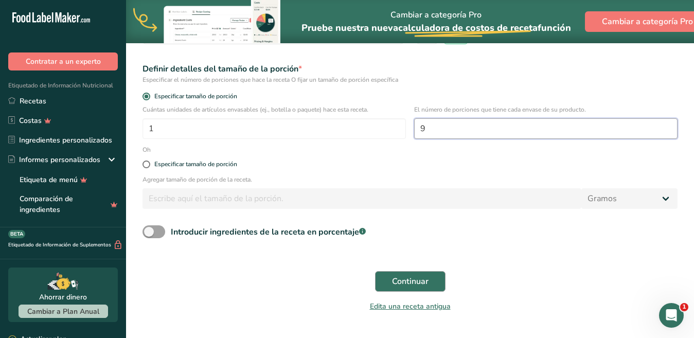
type input "9"
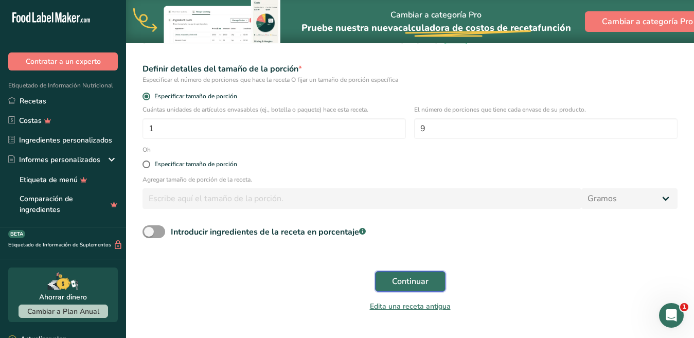
click at [429, 279] on button "Continuar" at bounding box center [410, 281] width 70 height 21
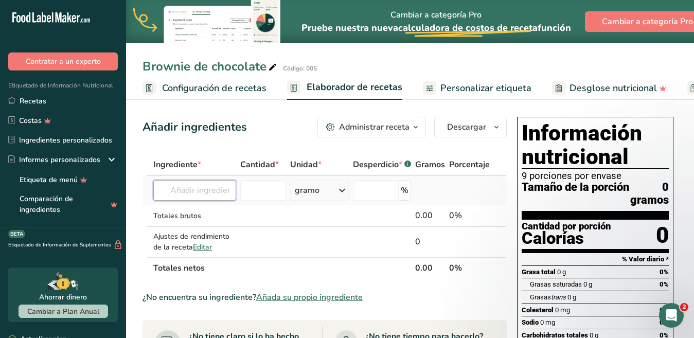
click at [187, 180] on input "text" at bounding box center [194, 190] width 83 height 21
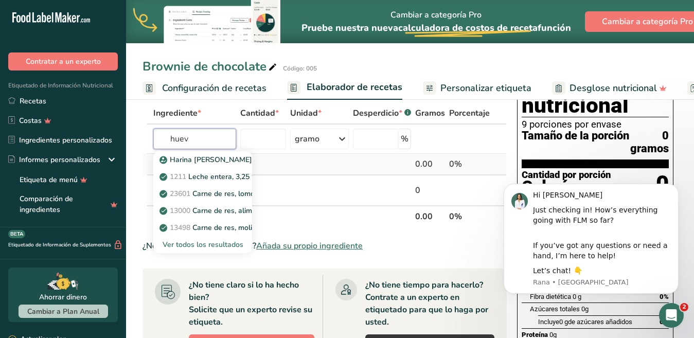
type input "huevo"
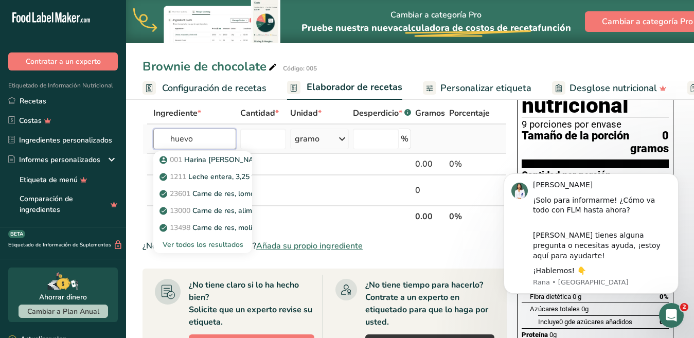
drag, startPoint x: 209, startPoint y: 141, endPoint x: 149, endPoint y: 133, distance: 60.8
click at [149, 133] on tr "huevo 001 Harina de almendra 1211 Leche entera, 3,25 % de grasa láctea, sin vit…" at bounding box center [324, 138] width 363 height 29
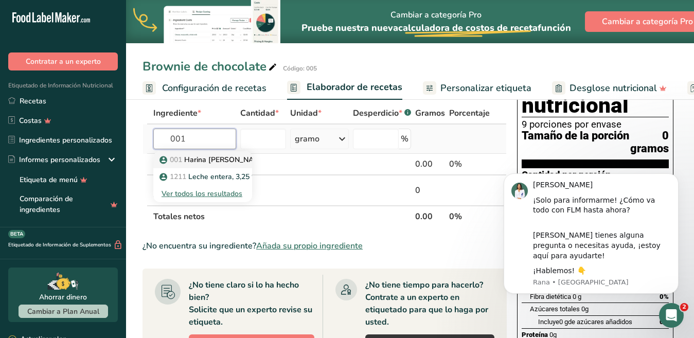
type input "001"
click at [185, 157] on p "001 Harina de almendra" at bounding box center [214, 159] width 105 height 11
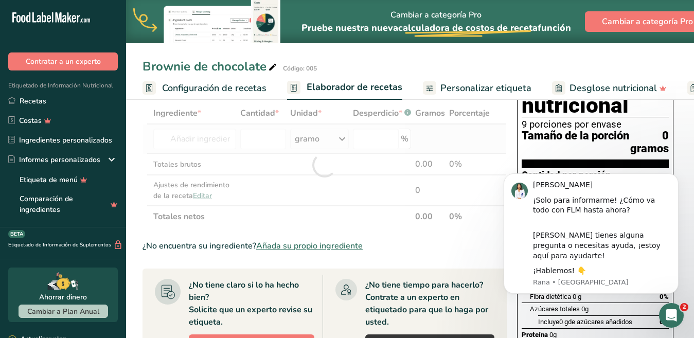
type input "Huevo"
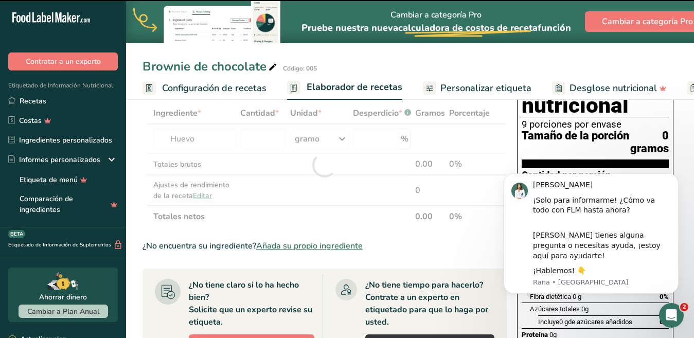
type input "0"
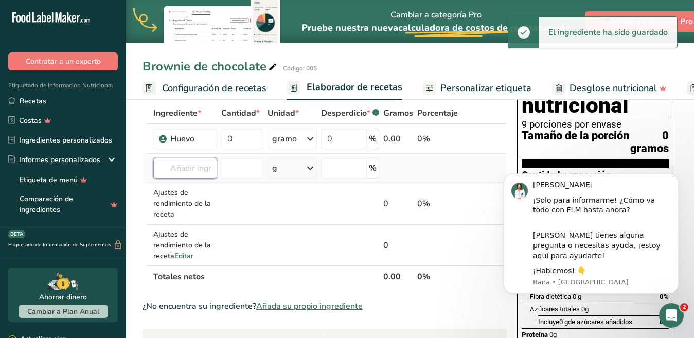
click at [202, 178] on input "text" at bounding box center [185, 168] width 64 height 21
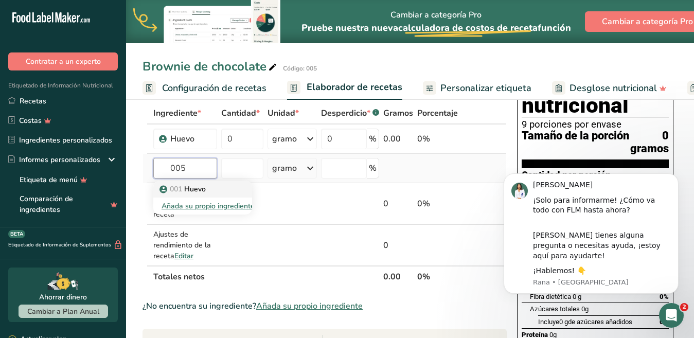
type input "005"
click at [203, 194] on font "Huevo" at bounding box center [195, 189] width 22 height 10
type input "Vainilla"
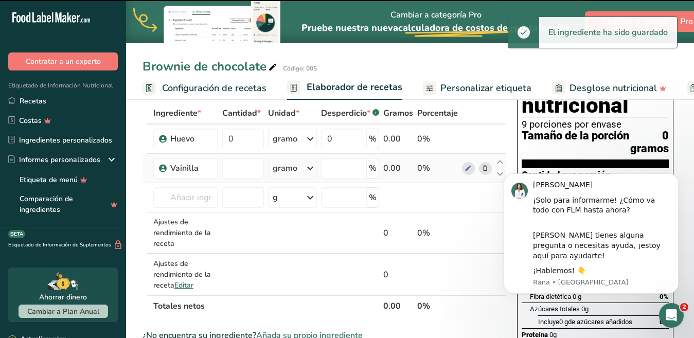
type input "0"
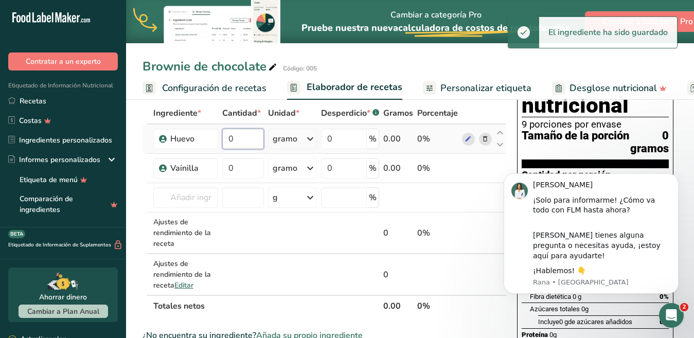
click at [237, 149] on input "0" at bounding box center [243, 139] width 42 height 21
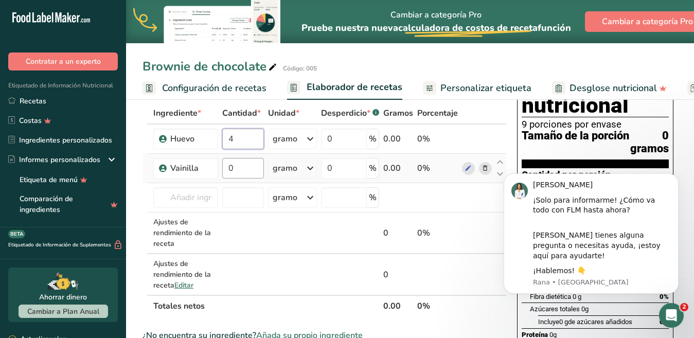
type input "4"
click at [240, 180] on div "Ingrediente * Cantidad * Unidad * Desperdicio * .a-a{fill:#347362;}.b-a{fill:#f…" at bounding box center [324, 209] width 364 height 214
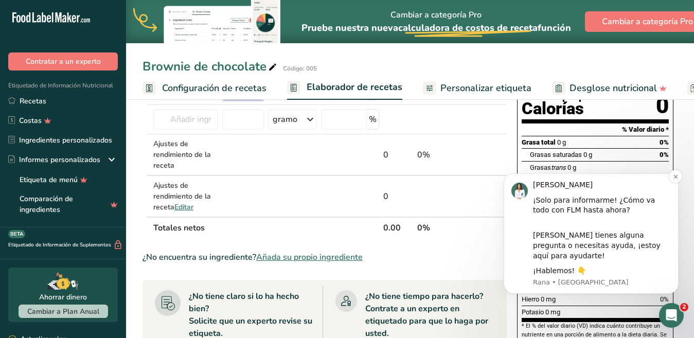
scroll to position [154, 0]
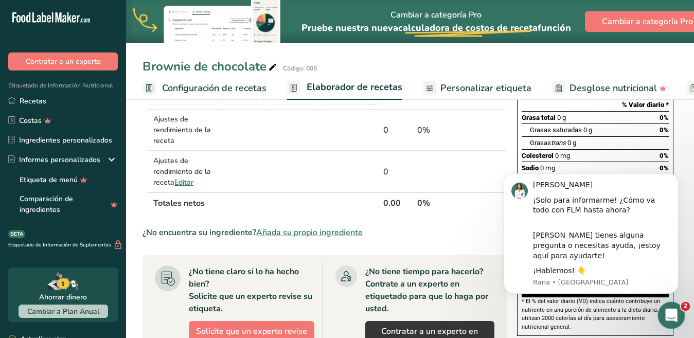
click at [673, 315] on icon "Abrir Intercom Messenger" at bounding box center [669, 314] width 17 height 17
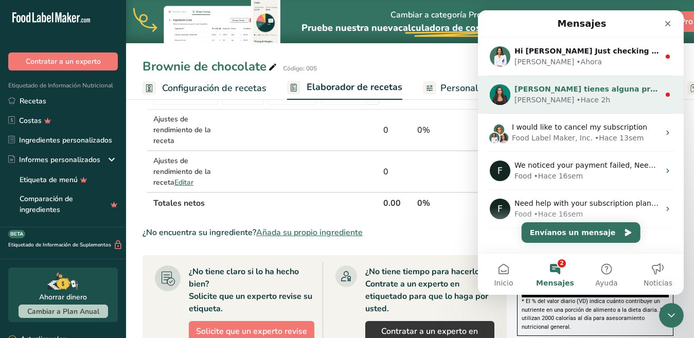
scroll to position [0, 0]
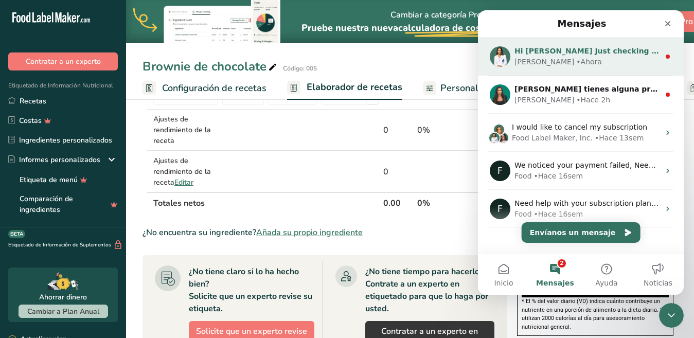
click at [573, 66] on div "Rana • Ahora" at bounding box center [586, 62] width 145 height 11
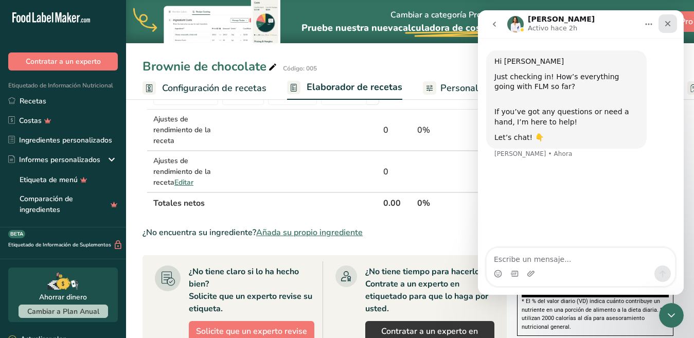
click at [669, 24] on icon "Cerrar" at bounding box center [668, 24] width 8 height 8
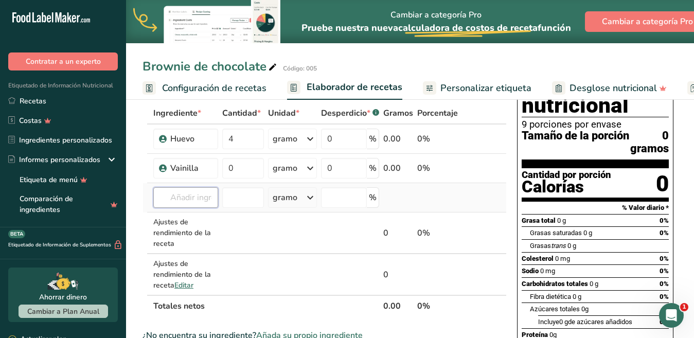
click at [170, 208] on input "text" at bounding box center [185, 197] width 65 height 21
click at [184, 224] on p "005 Vainilla" at bounding box center [185, 218] width 47 height 11
type input "Harina [PERSON_NAME]"
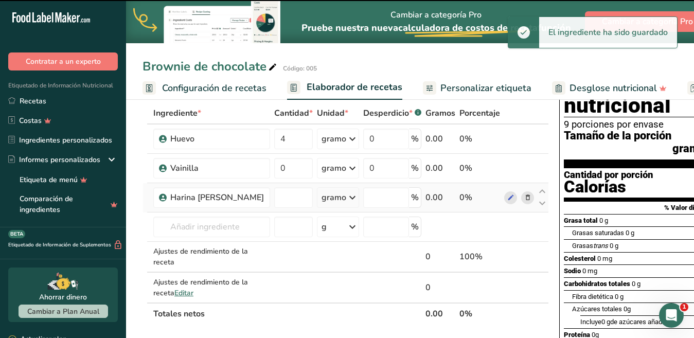
type input "0"
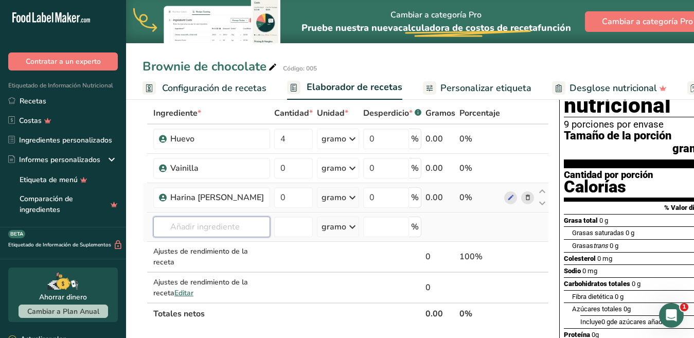
click at [181, 235] on input "text" at bounding box center [211, 227] width 117 height 21
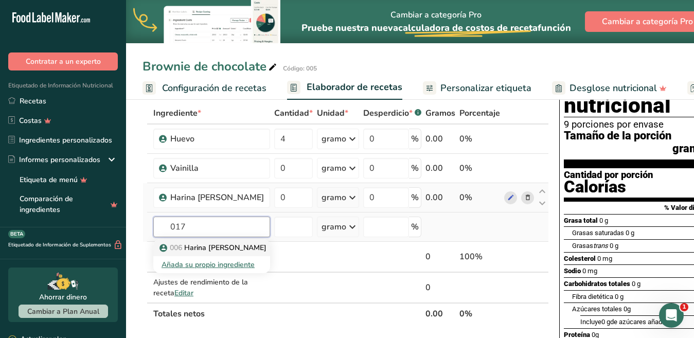
type input "017"
click at [195, 253] on font "Harina [PERSON_NAME]" at bounding box center [225, 248] width 82 height 10
type input "mantequilla anchor"
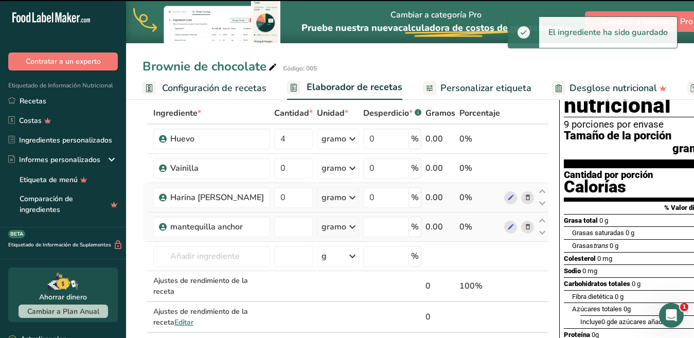
type input "0"
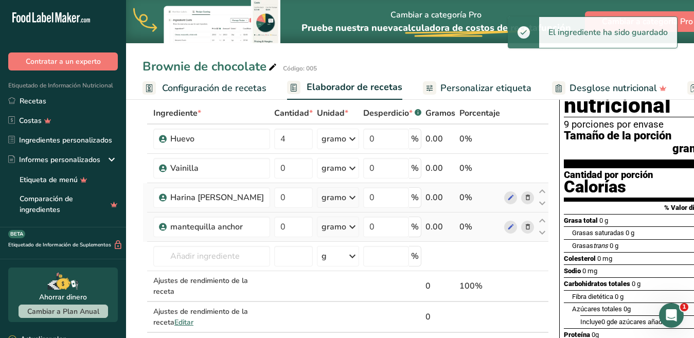
scroll to position [103, 0]
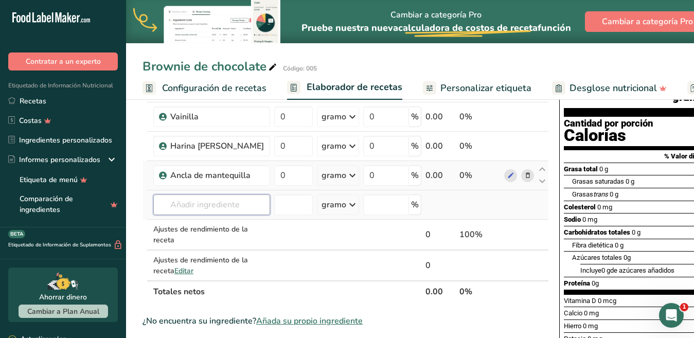
click at [177, 215] on input "text" at bounding box center [211, 204] width 117 height 21
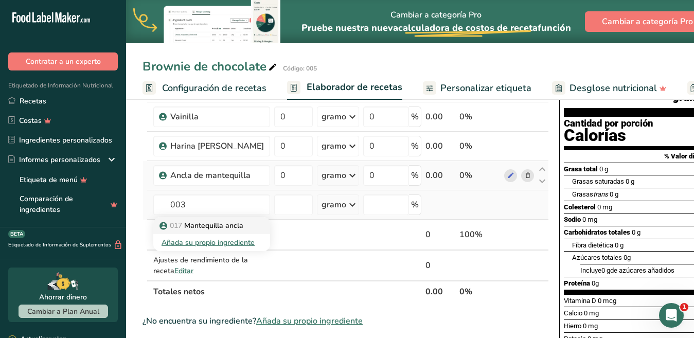
click at [208, 230] on font "Mantequilla ancla" at bounding box center [213, 226] width 59 height 10
type input "azúcar moscabada"
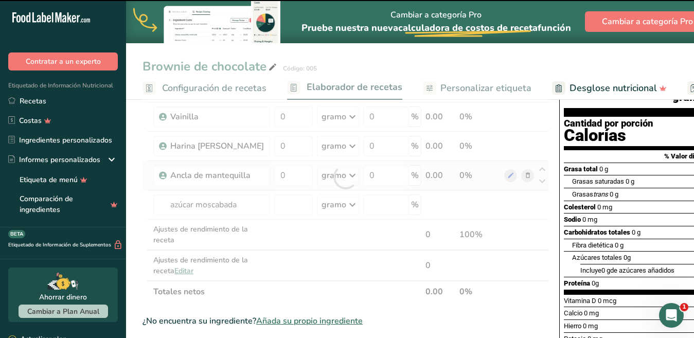
type input "0"
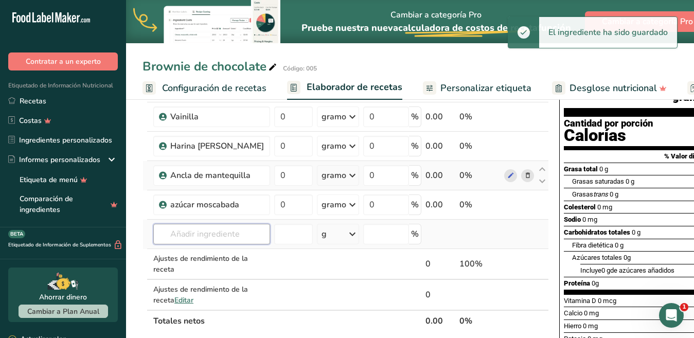
click at [216, 244] on input "text" at bounding box center [211, 234] width 117 height 21
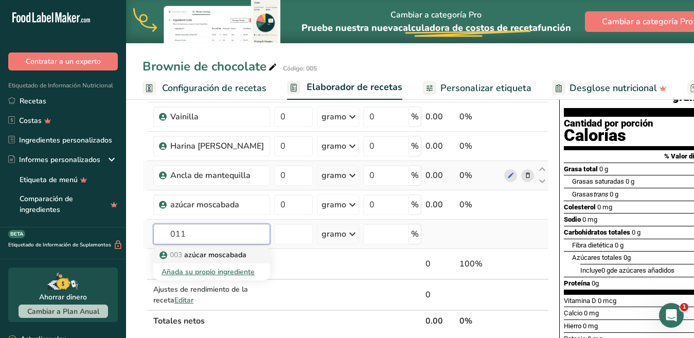
type input "011"
click at [221, 260] on font "azúcar moscabada" at bounding box center [215, 255] width 62 height 10
type input "azúcar morena"
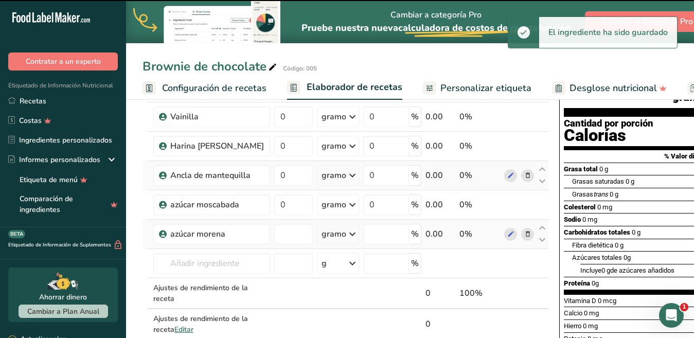
type input "0"
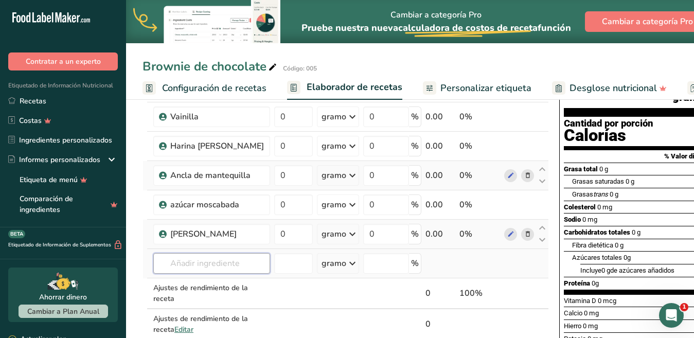
click at [198, 274] on input "text" at bounding box center [211, 263] width 117 height 21
click at [214, 289] on font "azúcar morena" at bounding box center [208, 284] width 49 height 10
type input "aceite de soya"
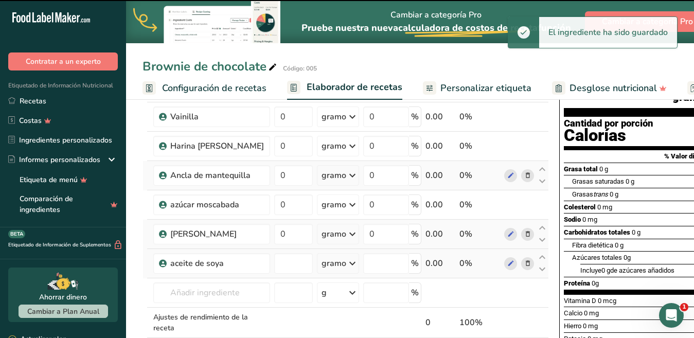
type input "0"
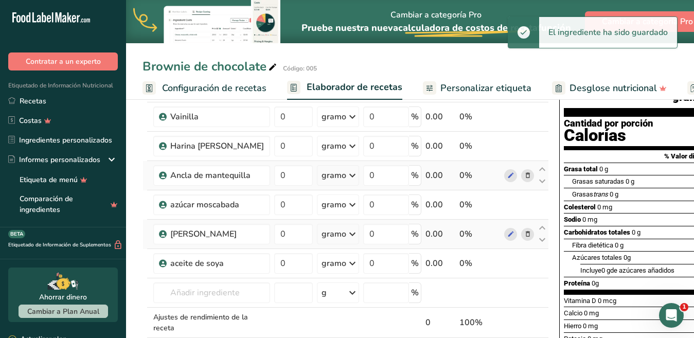
scroll to position [154, 0]
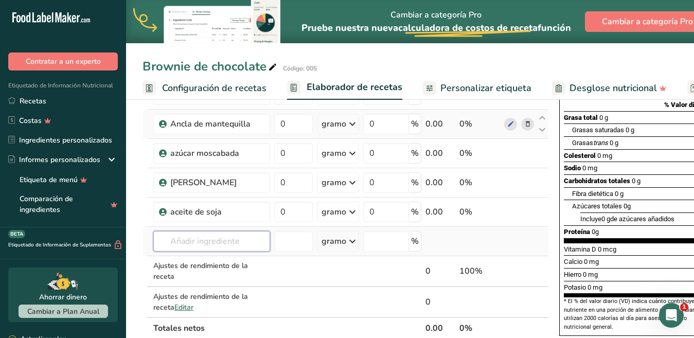
click at [184, 250] on input "text" at bounding box center [211, 241] width 117 height 21
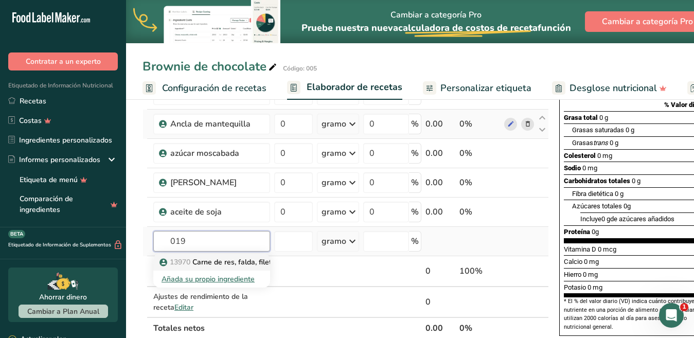
type input "019"
click at [205, 267] on font "Carne de res, falda, filete, parte magra y grasa, recortado a 0 "de grasa, todo…" at bounding box center [350, 262] width 316 height 10
type input "Leche entera"
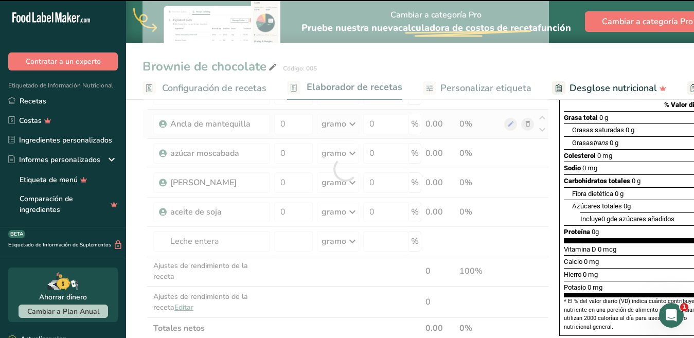
scroll to position [156, 0]
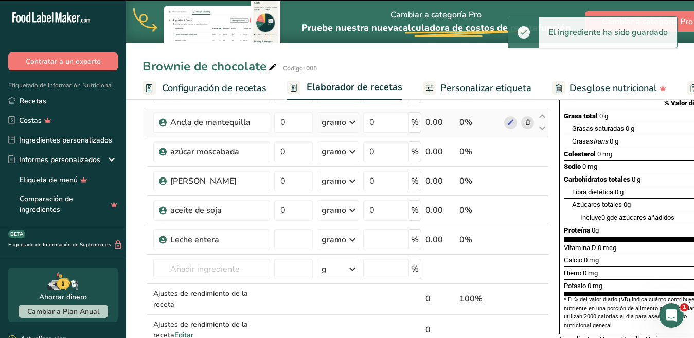
type input "0"
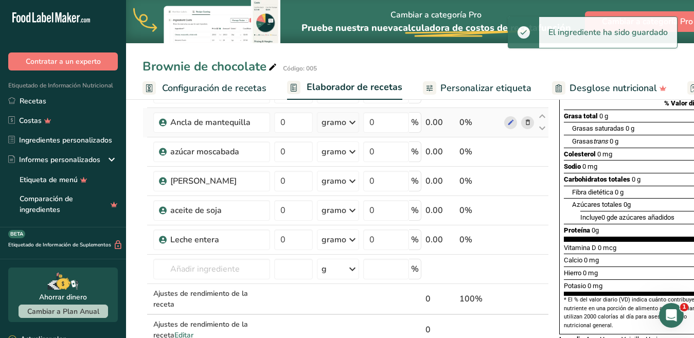
scroll to position [206, 0]
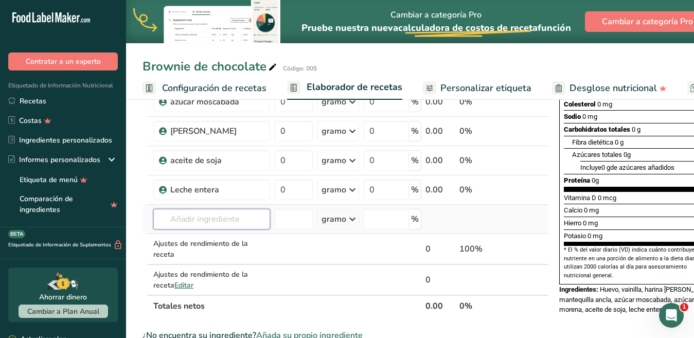
click at [189, 226] on input "text" at bounding box center [211, 219] width 117 height 21
type input "020"
click at [216, 245] on font "Leche entera" at bounding box center [206, 240] width 44 height 10
type input "chocolate semi amargo"
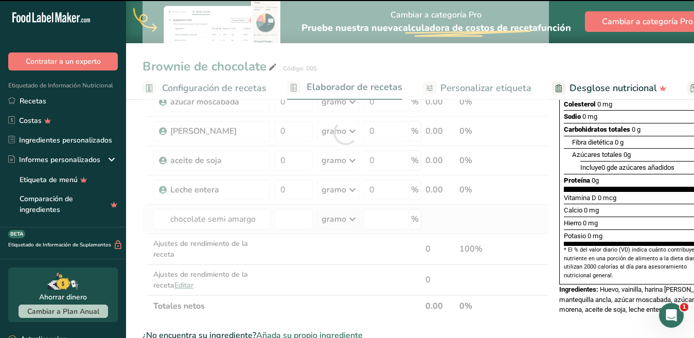
type input "0"
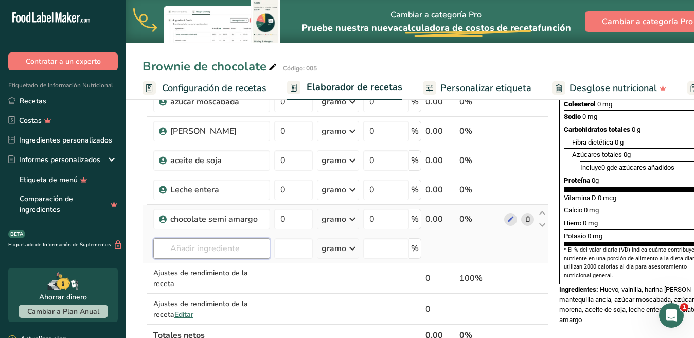
click at [192, 255] on input "text" at bounding box center [211, 248] width 117 height 21
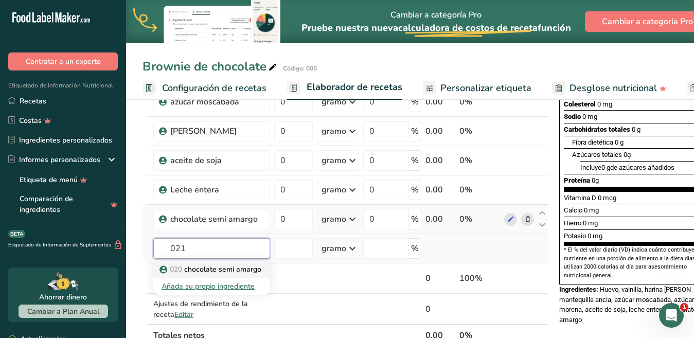
type input "021"
click at [210, 274] on font "chocolate semi amargo" at bounding box center [222, 269] width 77 height 10
type input "cocoa alcalina"
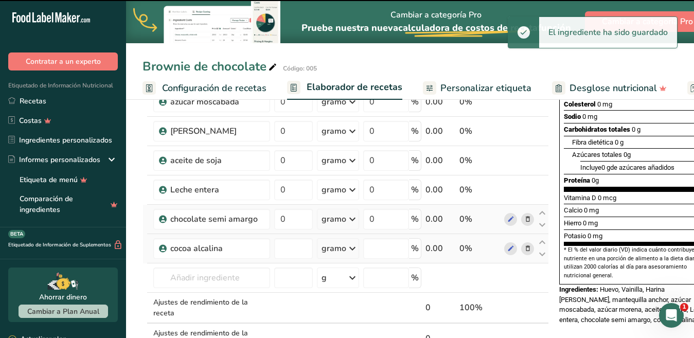
type input "0"
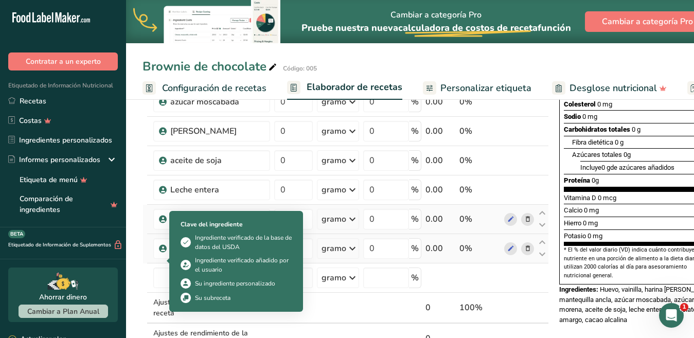
click at [181, 280] on span at bounding box center [186, 283] width 10 height 12
click at [156, 288] on input "text" at bounding box center [211, 277] width 117 height 21
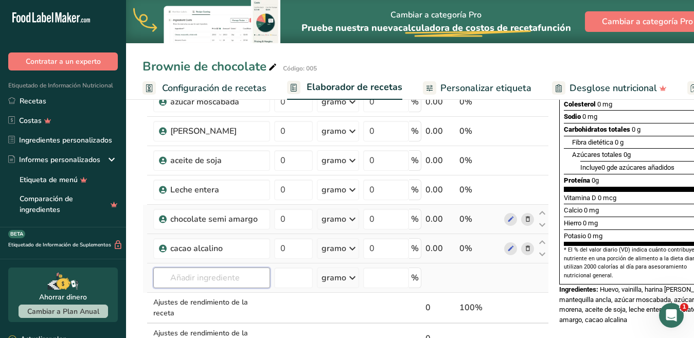
click at [172, 288] on input "text" at bounding box center [211, 277] width 117 height 21
click at [206, 303] on font "cacao alcalino" at bounding box center [207, 299] width 47 height 10
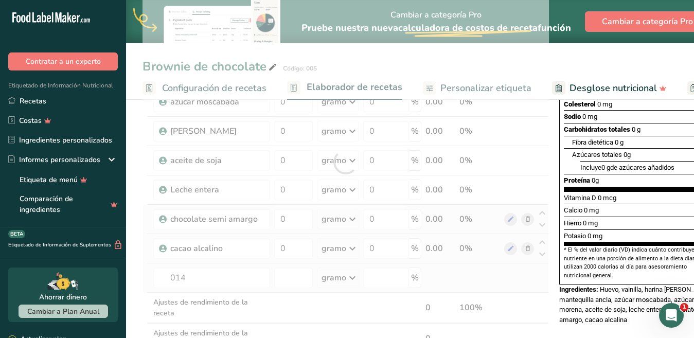
type input "polvo para hornear"
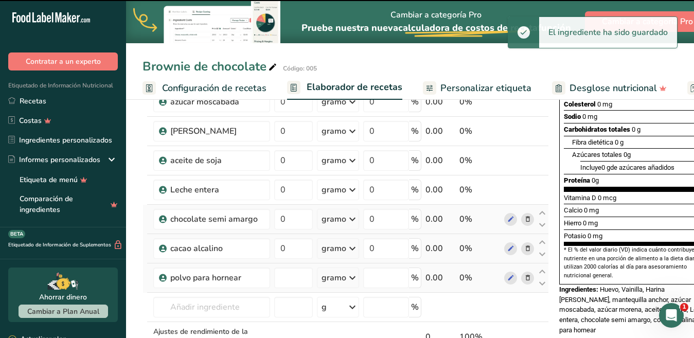
type input "0"
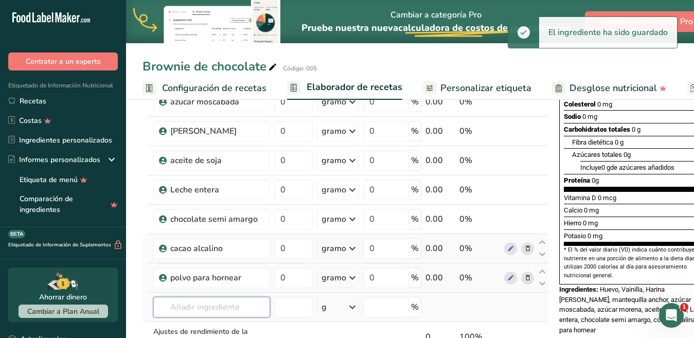
click at [225, 297] on input "text" at bounding box center [211, 307] width 117 height 21
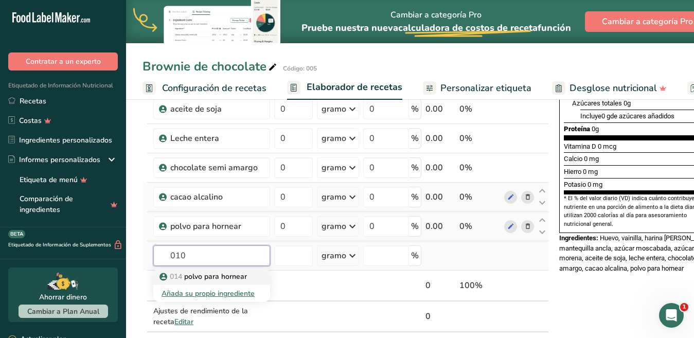
type input "010"
click at [205, 281] on font "polvo para hornear" at bounding box center [215, 277] width 63 height 10
type input "Sal"
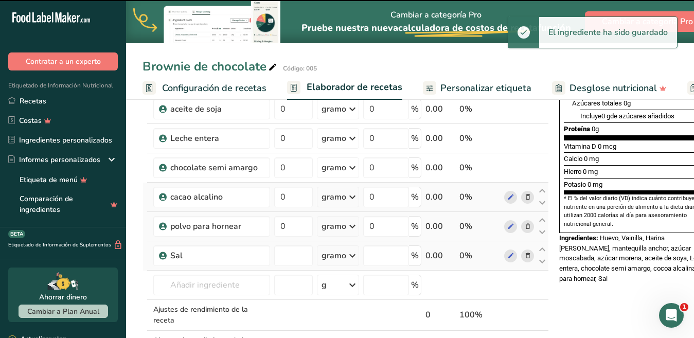
type input "0"
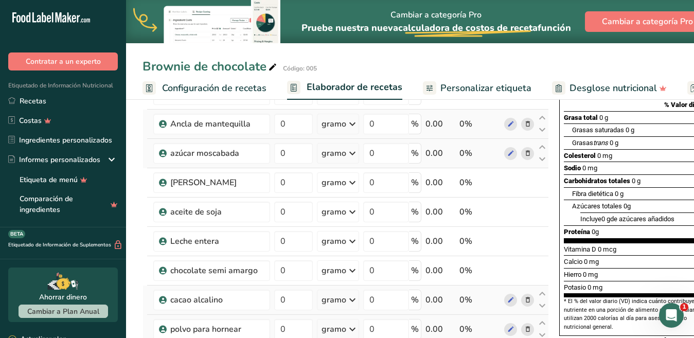
scroll to position [206, 0]
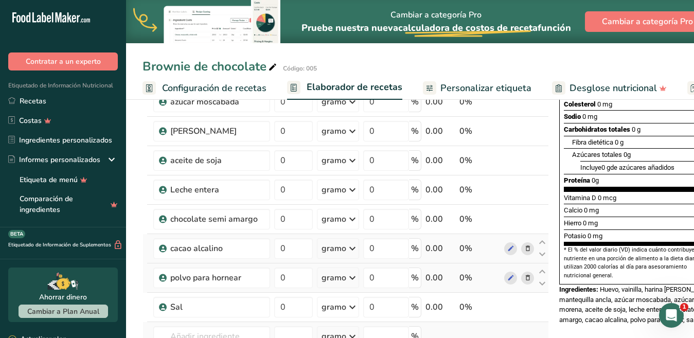
drag, startPoint x: 444, startPoint y: 335, endPoint x: 531, endPoint y: 335, distance: 86.9
click at [531, 335] on tr "010 Sal Añada su propio ingrediente gramo Unidades de peso gramo kilogramo mg V…" at bounding box center [345, 336] width 405 height 29
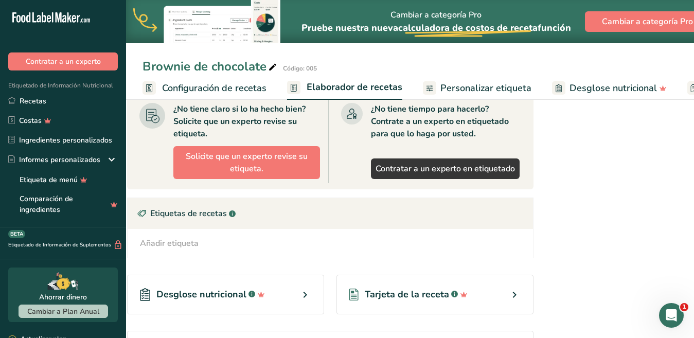
scroll to position [691, 0]
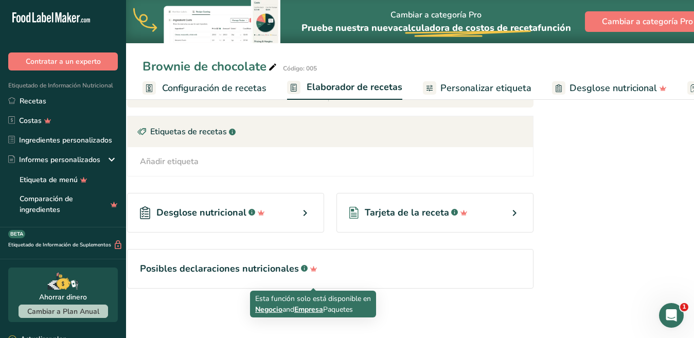
click at [299, 206] on icon at bounding box center [305, 213] width 12 height 19
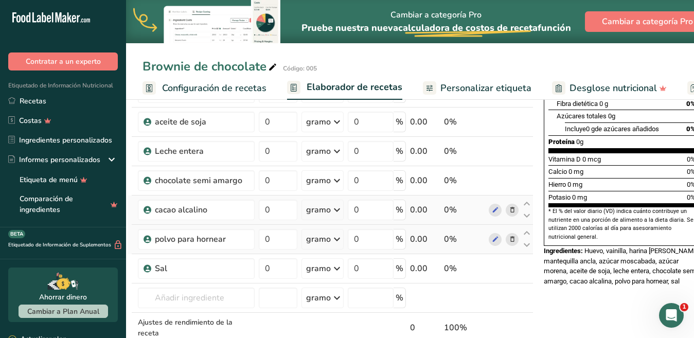
scroll to position [309, 0]
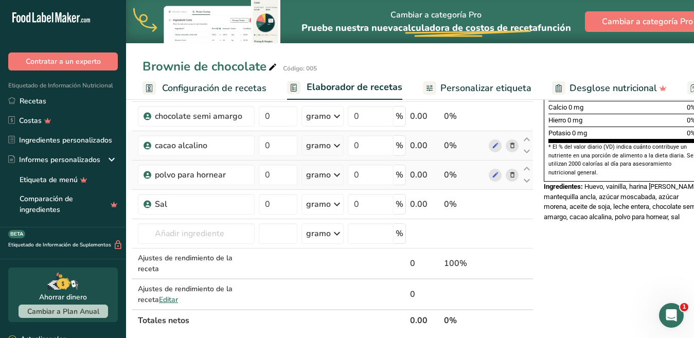
click at [611, 211] on div "Ingredientes: Huevo, vainilla, harina de trigo, mantequilla ancla, azúcar mosca…" at bounding box center [622, 202] width 156 height 41
click at [620, 264] on div "Información nutricional 9 porciones por envase Tamaño de la porción 0 gramos Ca…" at bounding box center [622, 243] width 165 height 879
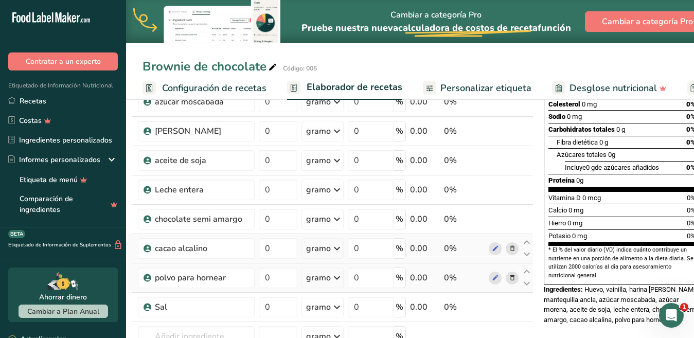
scroll to position [0, 0]
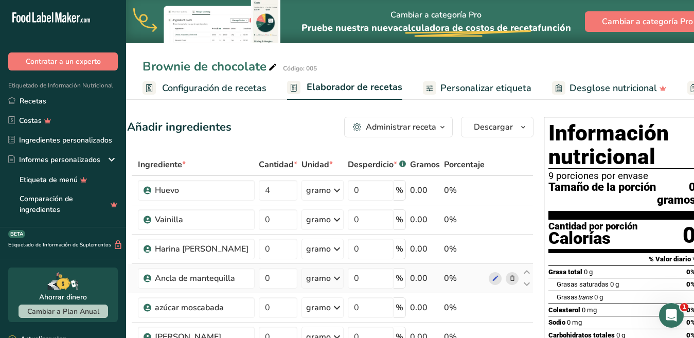
click at [482, 89] on font "Personalizar etiqueta" at bounding box center [485, 88] width 91 height 12
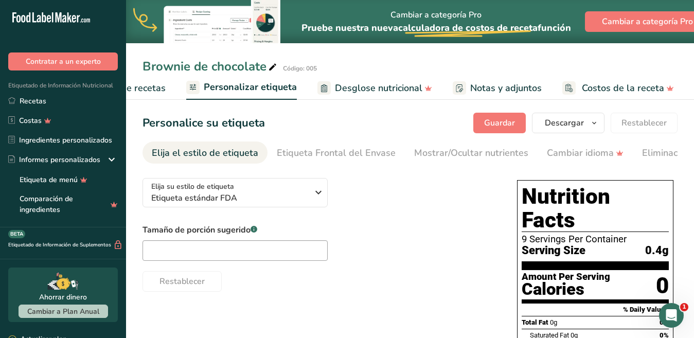
click at [381, 89] on font "Desglose nutricional" at bounding box center [378, 88] width 87 height 12
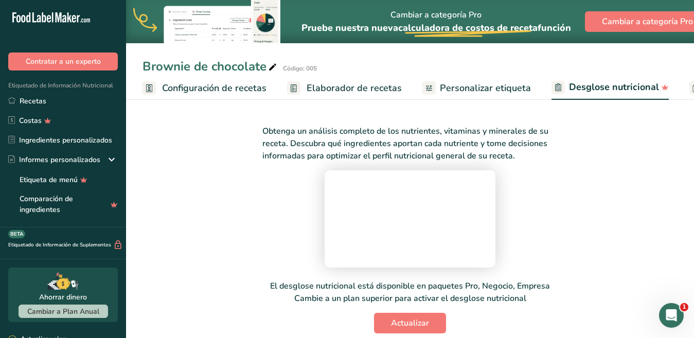
click at [341, 89] on font "Elaborador de recetas" at bounding box center [354, 88] width 95 height 12
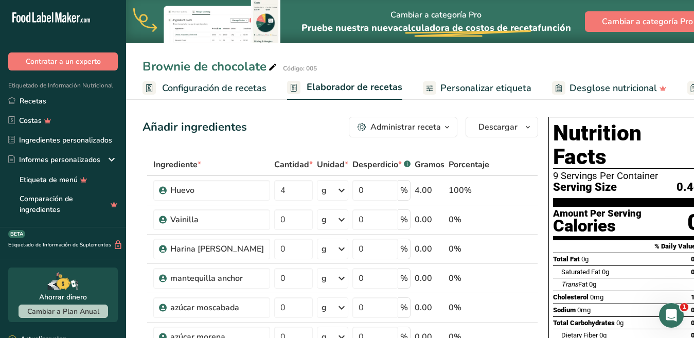
scroll to position [64, 0]
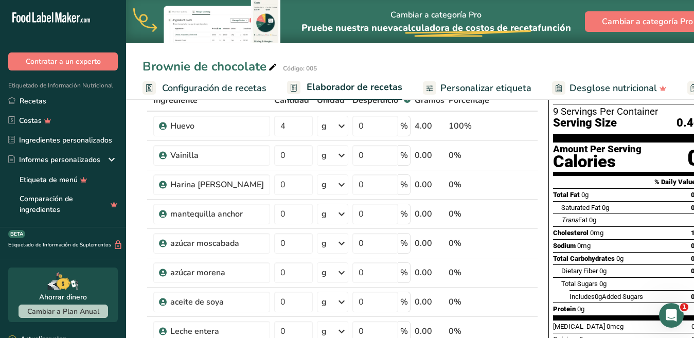
click at [506, 289] on td at bounding box center [508, 302] width 34 height 29
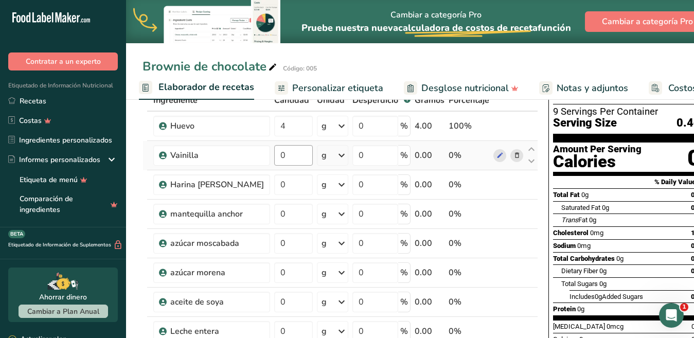
scroll to position [0, 0]
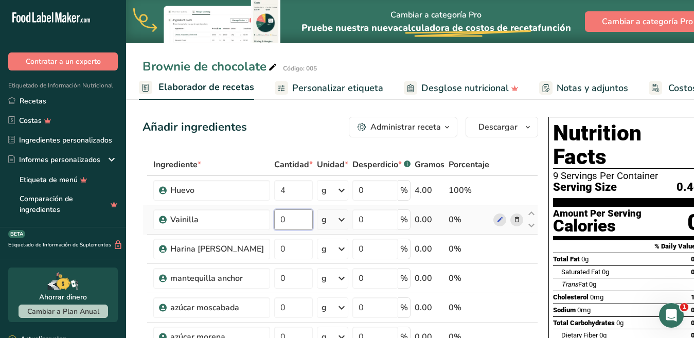
click at [278, 223] on input "0" at bounding box center [293, 219] width 39 height 21
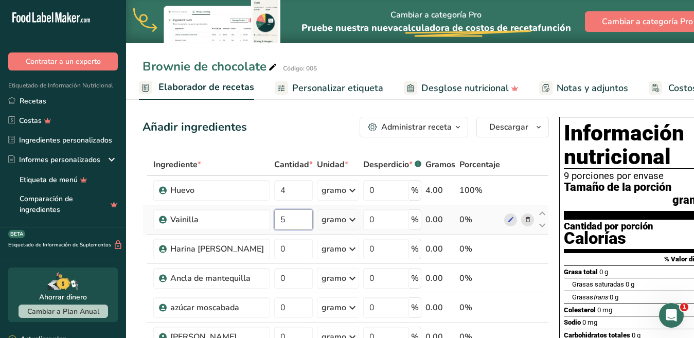
type input "5"
click at [281, 259] on input "0" at bounding box center [293, 249] width 39 height 21
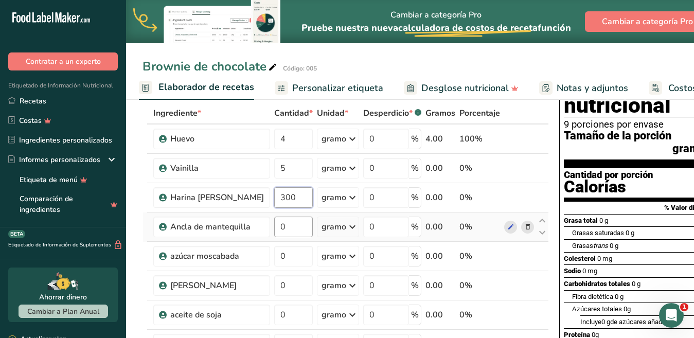
type input "300"
click at [289, 241] on div "Ingrediente * Cantidad * Unidad * Desperdicio * .a-a{fill:#347362;}.b-a{fill:#f…" at bounding box center [345, 340] width 406 height 477
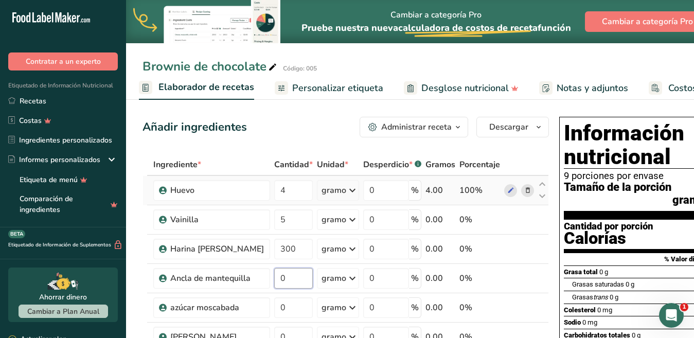
scroll to position [103, 0]
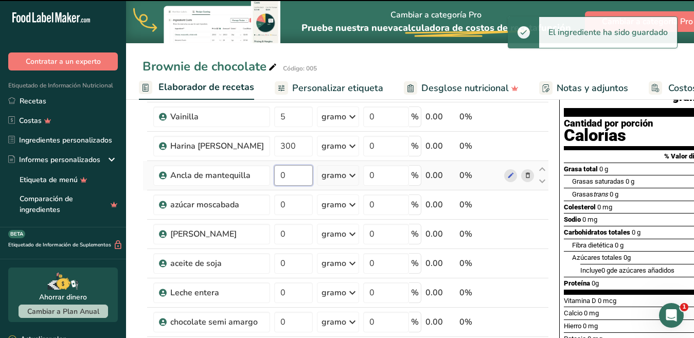
click at [283, 186] on input "0" at bounding box center [293, 175] width 39 height 21
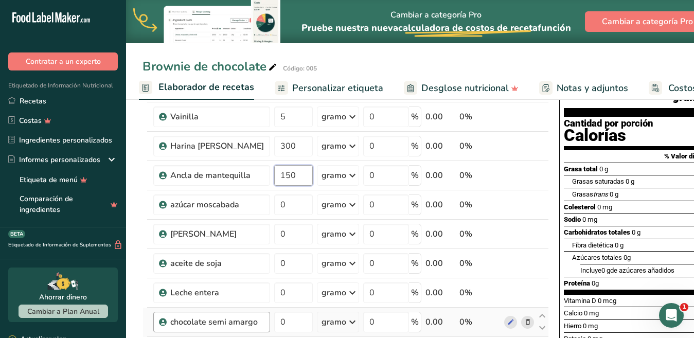
type input "150"
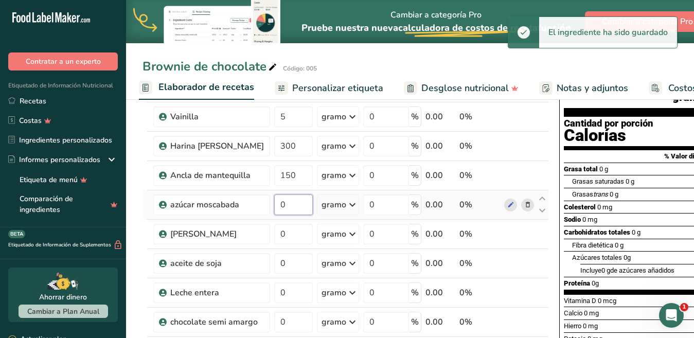
click at [280, 214] on div "Ingrediente * Cantidad * Unidad * Desperdicio * .a-a{fill:#347362;}.b-a{fill:#f…" at bounding box center [345, 289] width 406 height 477
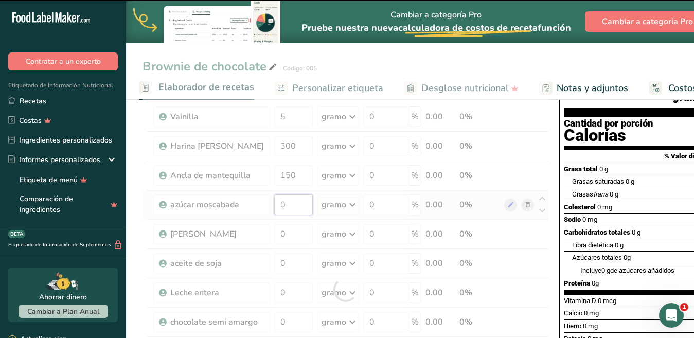
click at [283, 215] on input "0" at bounding box center [293, 204] width 39 height 21
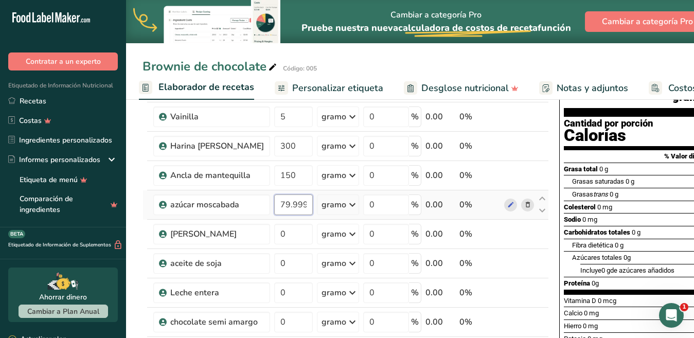
click at [297, 215] on input "79.999998" at bounding box center [293, 204] width 39 height 21
click at [289, 215] on input "79.99998" at bounding box center [293, 204] width 39 height 21
type input "9"
type input "80"
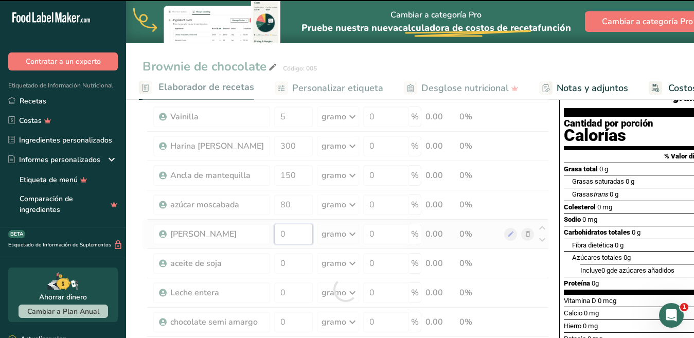
click at [285, 245] on div "Ingrediente * Cantidad * Unidad * Desperdicio * .a-a{fill:#347362;}.b-a{fill:#f…" at bounding box center [345, 289] width 406 height 477
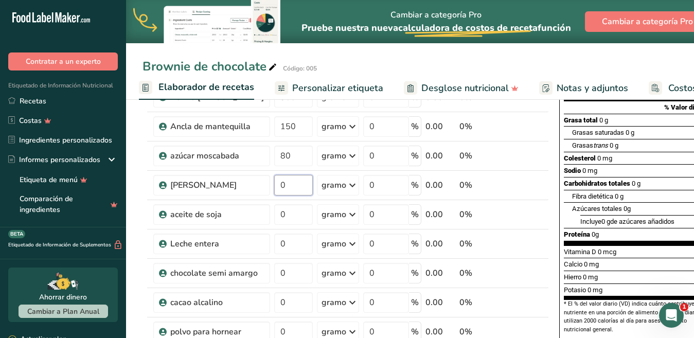
scroll to position [178, 0]
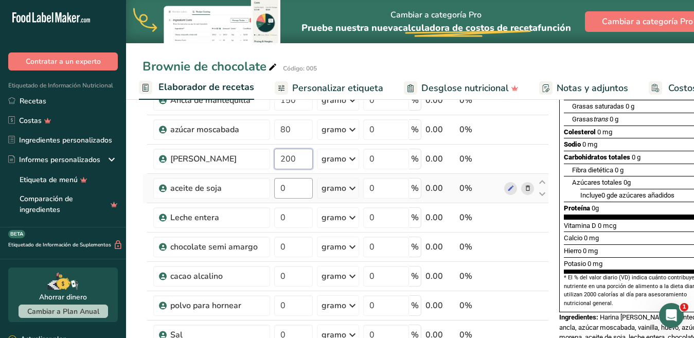
type input "200"
click at [283, 199] on div "Ingrediente * Cantidad * Unidad * Desperdicio * .a-a{fill:#347362;}.b-a{fill:#f…" at bounding box center [345, 214] width 406 height 477
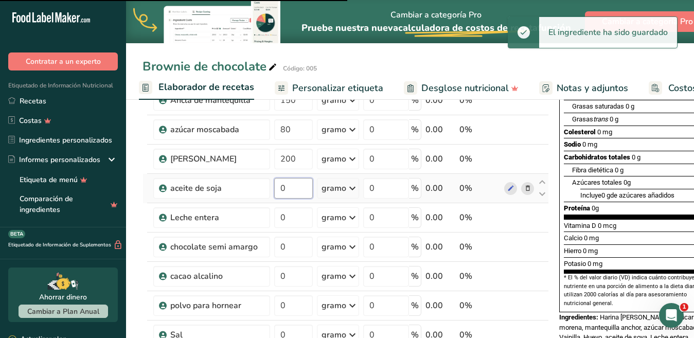
click at [283, 199] on input "0" at bounding box center [293, 188] width 39 height 21
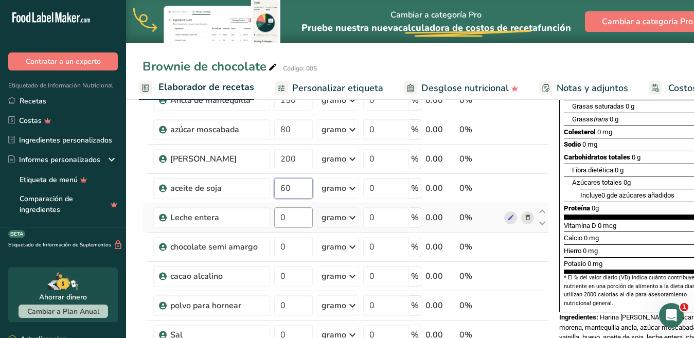
type input "60"
click at [285, 229] on div "Ingrediente * Cantidad * Unidad * Desperdicio * .a-a{fill:#347362;}.b-a{fill:#f…" at bounding box center [345, 214] width 406 height 477
type input "100"
click at [282, 259] on div "Ingrediente * Cantidad * Unidad * Desperdicio * .a-a{fill:#347362;}.b-a{fill:#f…" at bounding box center [345, 214] width 406 height 477
click at [281, 257] on input "0" at bounding box center [293, 247] width 39 height 21
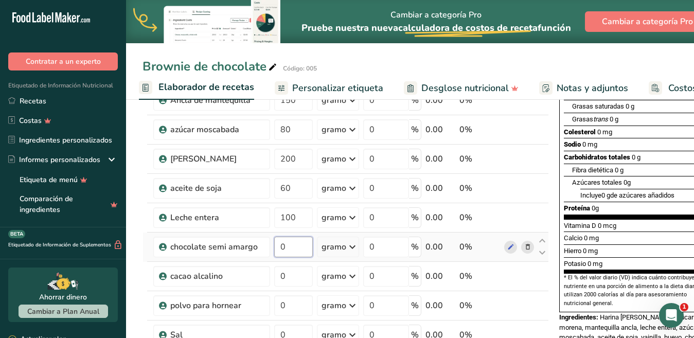
click at [280, 257] on input "0" at bounding box center [293, 247] width 39 height 21
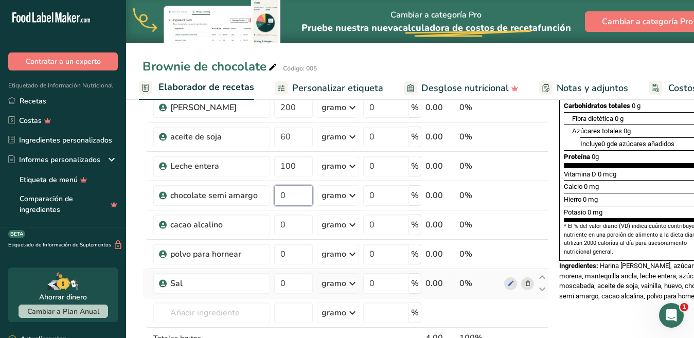
scroll to position [281, 0]
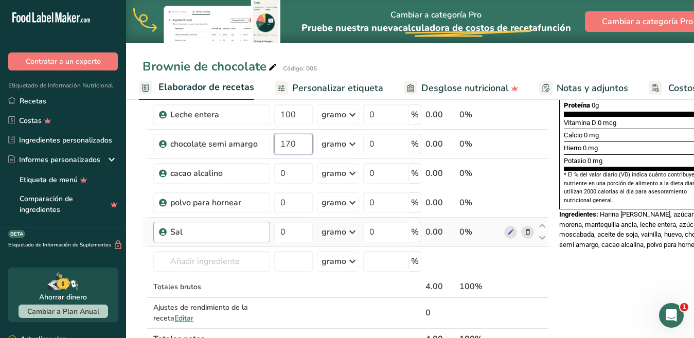
type input "170"
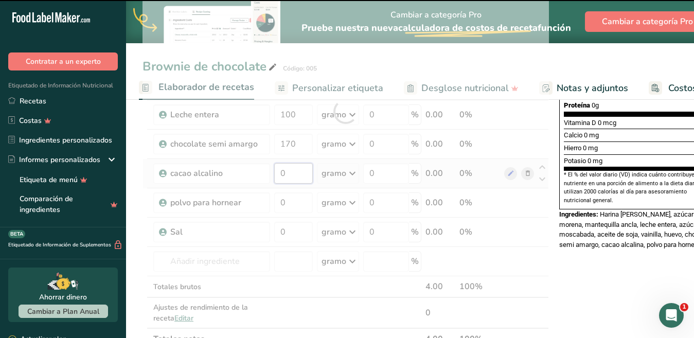
click at [282, 185] on div "Ingrediente * Cantidad * Unidad * Desperdicio * .a-a{fill:#347362;}.b-a{fill:#f…" at bounding box center [345, 111] width 406 height 477
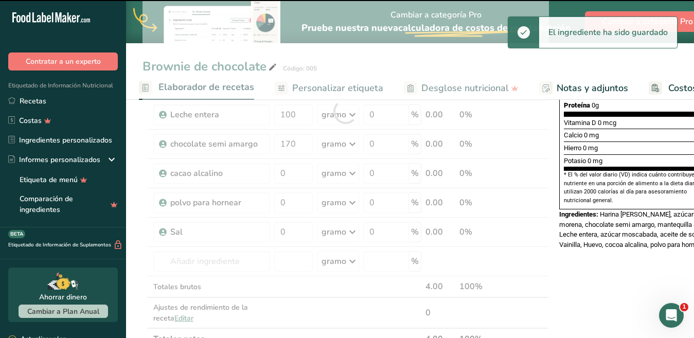
click at [282, 187] on div at bounding box center [345, 111] width 406 height 477
click at [282, 184] on input "0" at bounding box center [293, 173] width 39 height 21
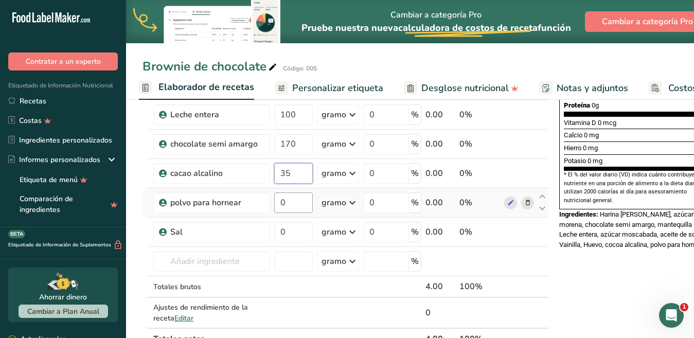
type input "35"
click at [285, 219] on div "Ingrediente * Cantidad * Unidad * Desperdicio * .a-a{fill:#347362;}.b-a{fill:#f…" at bounding box center [345, 111] width 406 height 477
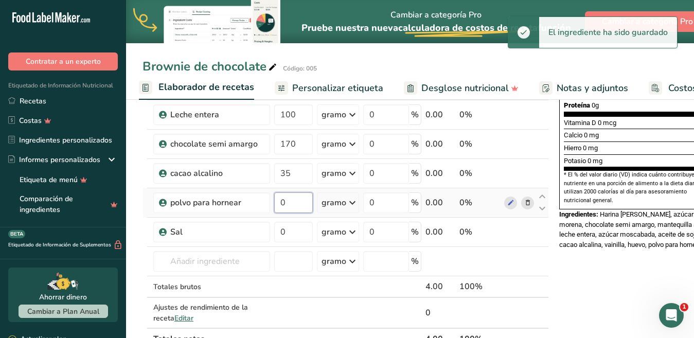
click at [291, 213] on input "0" at bounding box center [293, 202] width 39 height 21
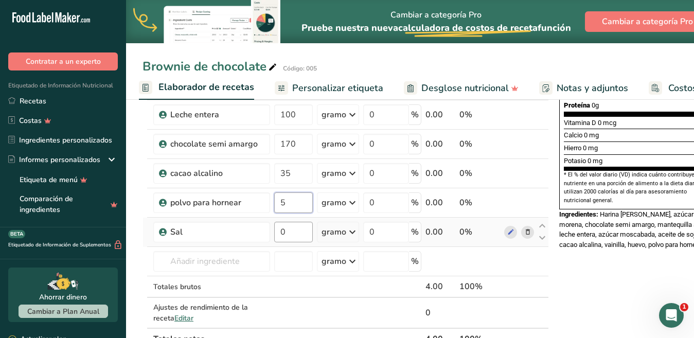
type input "5"
click at [289, 244] on div "Ingrediente * Cantidad * Unidad * Desperdicio * .a-a{fill:#347362;}.b-a{fill:#f…" at bounding box center [345, 111] width 406 height 477
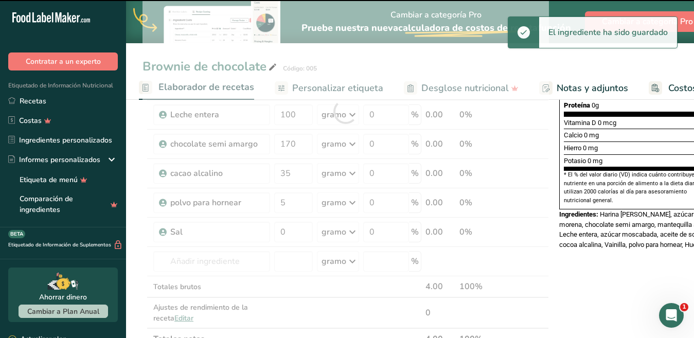
drag, startPoint x: 289, startPoint y: 244, endPoint x: 133, endPoint y: 328, distance: 176.3
click at [282, 243] on div at bounding box center [345, 111] width 406 height 477
click at [285, 242] on input "0" at bounding box center [293, 232] width 39 height 21
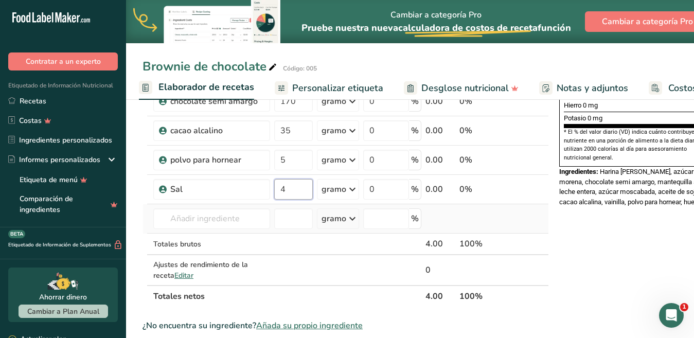
scroll to position [332, 0]
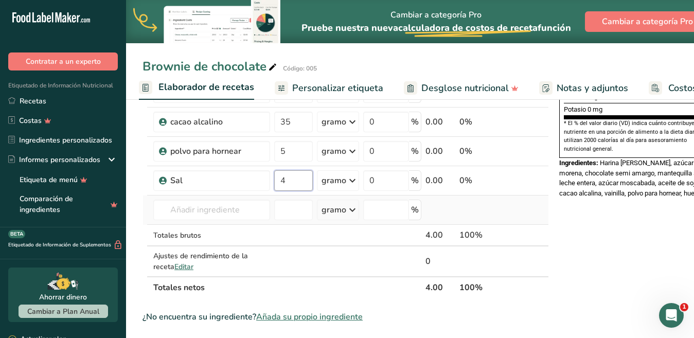
type input "4"
click at [460, 218] on div "Ingrediente * Cantidad * Unidad * Desperdicio * .a-a{fill:#347362;}.b-a{fill:#f…" at bounding box center [345, 60] width 406 height 477
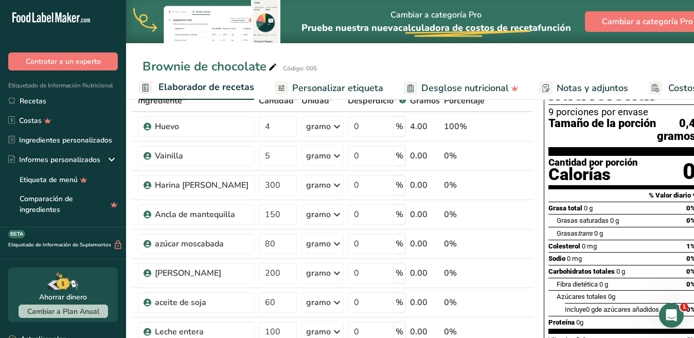
scroll to position [13, 0]
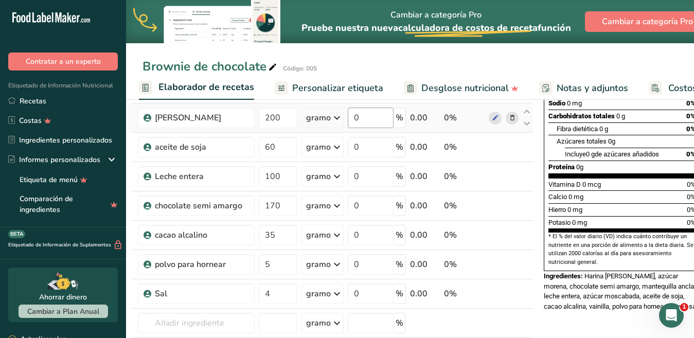
scroll to position [322, 0]
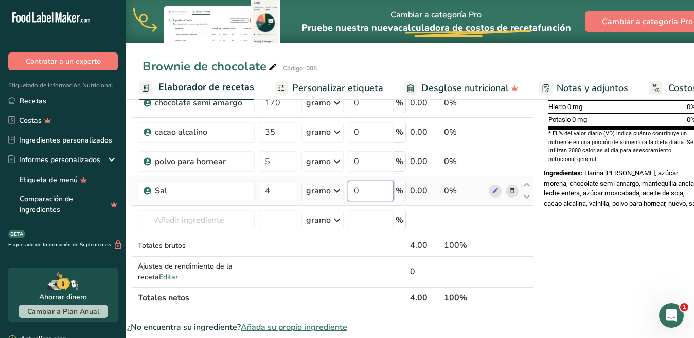
click at [350, 201] on input "0" at bounding box center [371, 191] width 46 height 21
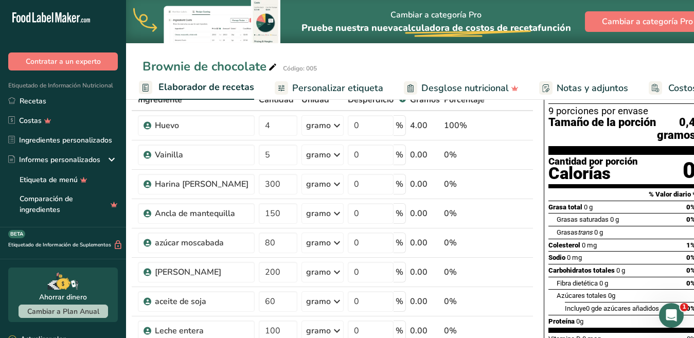
scroll to position [0, 0]
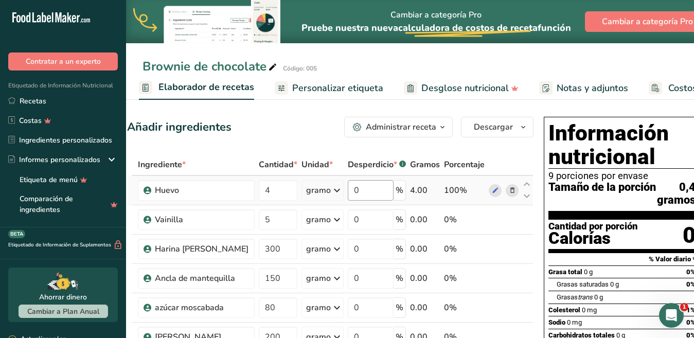
type input "0.000002"
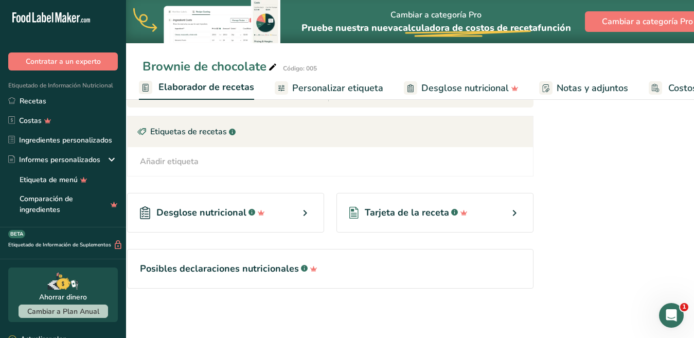
scroll to position [682, 0]
click at [439, 264] on h1 "Posibles declaraciones nutricionales .a-a{fill:#347362;}.b-a{fill:#fff;}" at bounding box center [330, 269] width 381 height 14
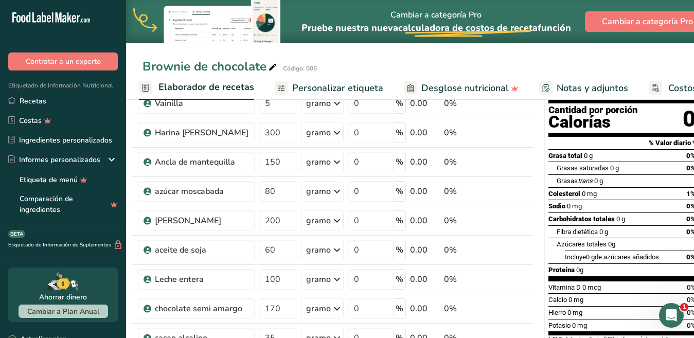
scroll to position [0, 0]
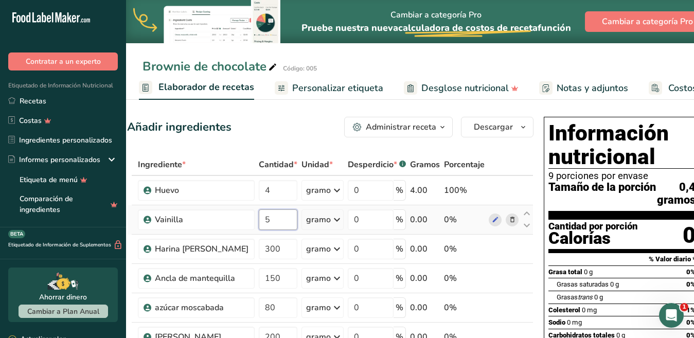
click at [267, 230] on input "5" at bounding box center [278, 219] width 39 height 21
type input "5"
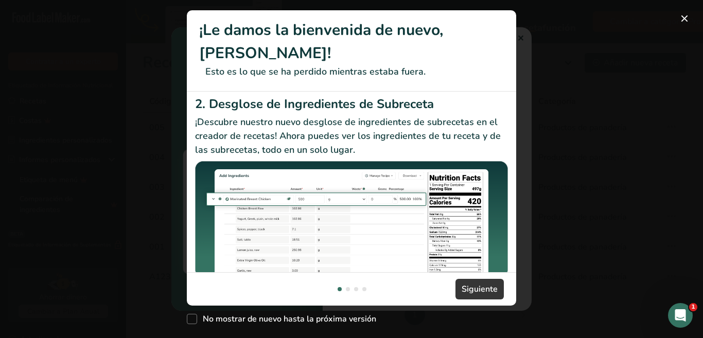
scroll to position [217, 0]
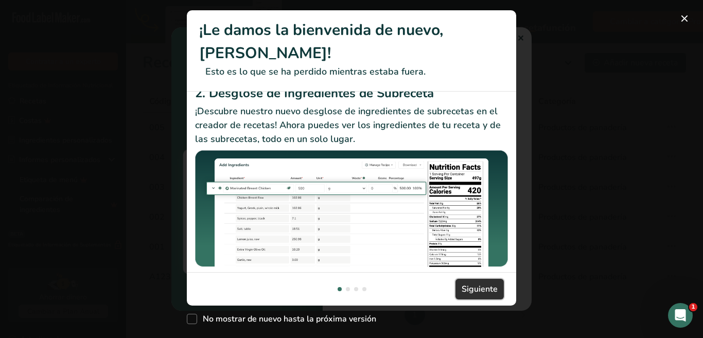
click at [475, 288] on font "Siguiente" at bounding box center [479, 288] width 36 height 11
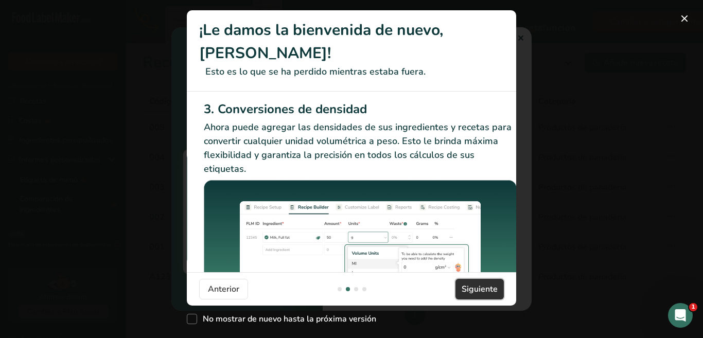
click at [480, 291] on font "Siguiente" at bounding box center [479, 288] width 36 height 11
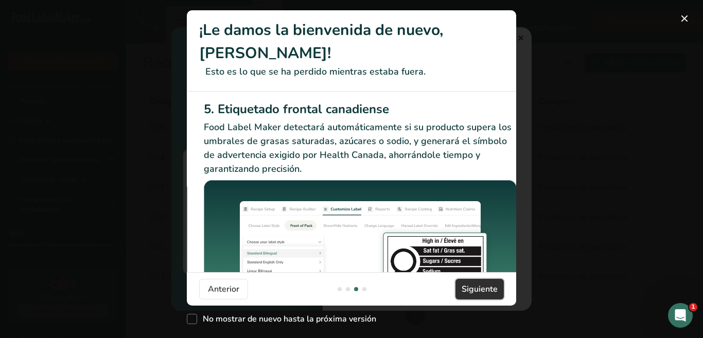
click at [479, 292] on font "Siguiente" at bounding box center [479, 288] width 36 height 11
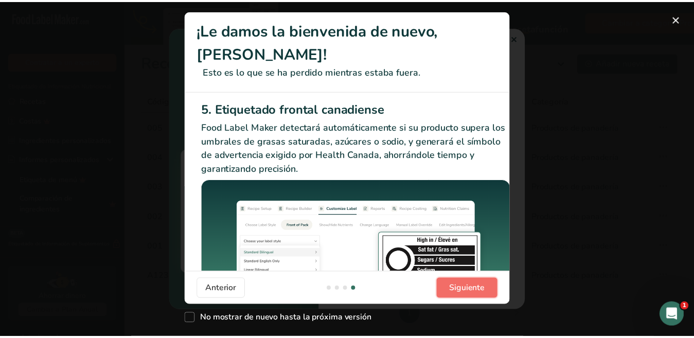
scroll to position [0, 979]
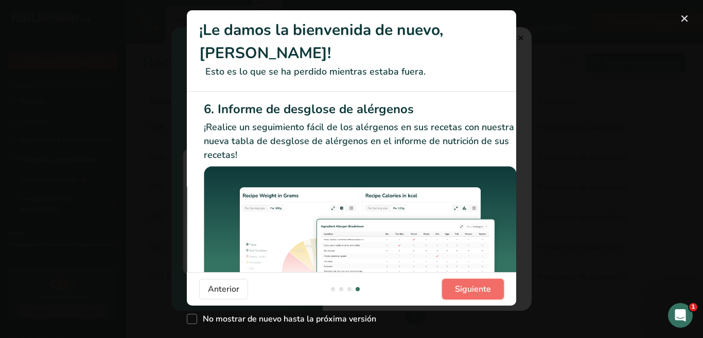
click at [479, 292] on font "Siguiente" at bounding box center [473, 288] width 36 height 11
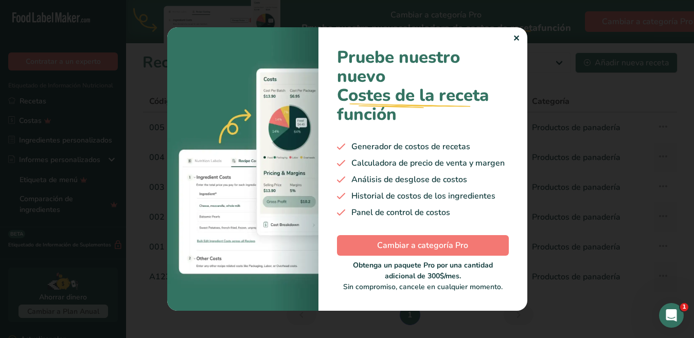
click at [516, 38] on font "✕" at bounding box center [516, 38] width 7 height 11
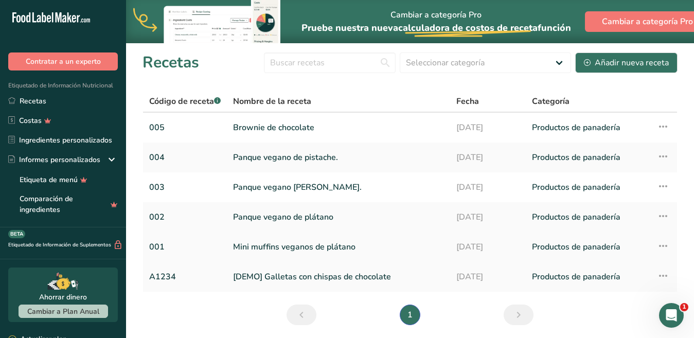
click at [277, 245] on font "Mini muffins veganos de plátano" at bounding box center [294, 246] width 122 height 11
